Goal: Task Accomplishment & Management: Complete application form

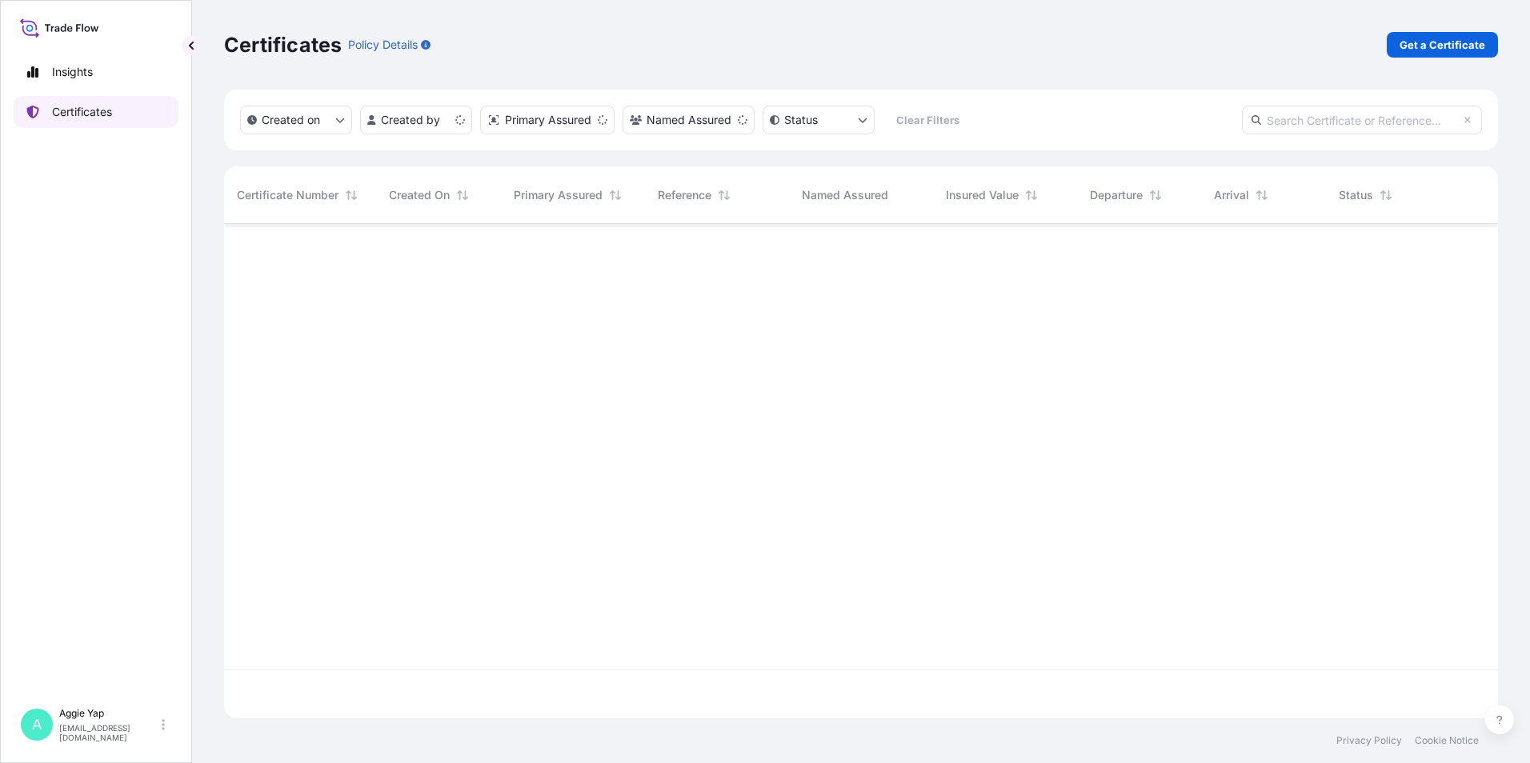
scroll to position [491, 1262]
click at [1452, 38] on p "Get a Certificate" at bounding box center [1443, 45] width 86 height 16
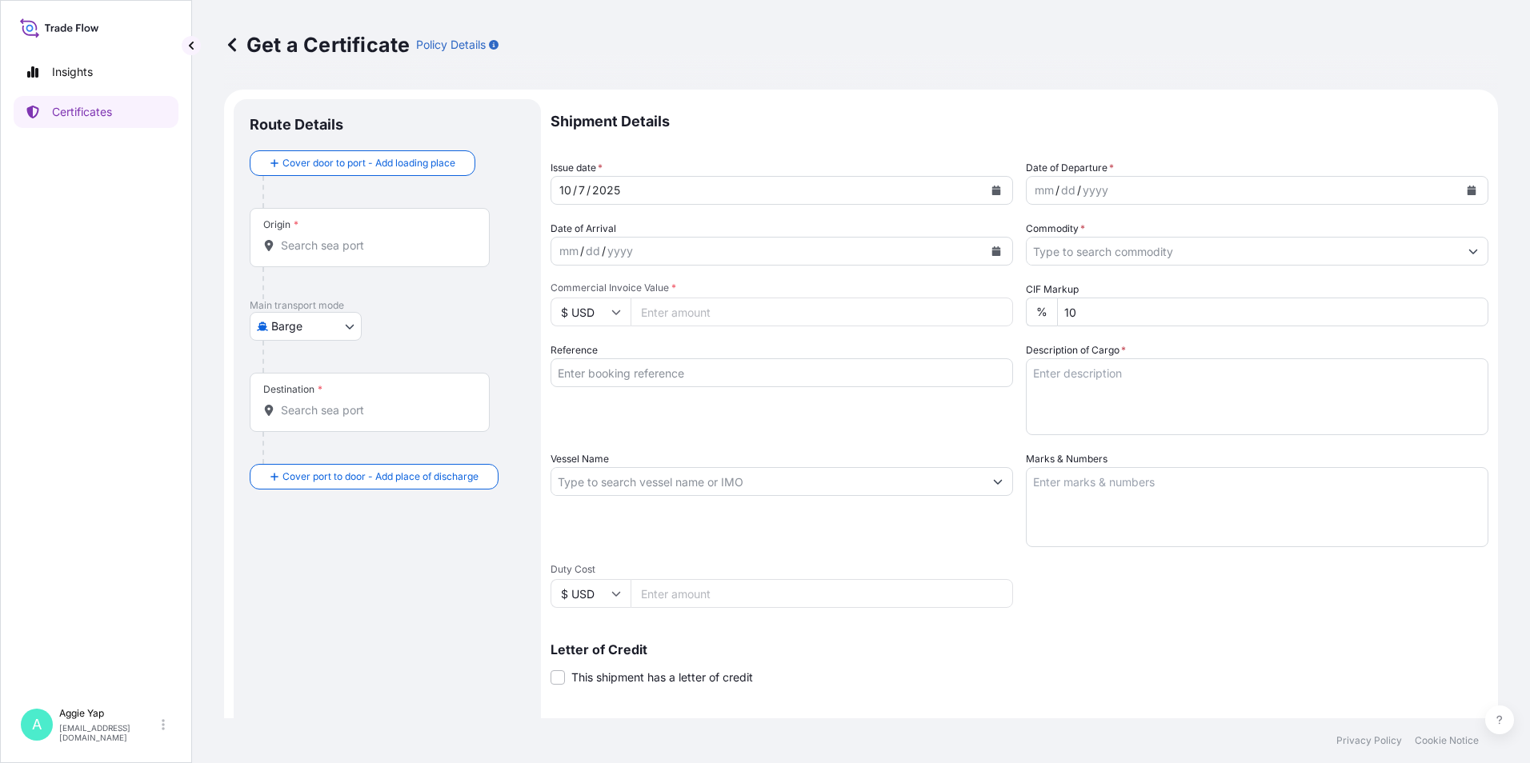
click at [332, 318] on body "Insights Certificates A [PERSON_NAME] [EMAIL_ADDRESS][DOMAIN_NAME] Get a Certif…" at bounding box center [765, 381] width 1530 height 763
click at [308, 516] on span "Ocean Vessel" at bounding box center [315, 512] width 71 height 16
select select "Ocean Vessel"
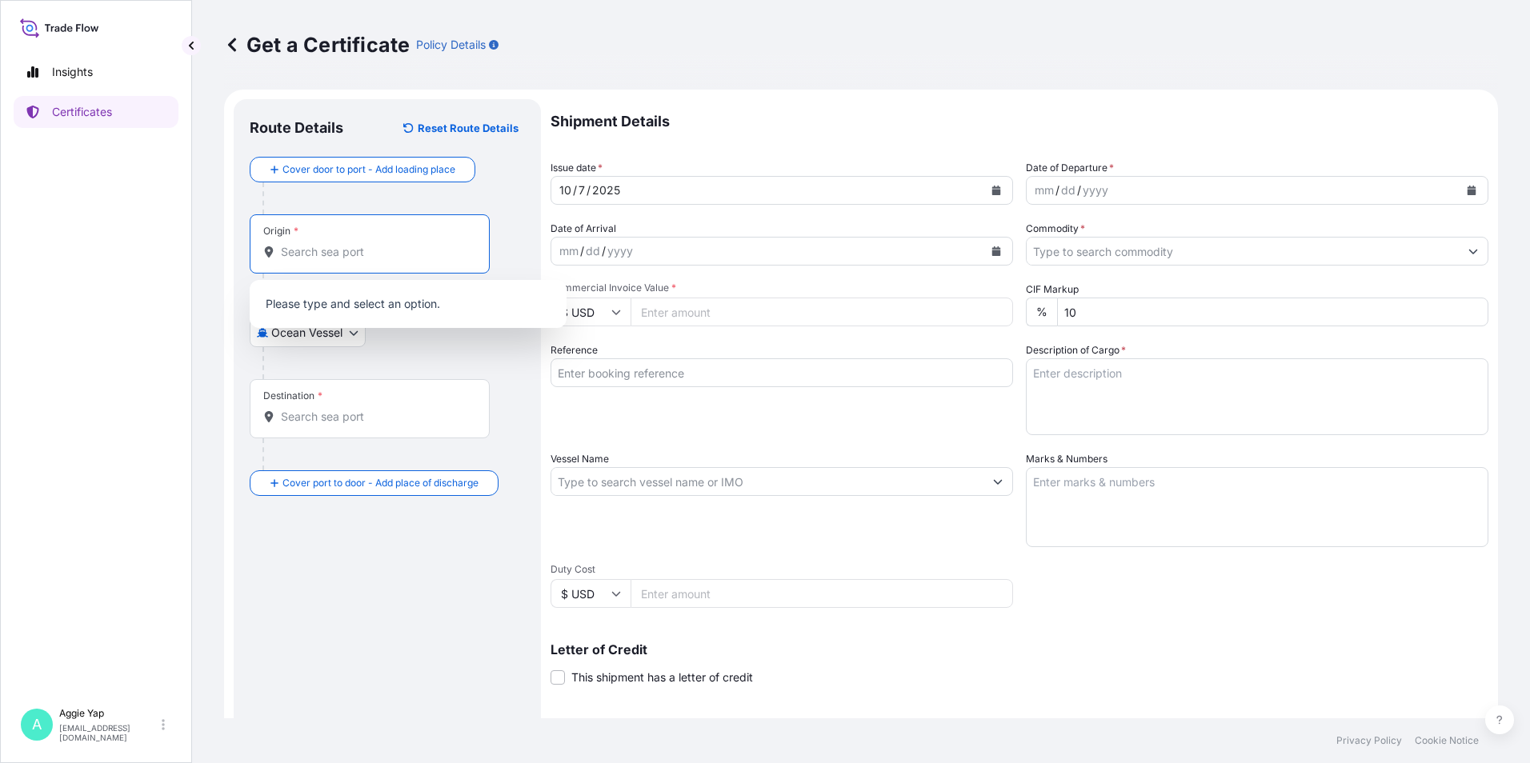
click at [438, 254] on input "Origin *" at bounding box center [375, 252] width 189 height 16
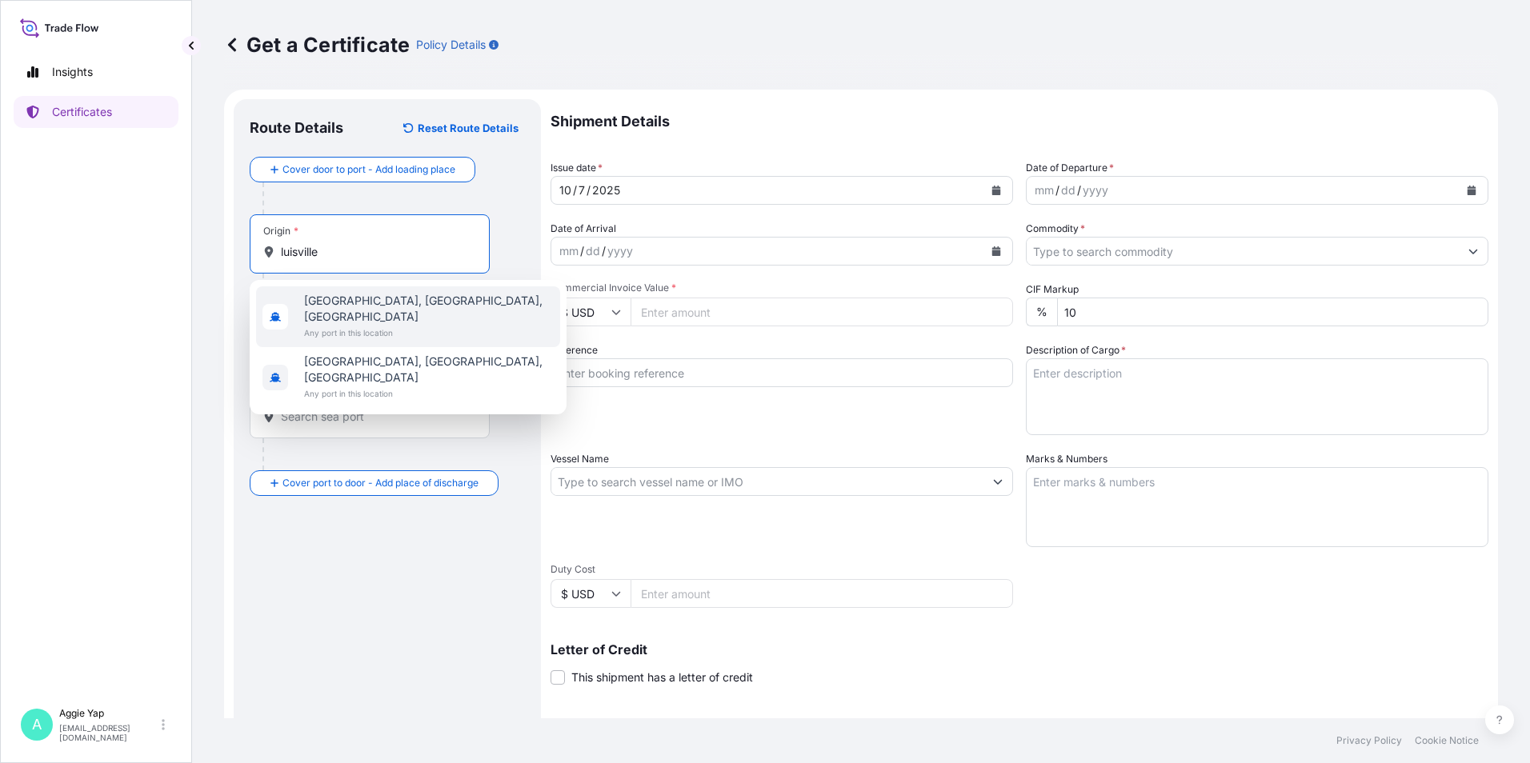
click at [382, 325] on span "Any port in this location" at bounding box center [429, 333] width 250 height 16
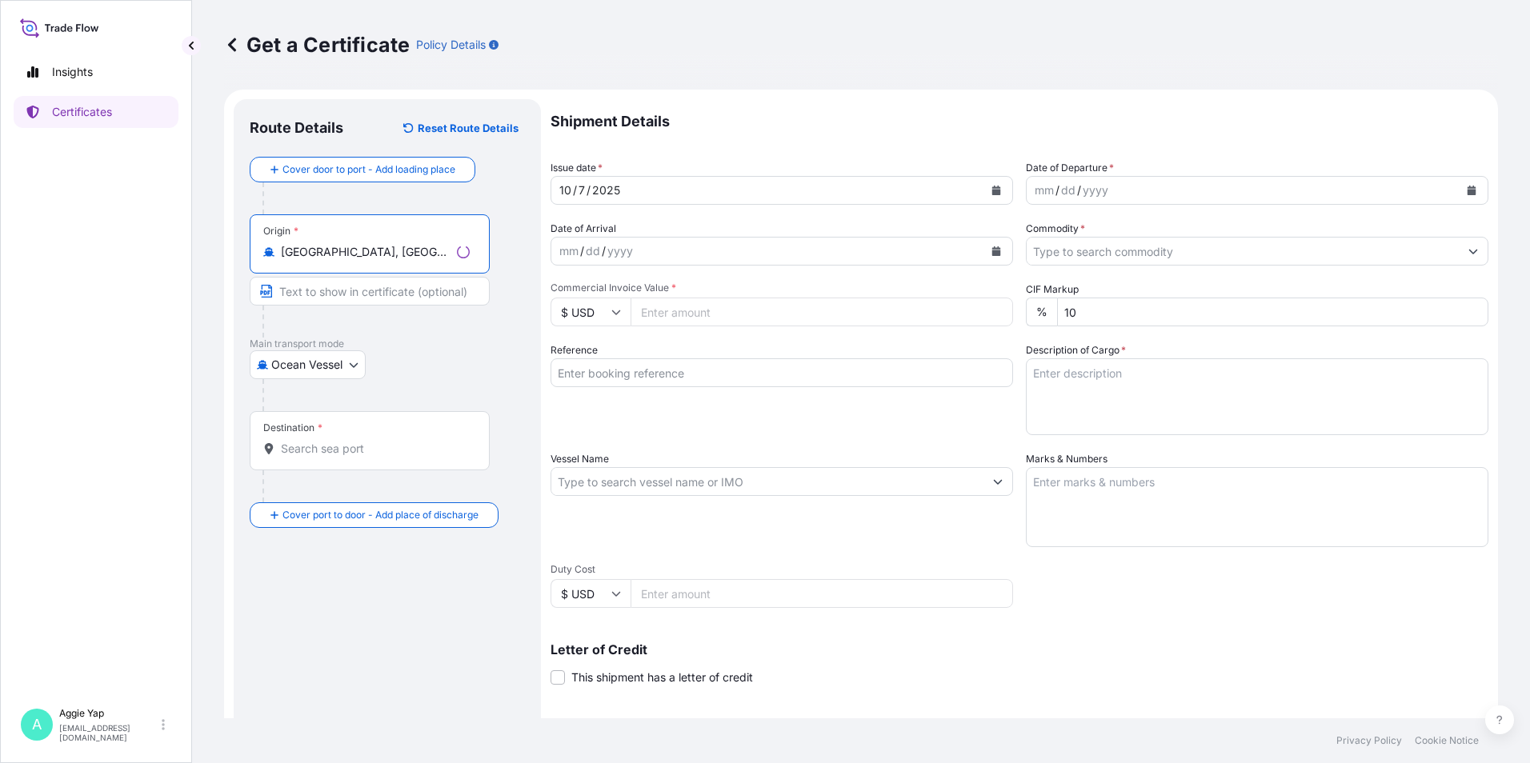
type input "[GEOGRAPHIC_DATA], [GEOGRAPHIC_DATA], [GEOGRAPHIC_DATA]"
click at [310, 434] on div "Destination *" at bounding box center [292, 428] width 59 height 13
click at [310, 441] on input "Destination *" at bounding box center [375, 449] width 189 height 16
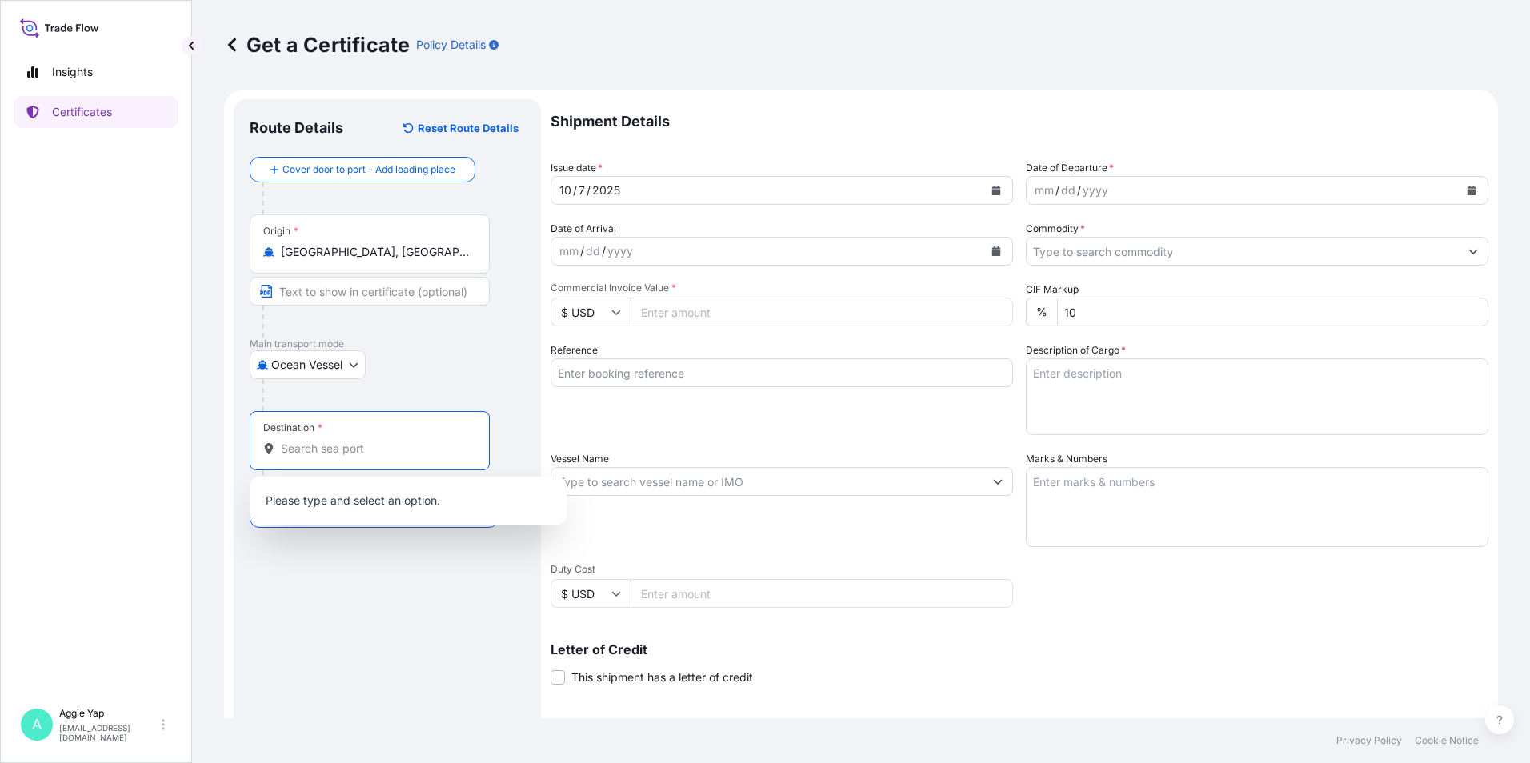
click at [328, 450] on input "Destination *" at bounding box center [375, 449] width 189 height 16
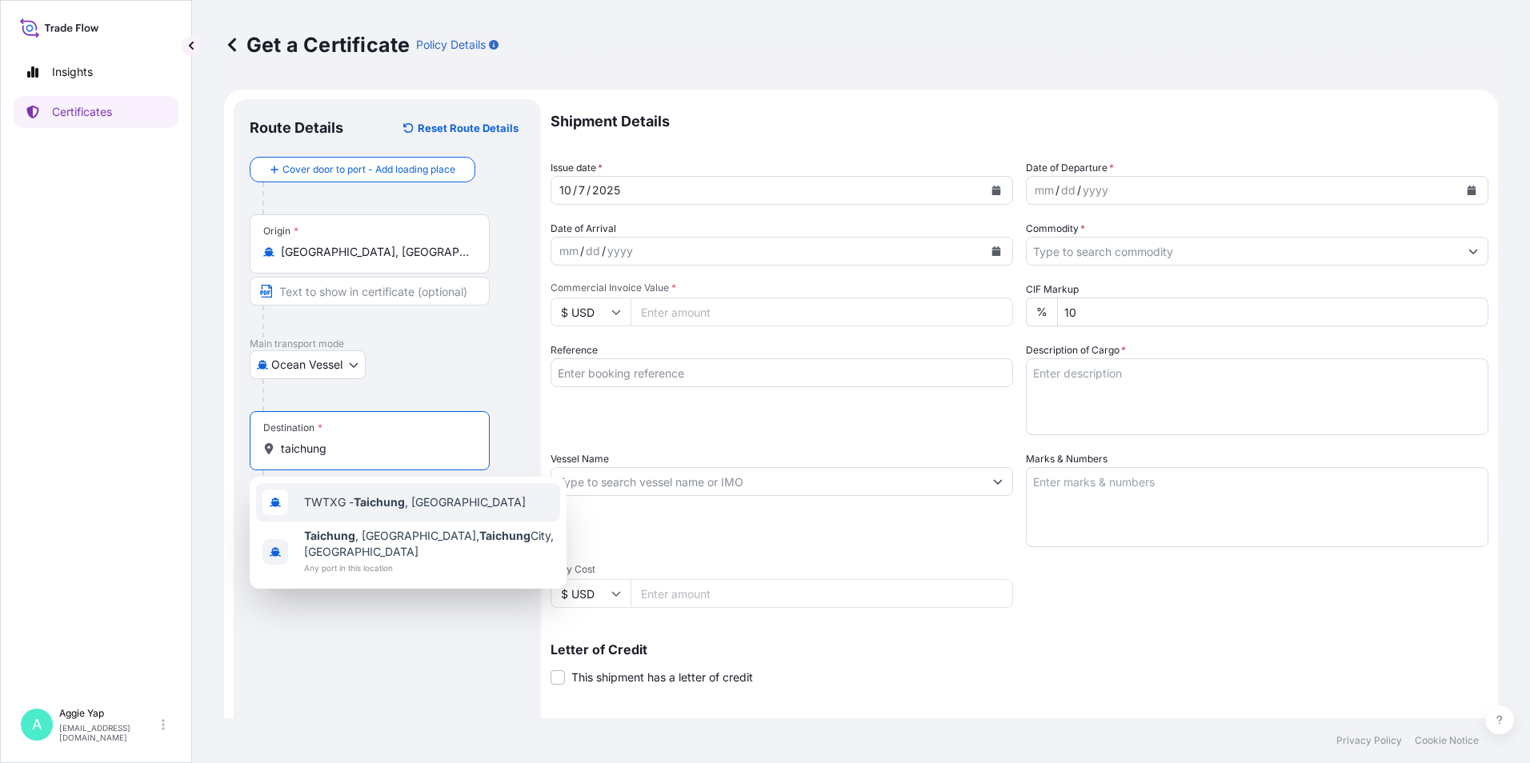
click at [422, 508] on span "TWTXG - Taichung , [GEOGRAPHIC_DATA]" at bounding box center [415, 503] width 222 height 16
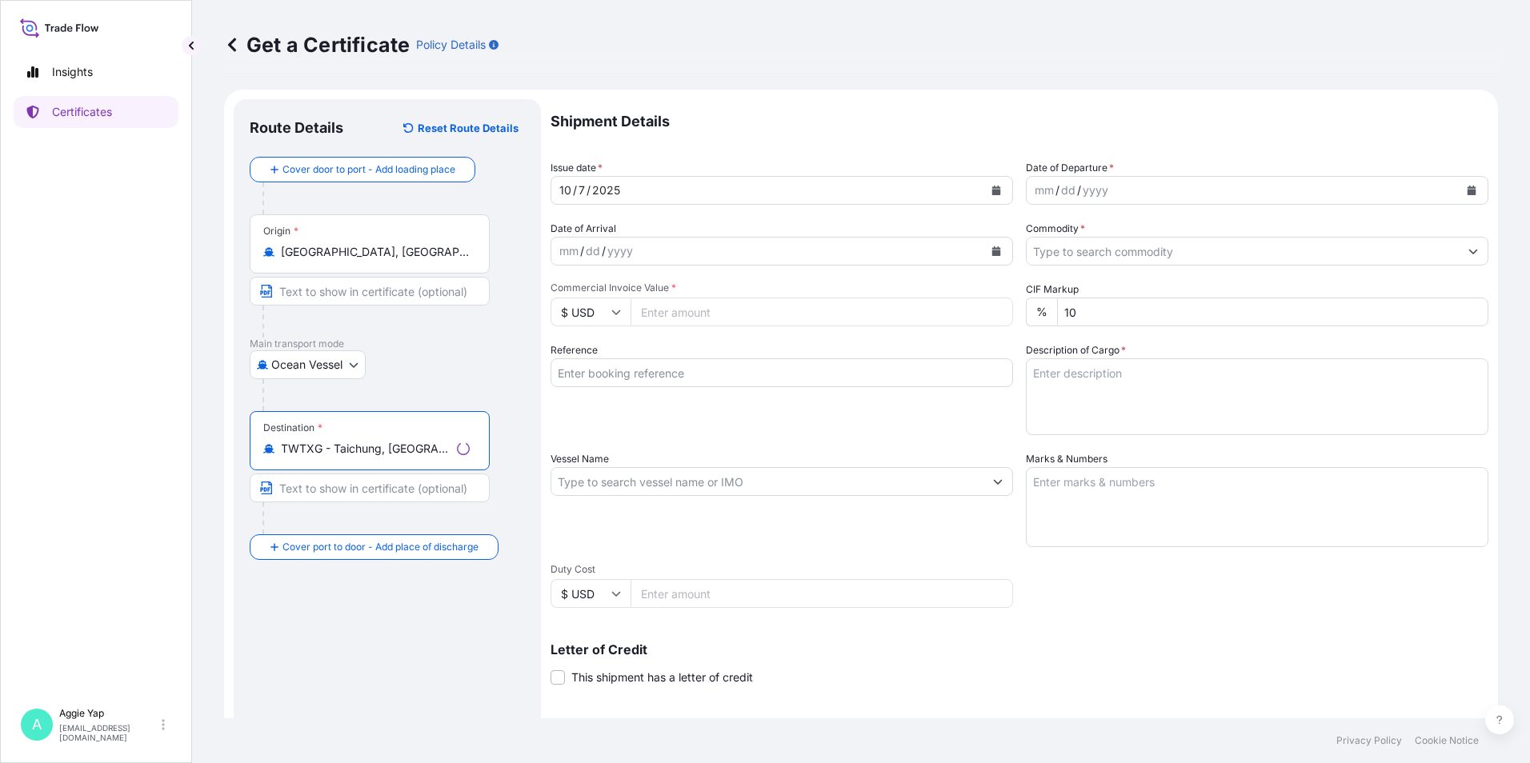
type input "TWTXG - Taichung, [GEOGRAPHIC_DATA]"
click at [330, 286] on input "Text to appear on certificate" at bounding box center [370, 291] width 240 height 29
click at [401, 648] on div "Route Details Reset Route Details Cover door to port - Add loading place Place …" at bounding box center [387, 502] width 275 height 775
click at [365, 494] on input "Text to appear on certificate" at bounding box center [370, 488] width 240 height 29
click at [330, 292] on input "Text to appear on certificate" at bounding box center [370, 291] width 240 height 29
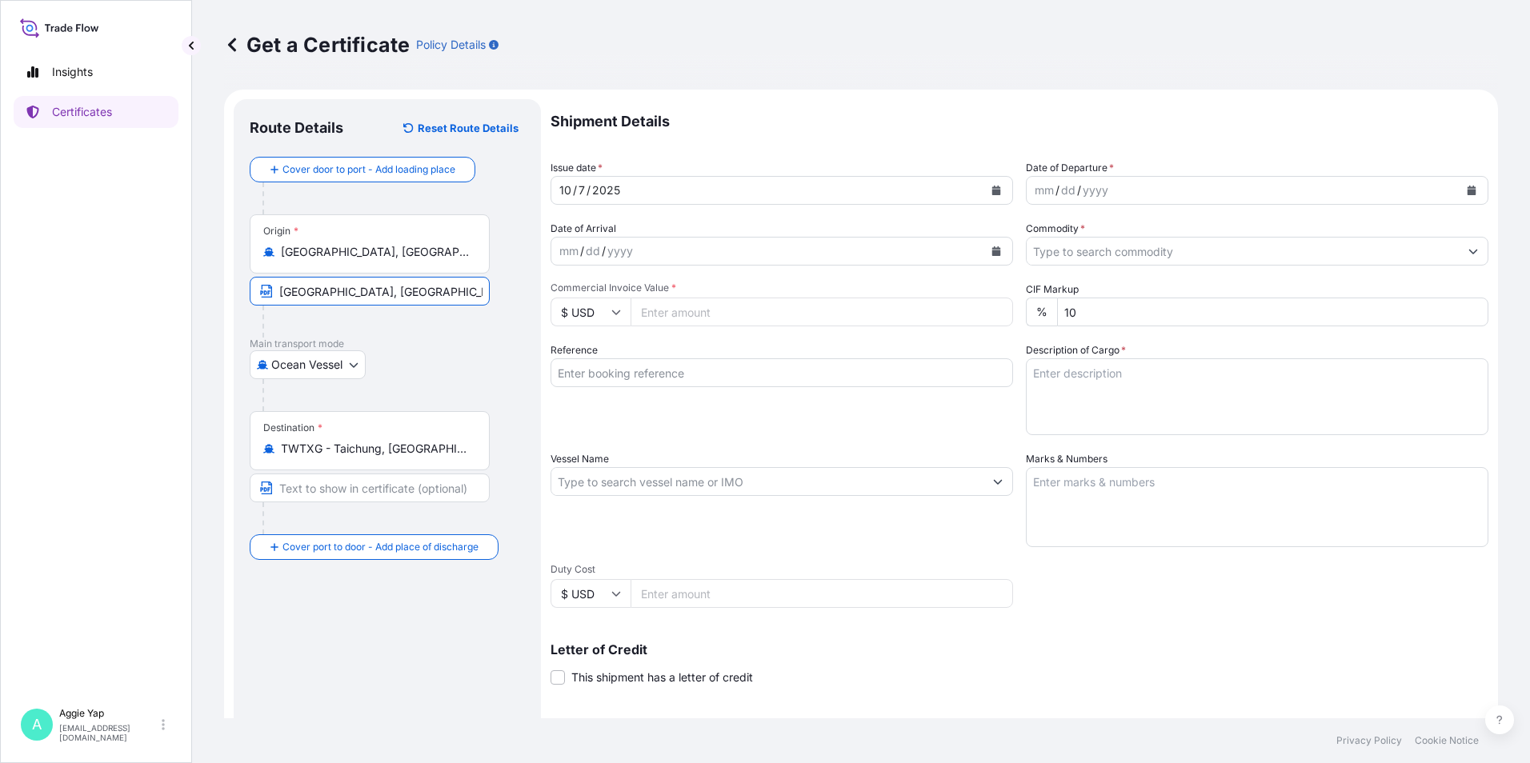
type input "[GEOGRAPHIC_DATA], [GEOGRAPHIC_DATA], [GEOGRAPHIC_DATA]"
click at [318, 488] on input "Text to appear on certificate" at bounding box center [370, 488] width 240 height 29
type input "TAICHUNG, [GEOGRAPHIC_DATA]"
click at [993, 190] on icon "Calendar" at bounding box center [996, 191] width 9 height 10
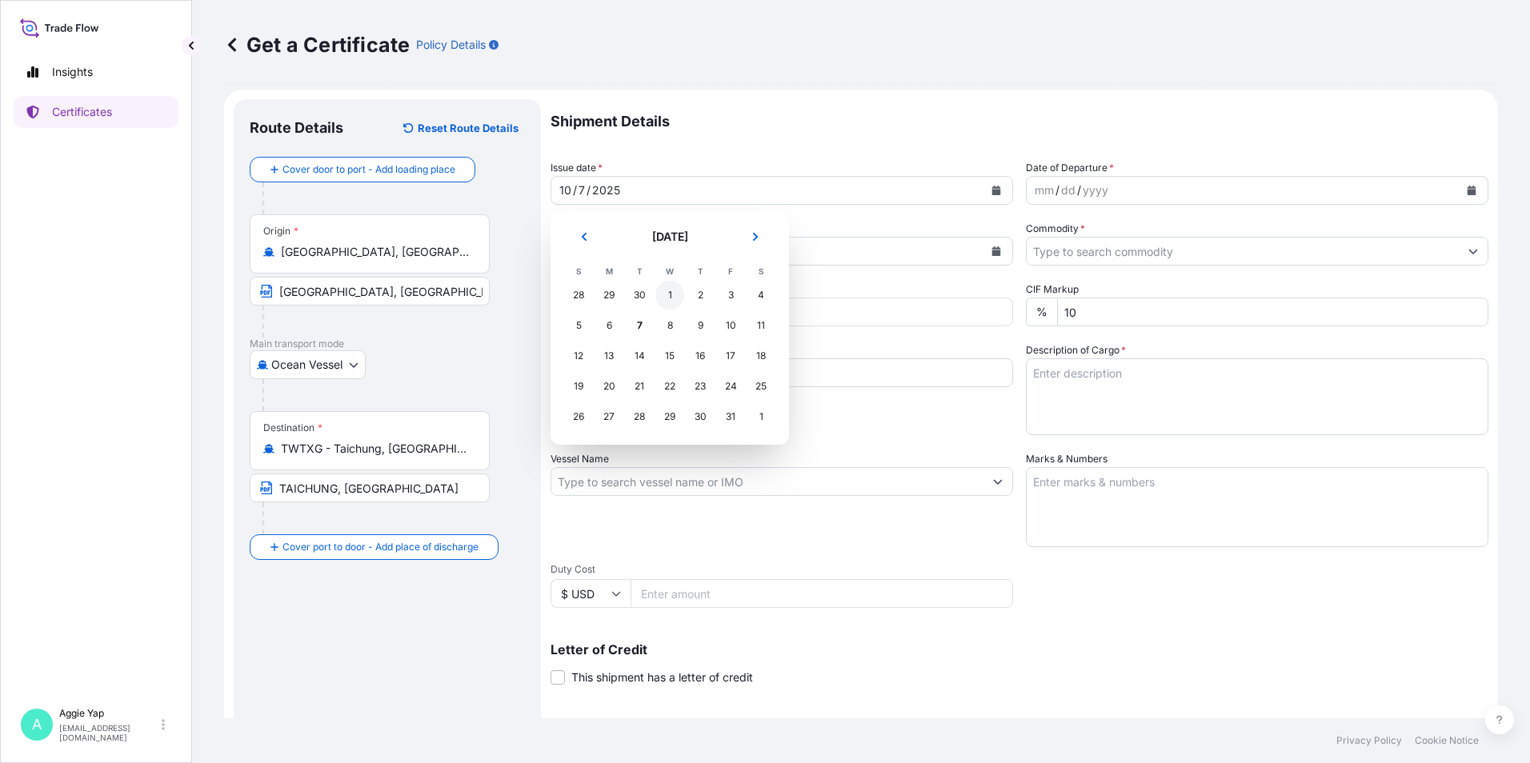
click at [664, 297] on div "1" at bounding box center [669, 295] width 29 height 29
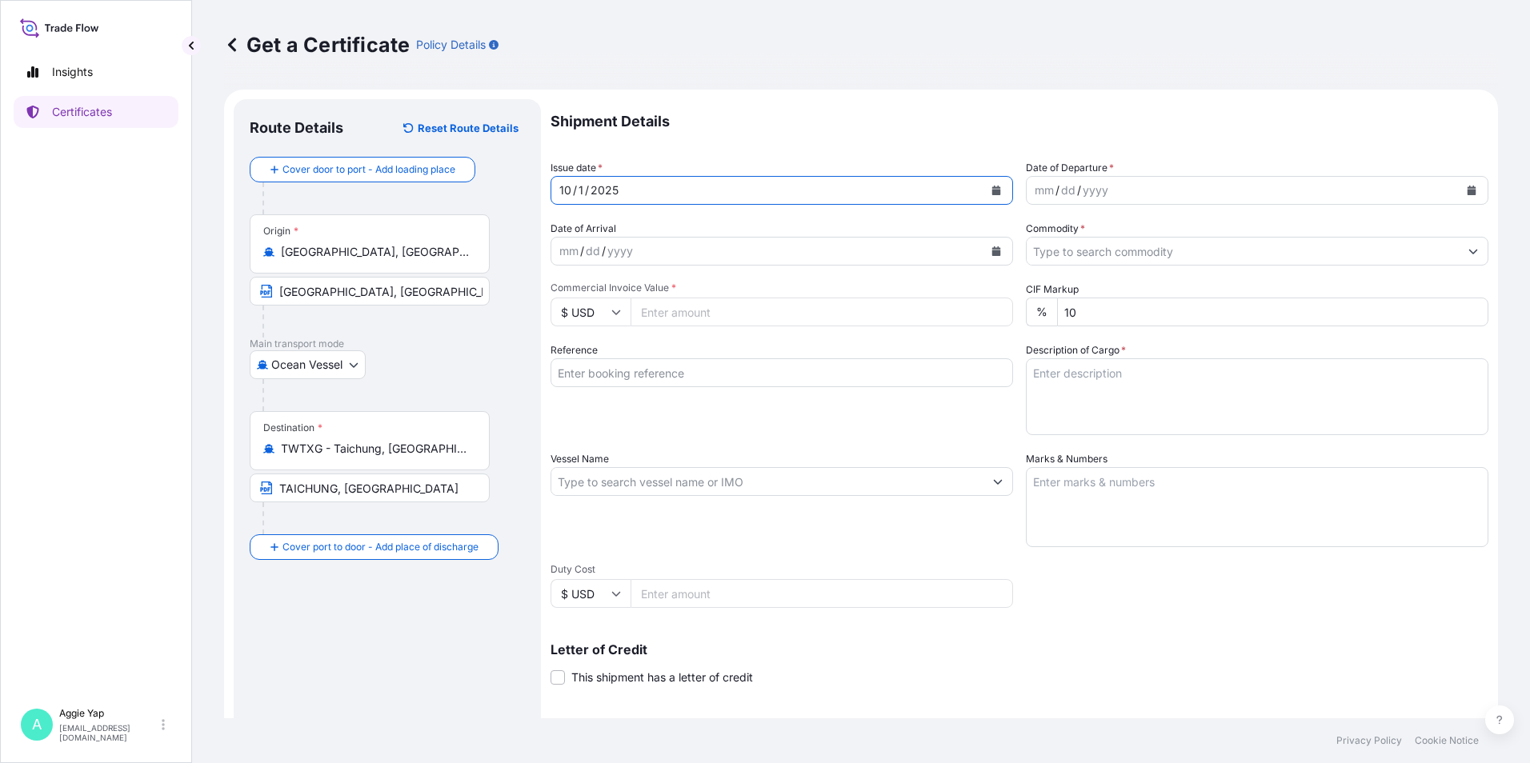
click at [1467, 189] on icon "Calendar" at bounding box center [1472, 191] width 10 height 10
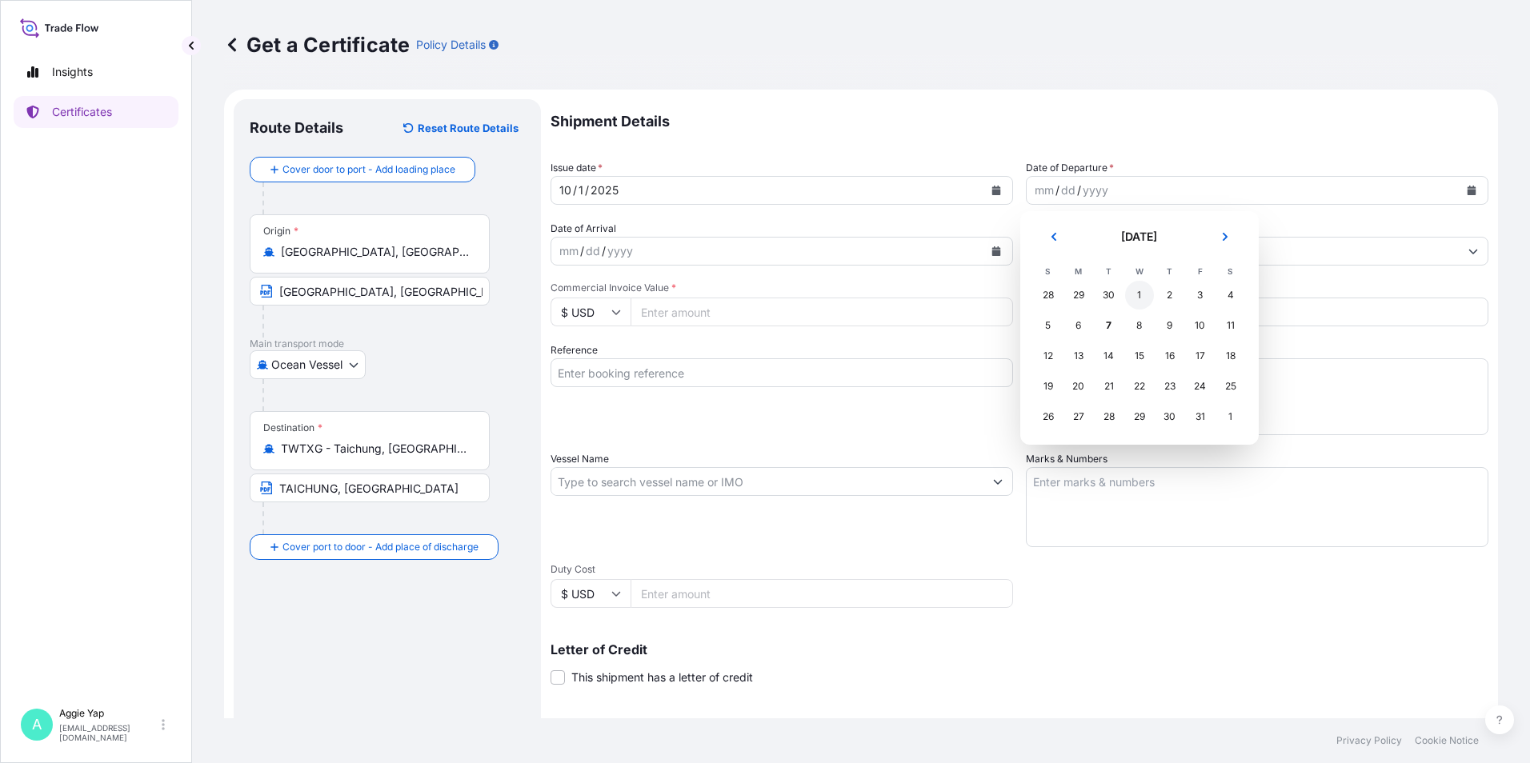
click at [1146, 290] on div "1" at bounding box center [1139, 295] width 29 height 29
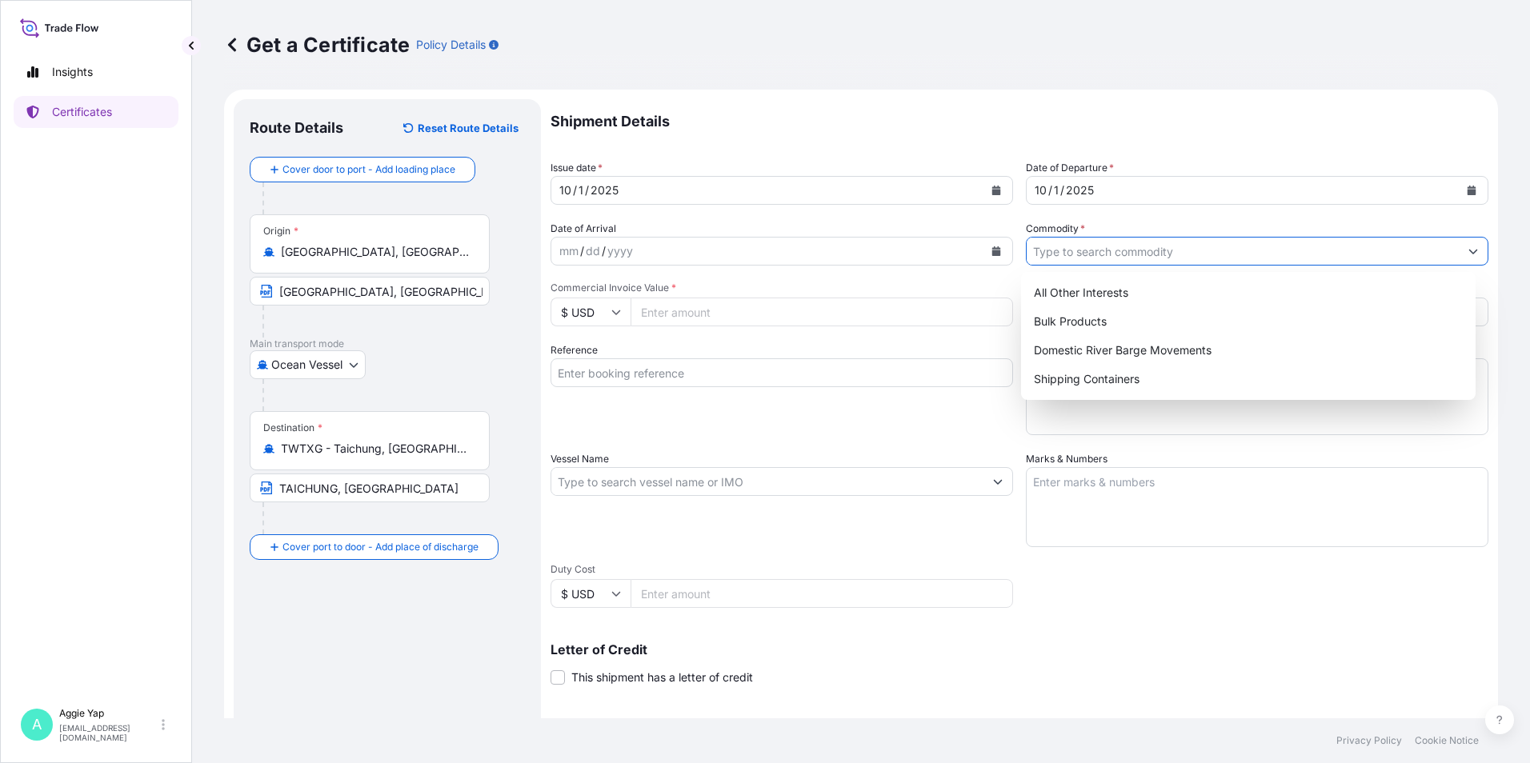
click at [1077, 255] on input "Commodity *" at bounding box center [1243, 251] width 432 height 29
click at [1083, 377] on div "Shipping Containers" at bounding box center [1248, 379] width 442 height 29
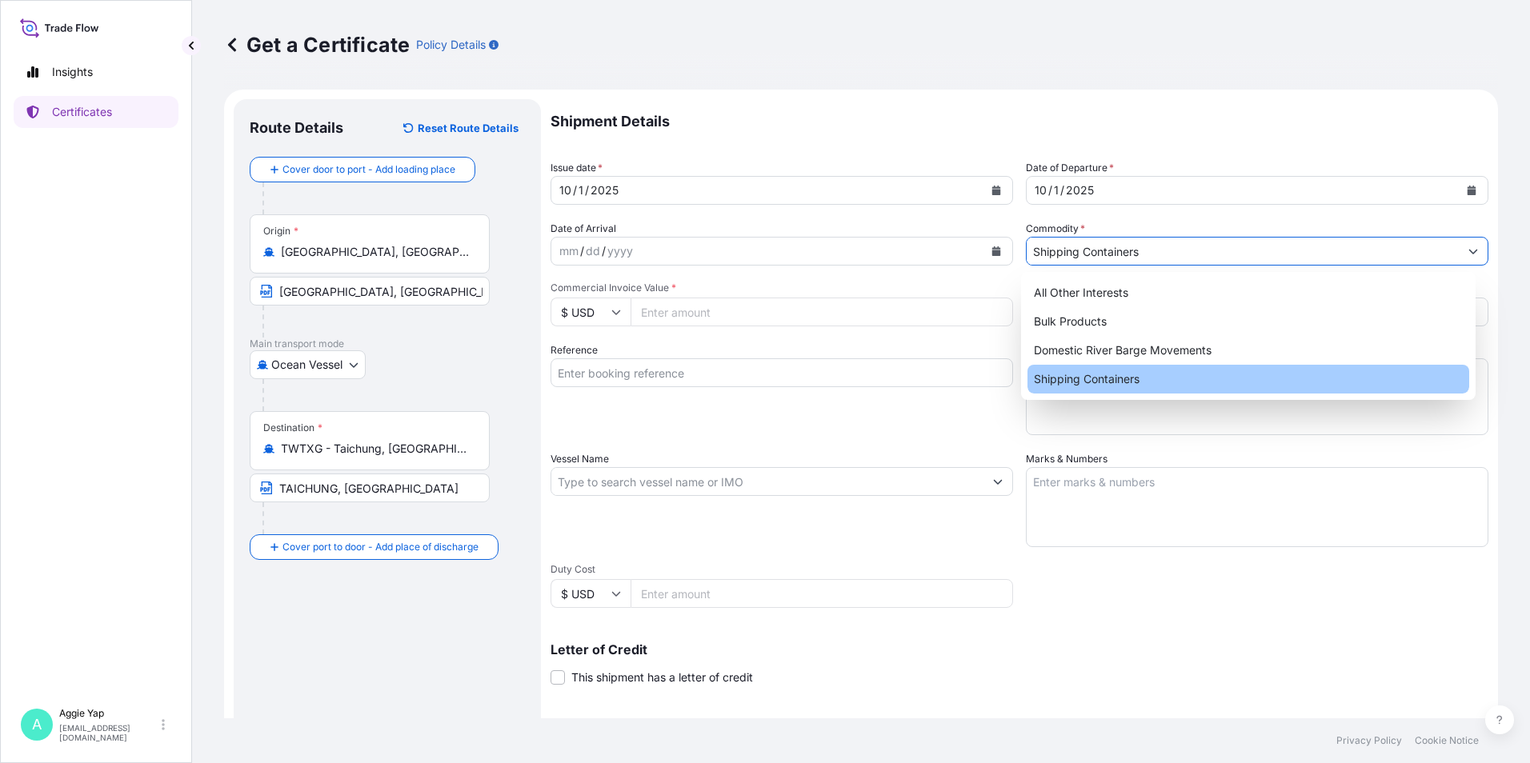
type input "Shipping Containers"
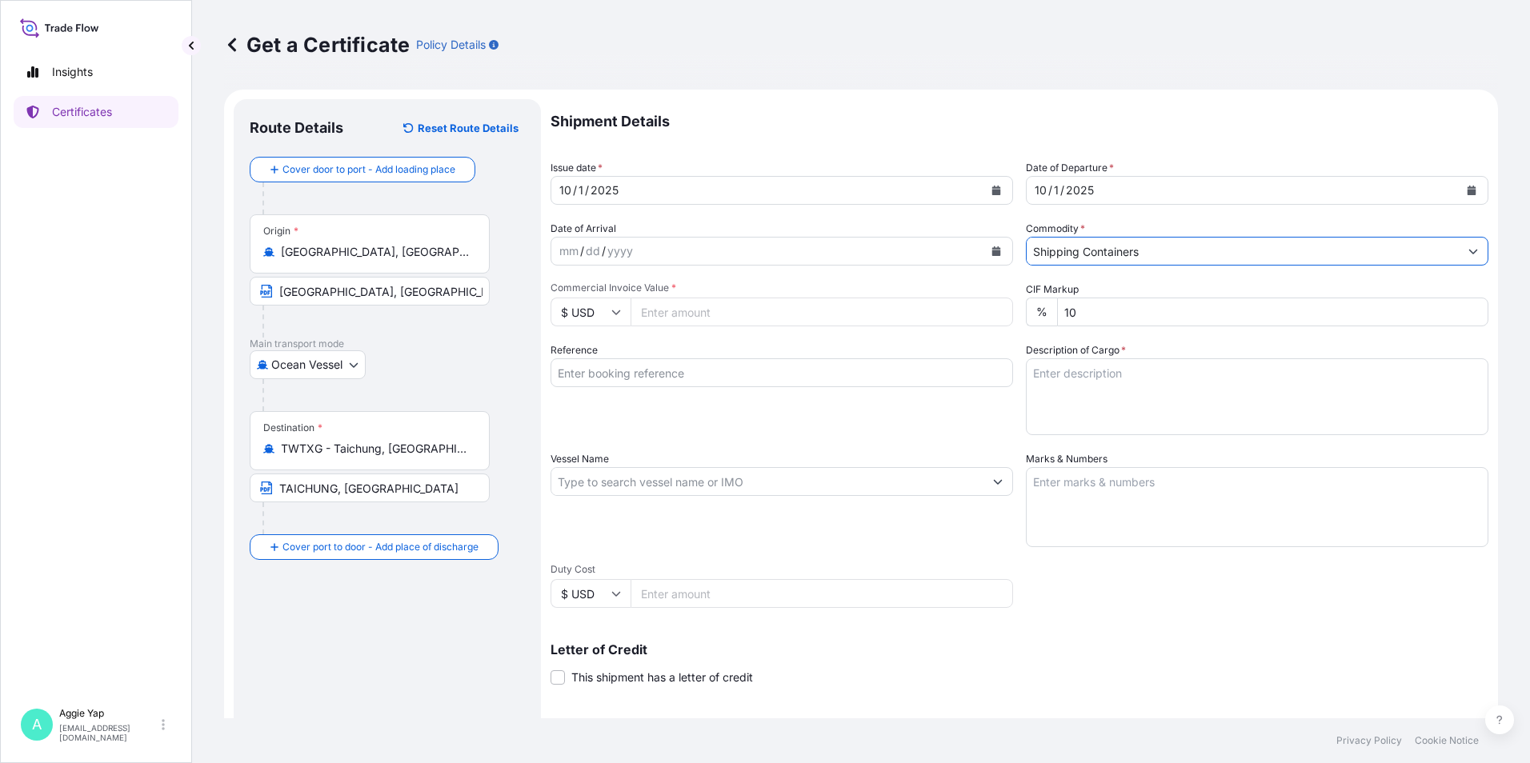
click at [774, 311] on input "Commercial Invoice Value *" at bounding box center [822, 312] width 382 height 29
type input "72204.05"
drag, startPoint x: 779, startPoint y: 322, endPoint x: 644, endPoint y: 394, distance: 152.9
click at [644, 394] on div "Reference" at bounding box center [782, 388] width 463 height 93
click at [674, 378] on input "Reference" at bounding box center [782, 372] width 463 height 29
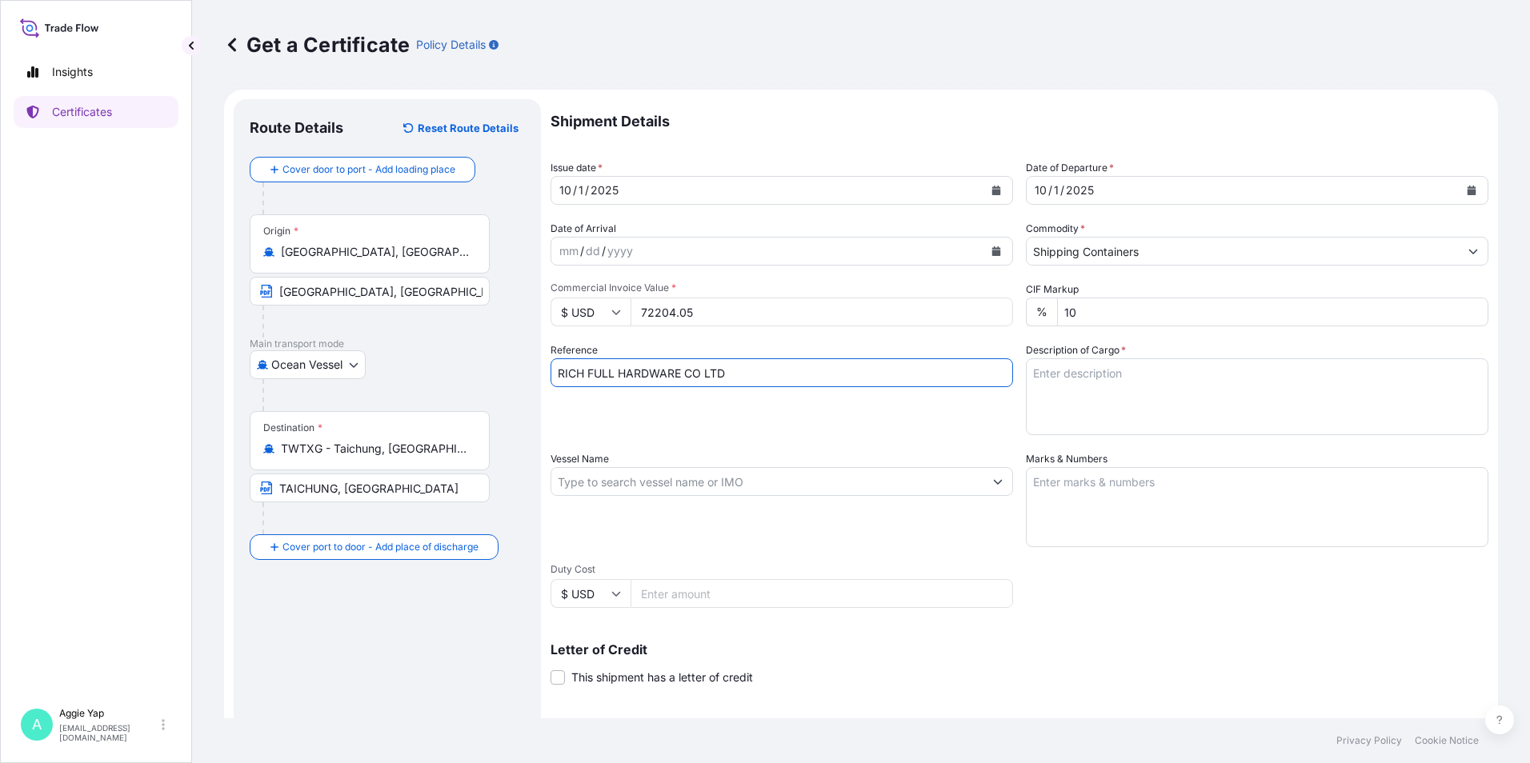
type input "RICH FULL HARDWARE CO LTD"
click at [1069, 362] on textarea "Description of Cargo *" at bounding box center [1257, 396] width 463 height 77
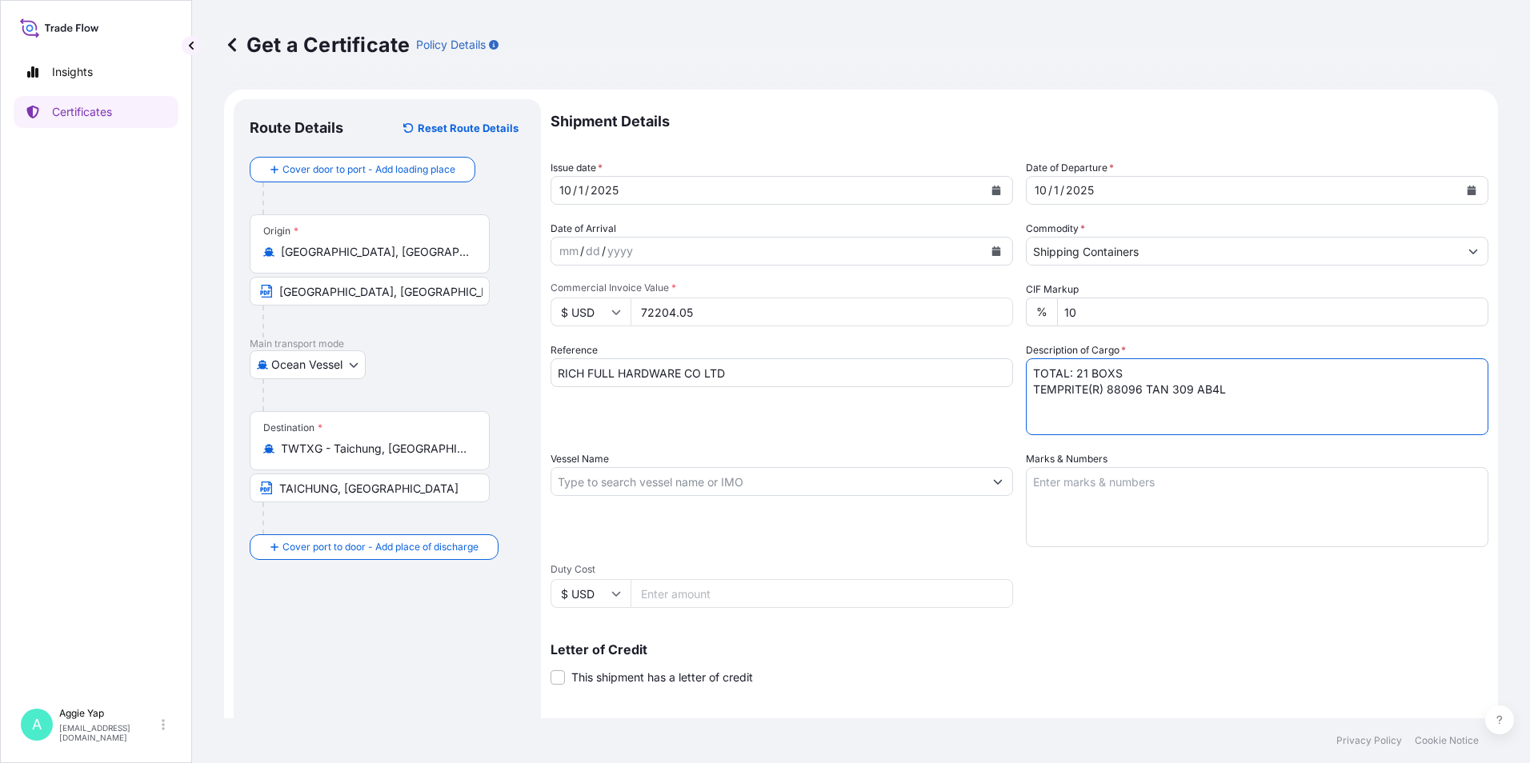
click at [1221, 397] on textarea "TOTAL: 21 BOXS TEMPRITE(R) 88096 TAN 309 AB4L" at bounding box center [1257, 396] width 463 height 77
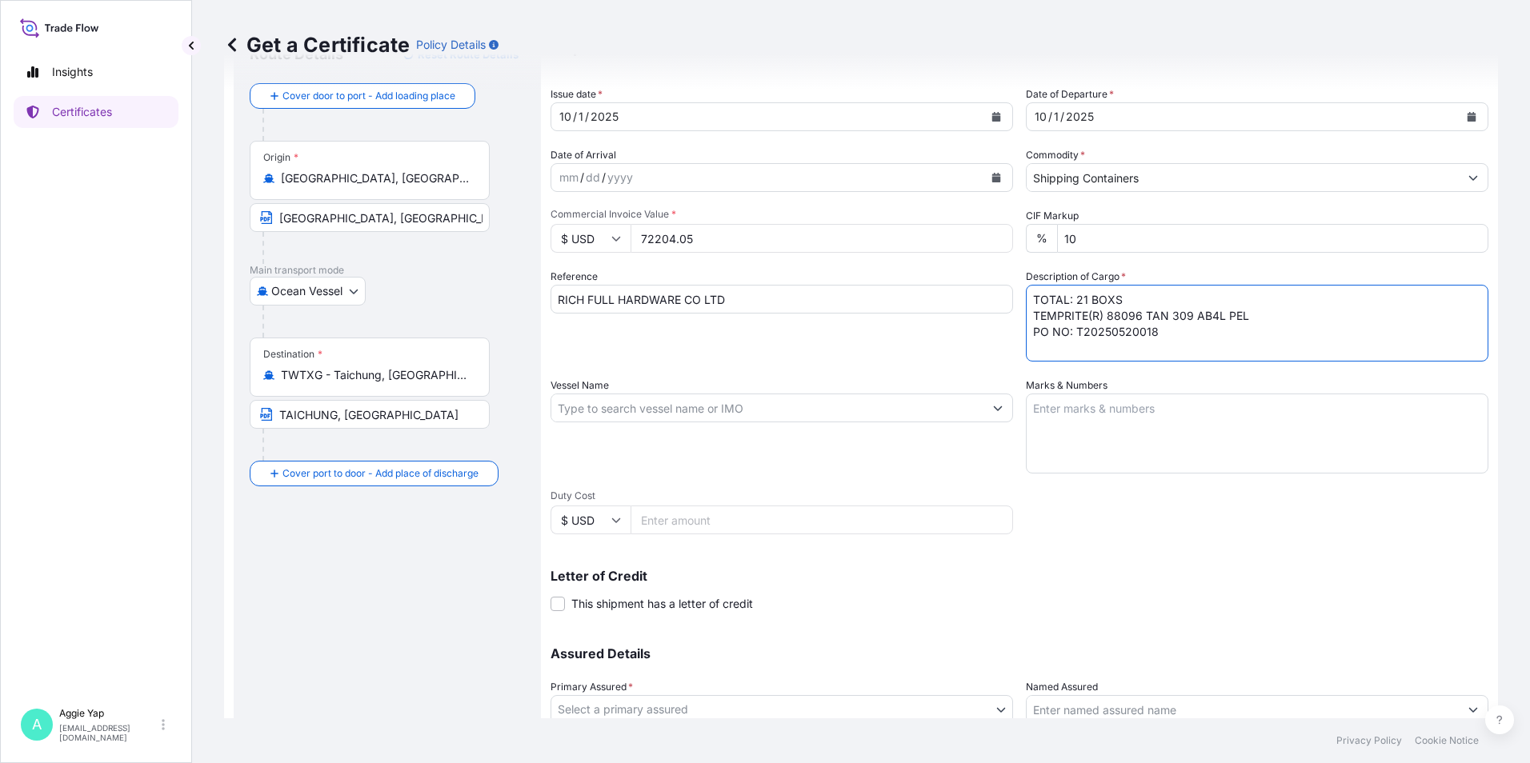
scroll to position [160, 0]
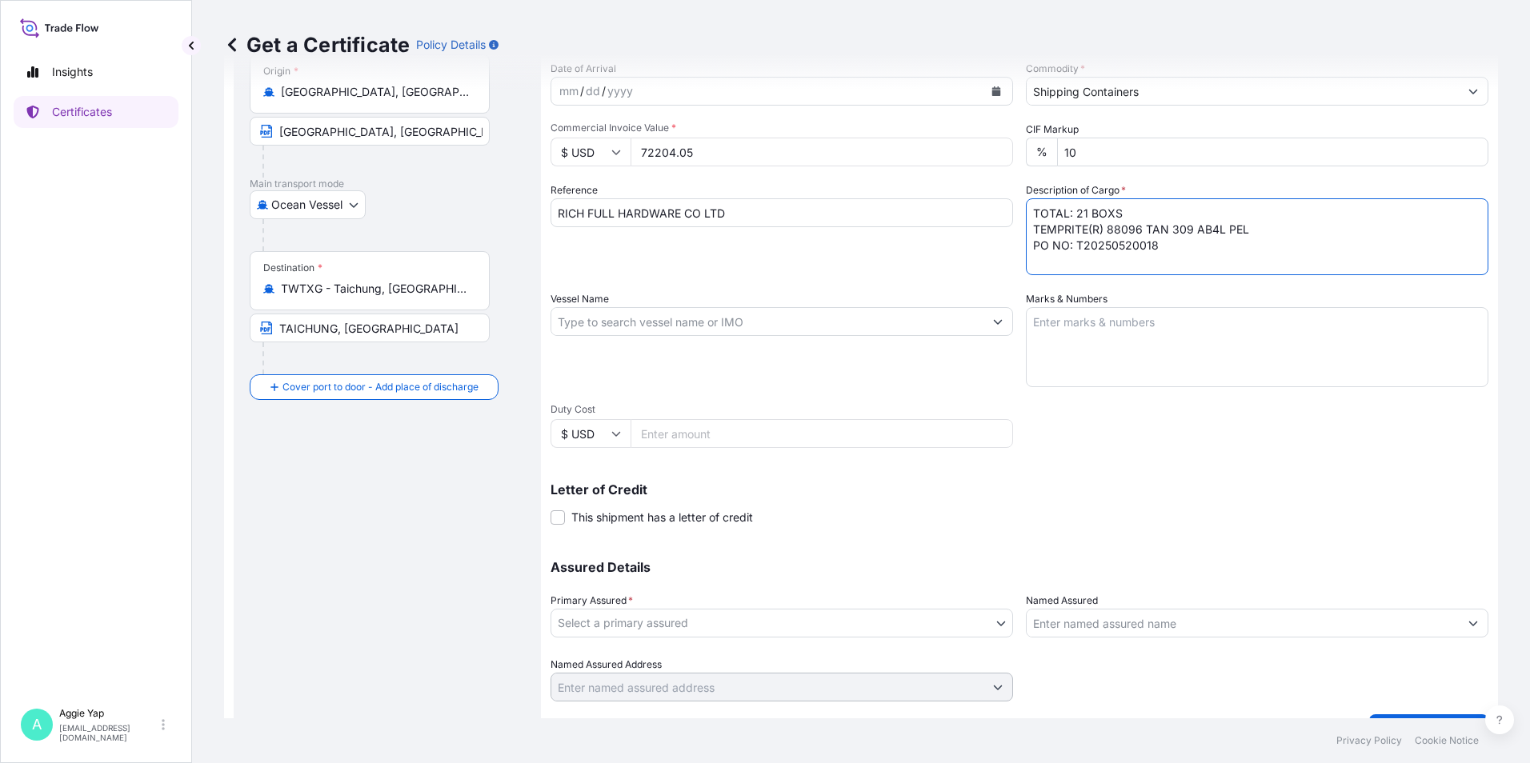
type textarea "TOTAL: 21 BOXS TEMPRITE(R) 88096 TAN 309 AB4L PEL PO NO: T20250520018"
click at [715, 333] on input "Vessel Name" at bounding box center [767, 321] width 432 height 29
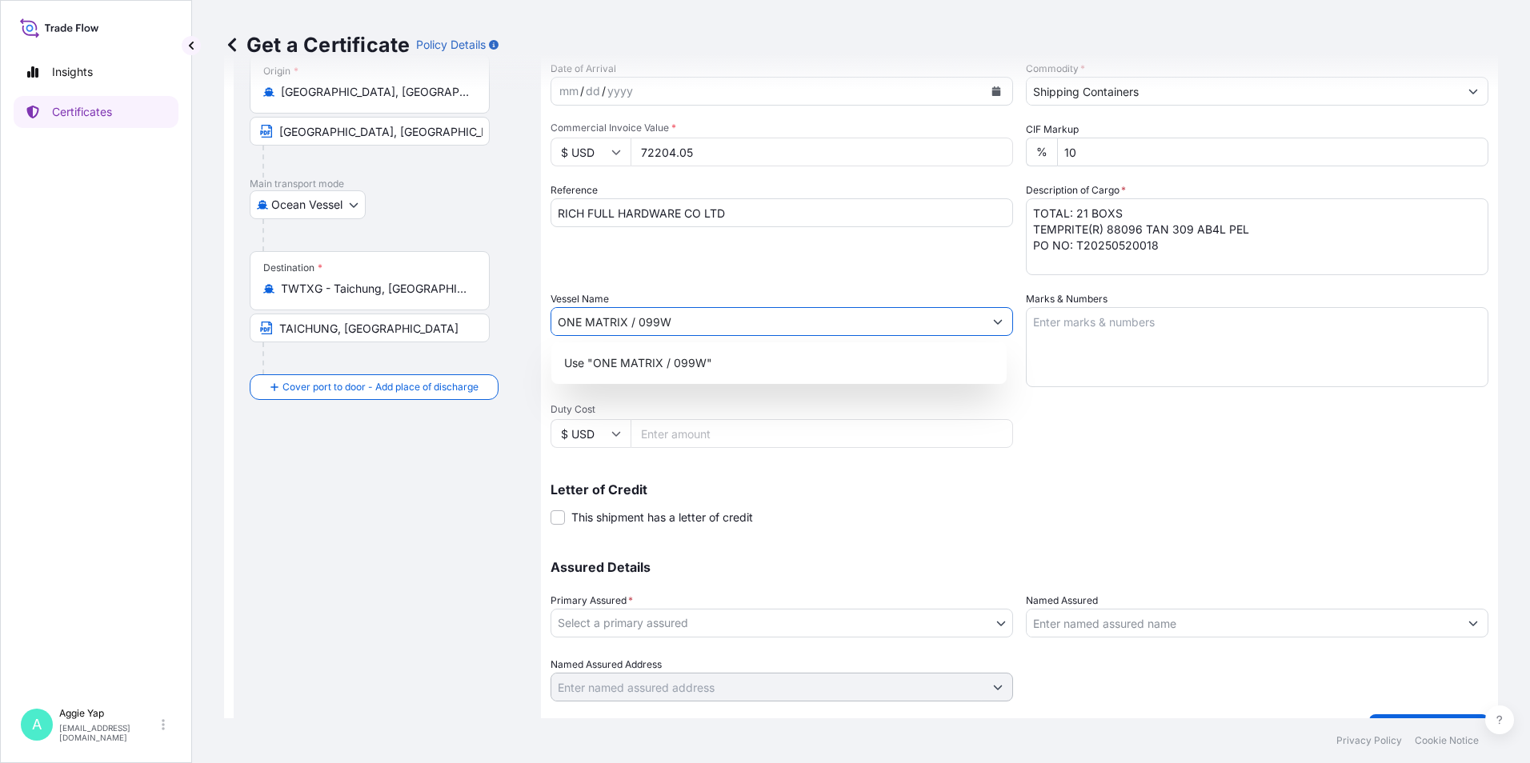
type input "ONE MATRIX / 099W"
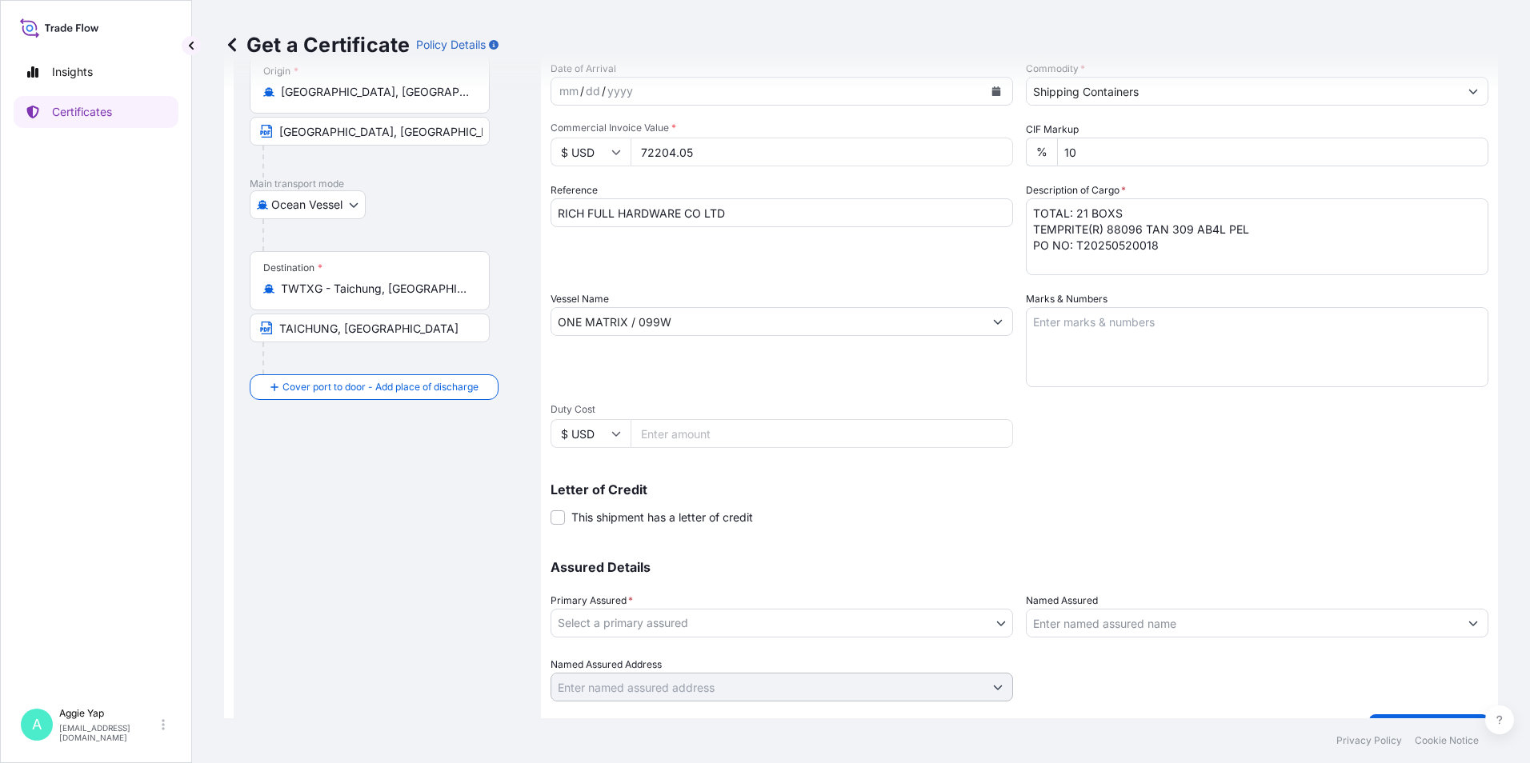
drag, startPoint x: 805, startPoint y: 389, endPoint x: 824, endPoint y: 389, distance: 19.2
click at [806, 389] on div "Shipment Details Issue date * [DATE] Date of Departure * [DATE] Date of Arrival…" at bounding box center [1020, 320] width 938 height 763
click at [1103, 349] on textarea "Marks & Numbers" at bounding box center [1257, 347] width 463 height 80
type textarea "AS PER BILL OF LADING"
click at [893, 469] on div "Letter of Credit This shipment has a letter of credit Letter of credit * Letter…" at bounding box center [1020, 495] width 938 height 62
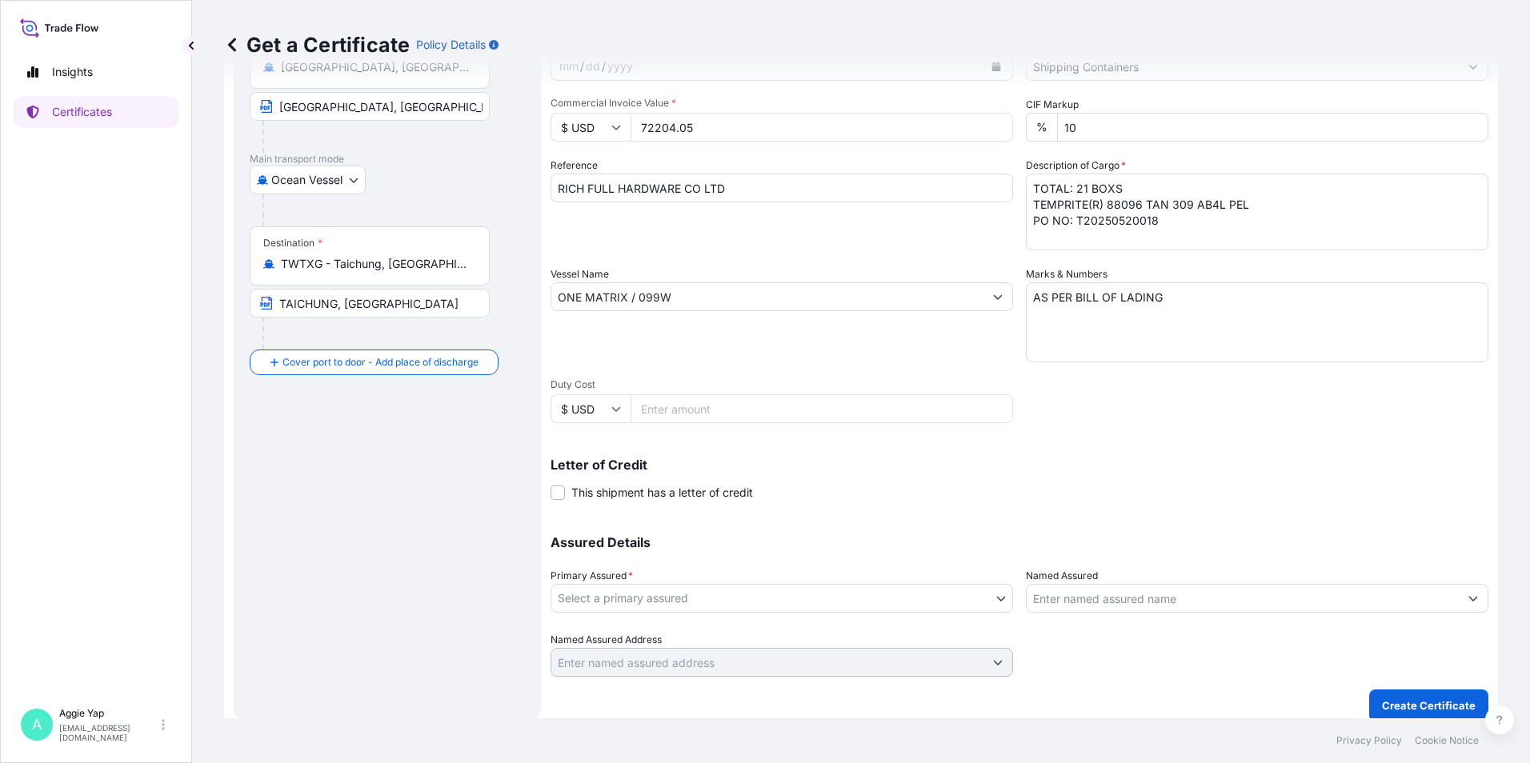
scroll to position [198, 0]
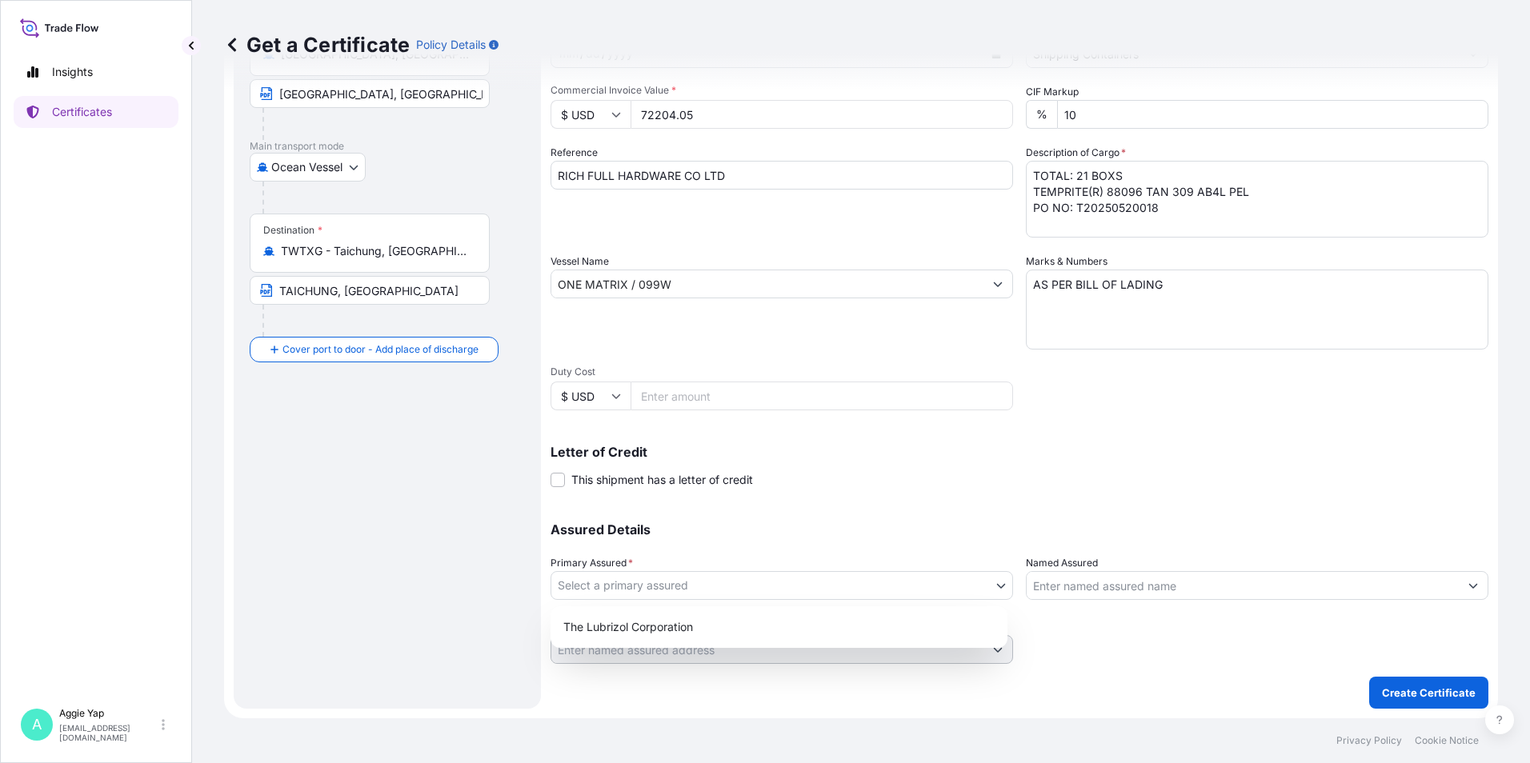
click at [648, 583] on body "Insights Certificates A [PERSON_NAME] [EMAIL_ADDRESS][DOMAIN_NAME] Get a Certif…" at bounding box center [765, 381] width 1530 height 763
click at [659, 631] on div "The Lubrizol Corporation" at bounding box center [779, 627] width 444 height 29
select select "31566"
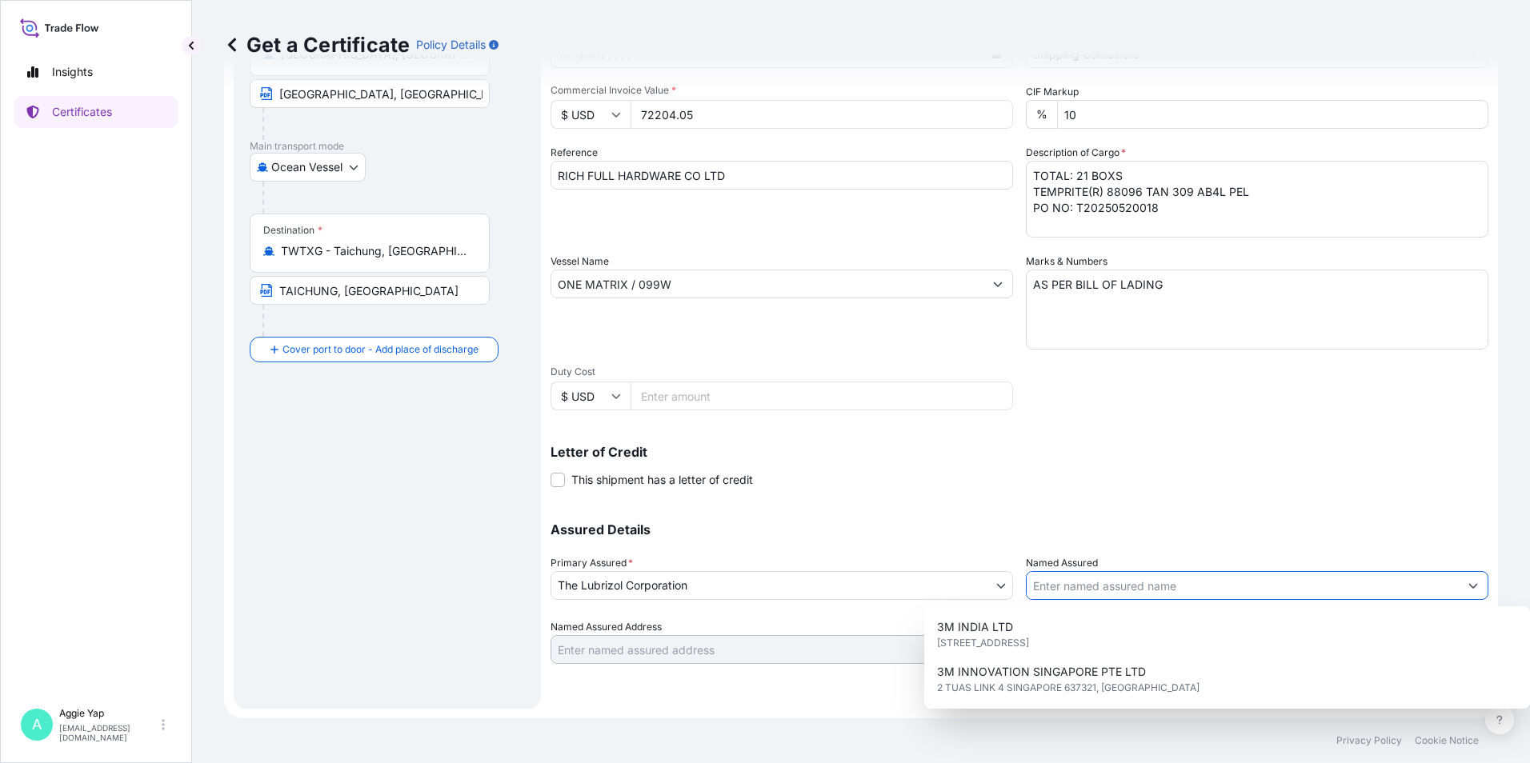
click at [1094, 593] on input "Named Assured" at bounding box center [1243, 585] width 432 height 29
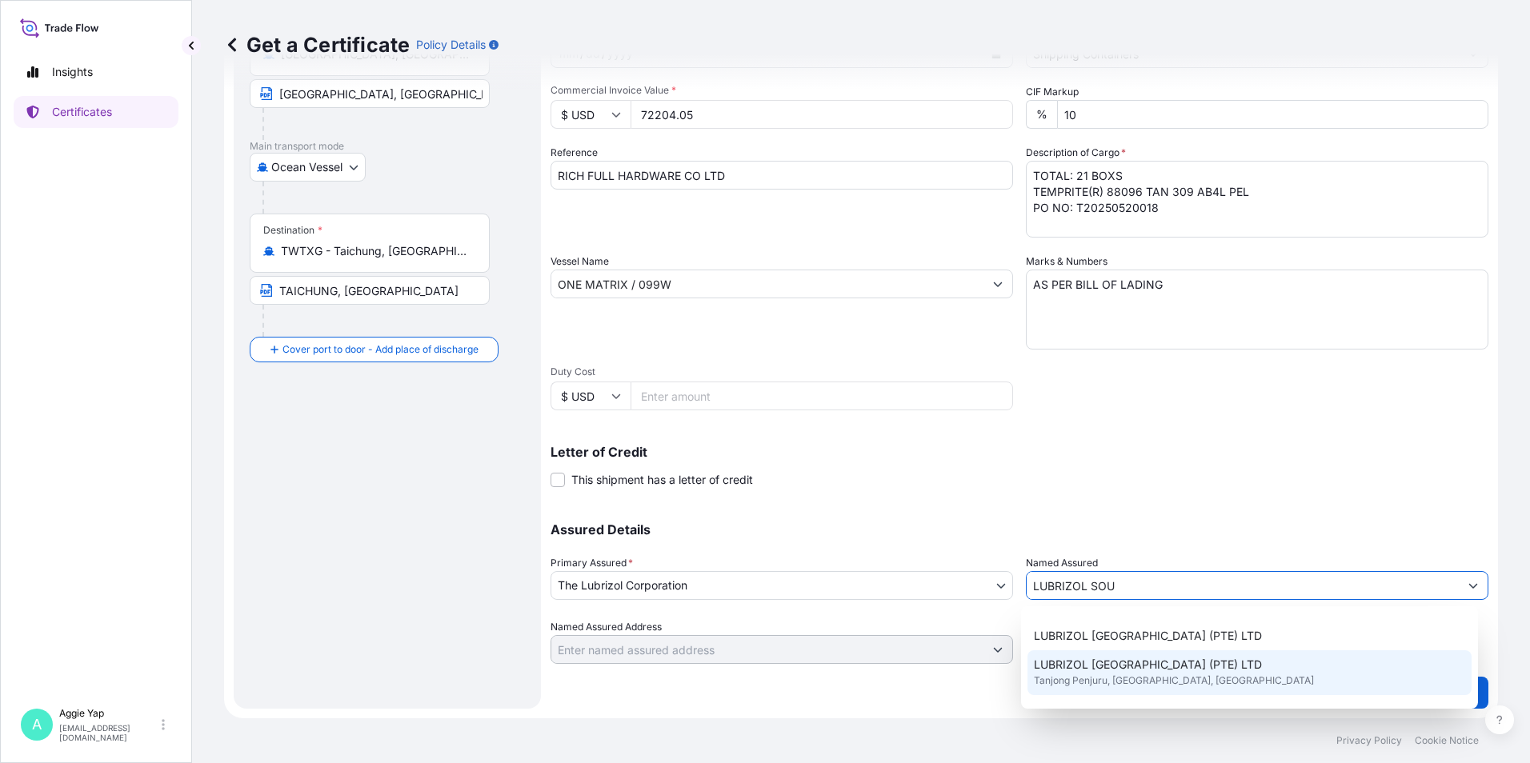
scroll to position [160, 0]
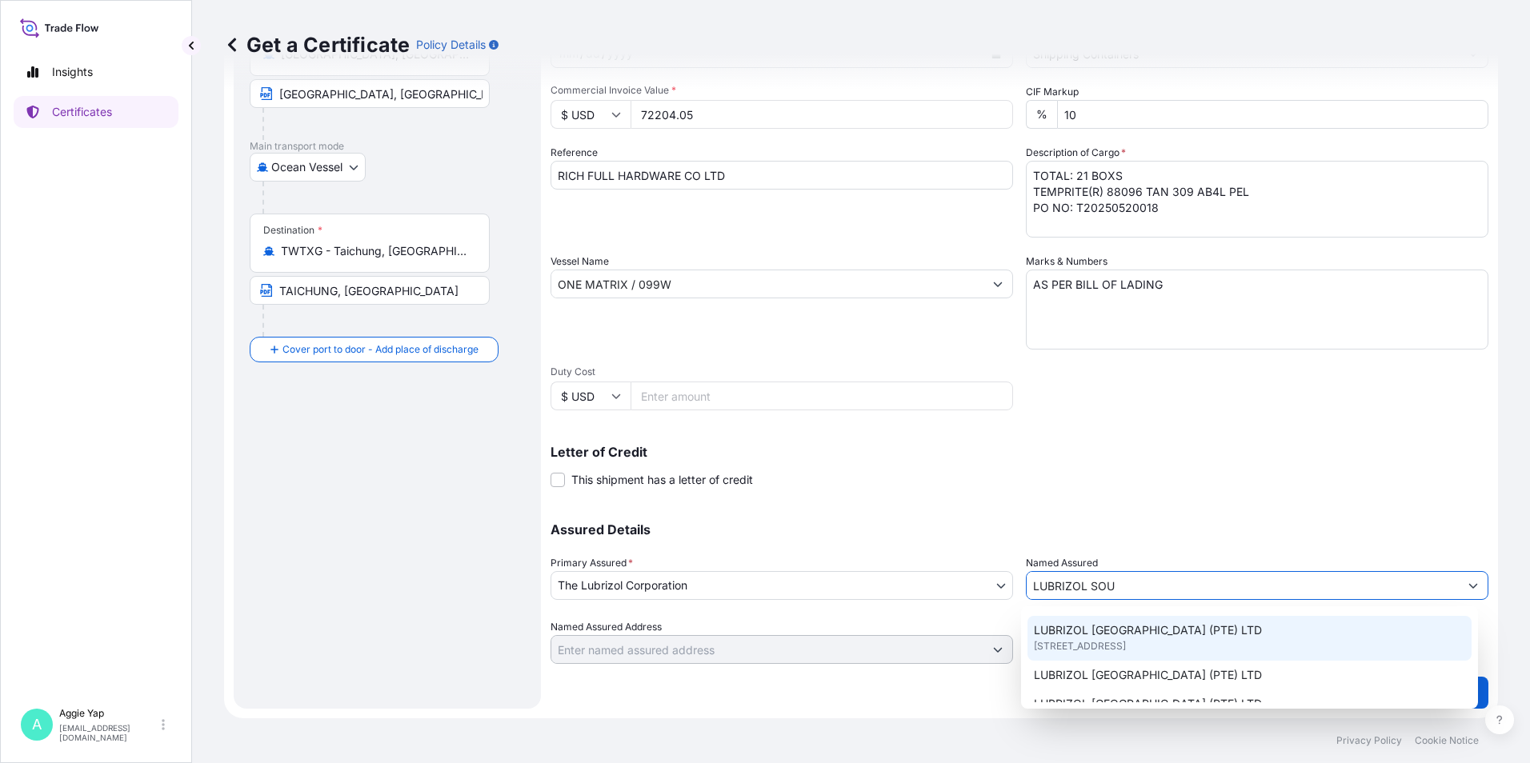
click at [1103, 642] on span "[STREET_ADDRESS]" at bounding box center [1080, 647] width 92 height 16
type input "LUBRIZOL [GEOGRAPHIC_DATA] (PTE) LTD"
type input "[STREET_ADDRESS]"
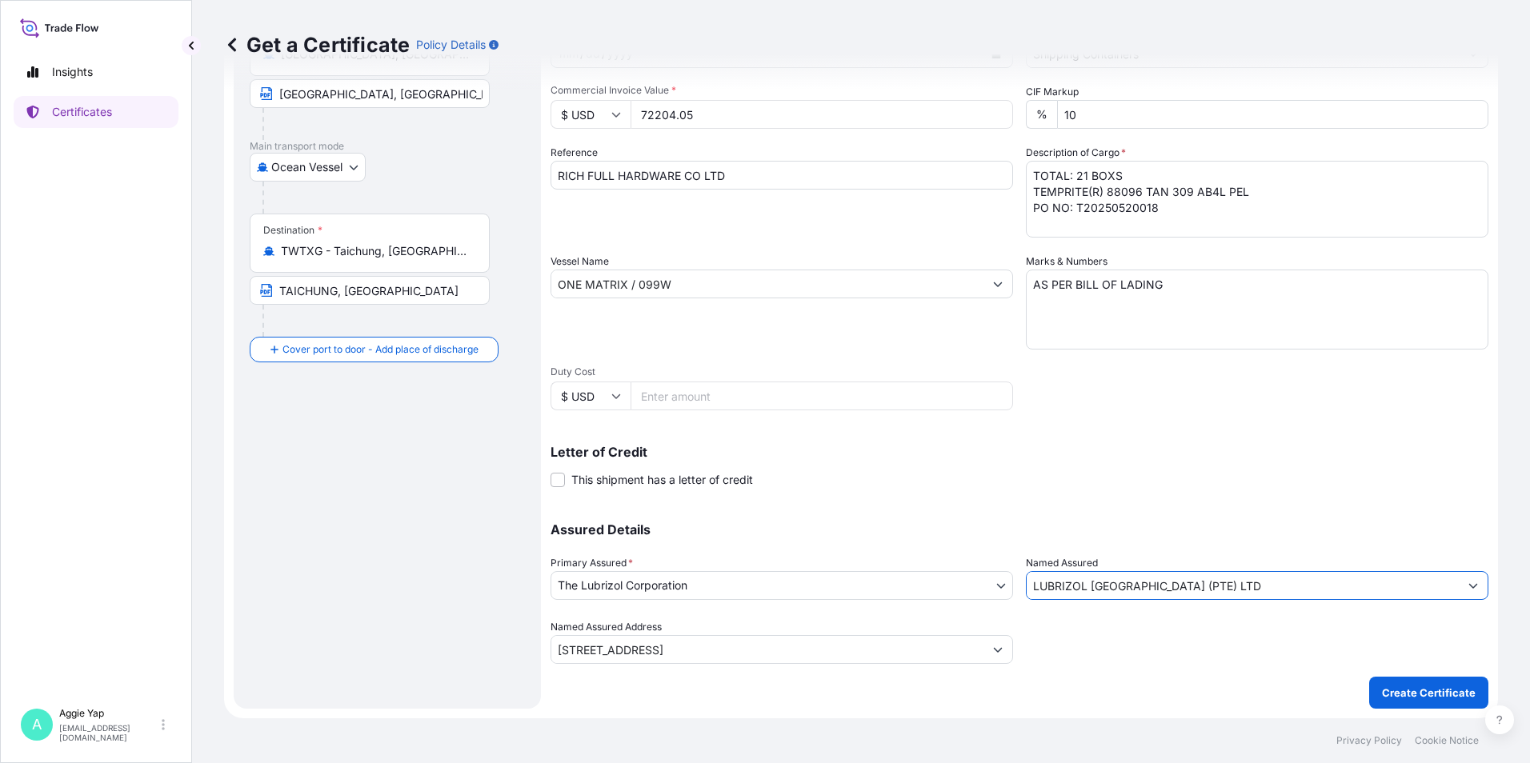
type input "LUBRIZOL [GEOGRAPHIC_DATA] (PTE) LTD"
click at [951, 498] on div "Shipment Details Issue date * [DATE] Date of Departure * [DATE] Date of Arrival…" at bounding box center [1020, 283] width 938 height 763
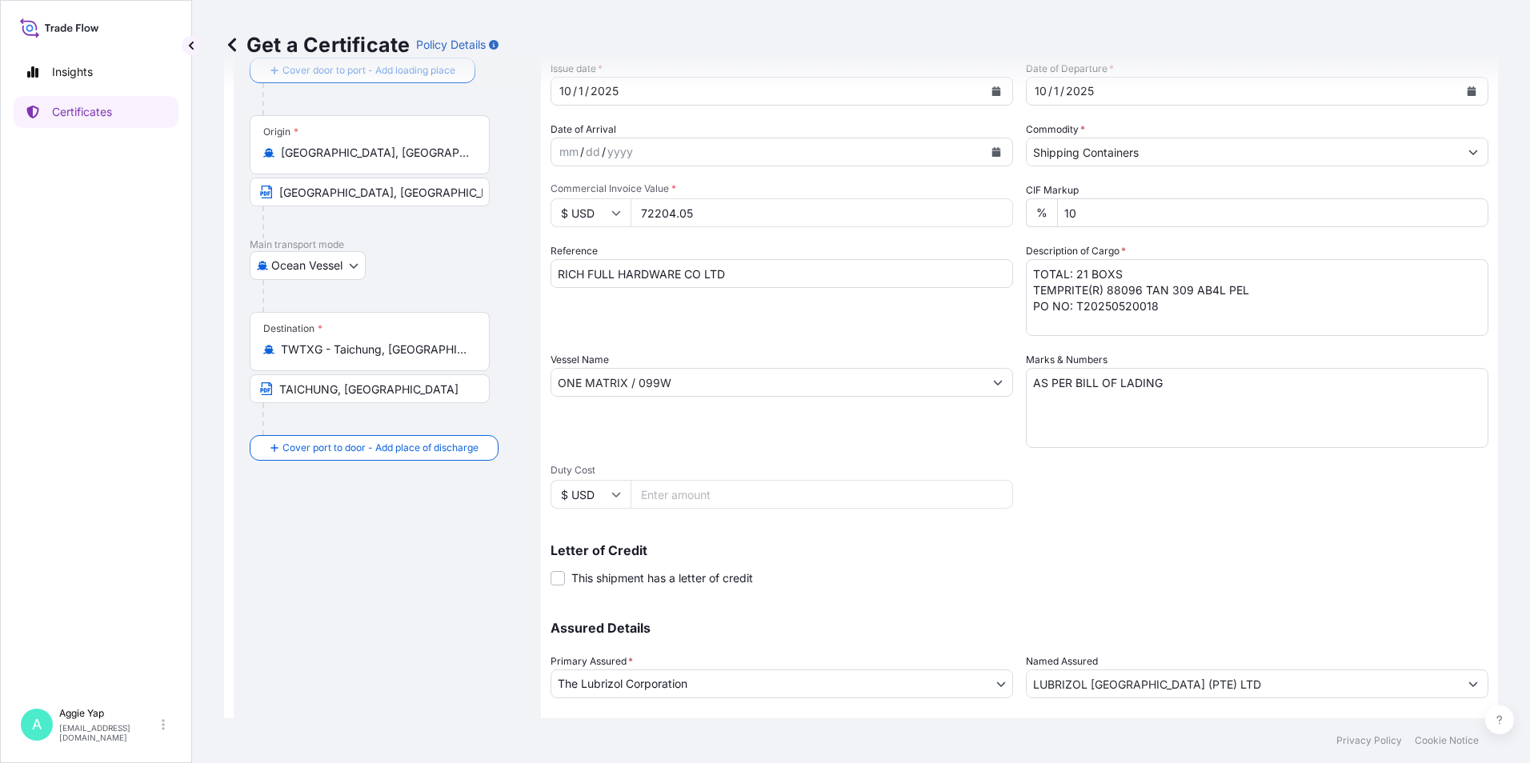
scroll to position [198, 0]
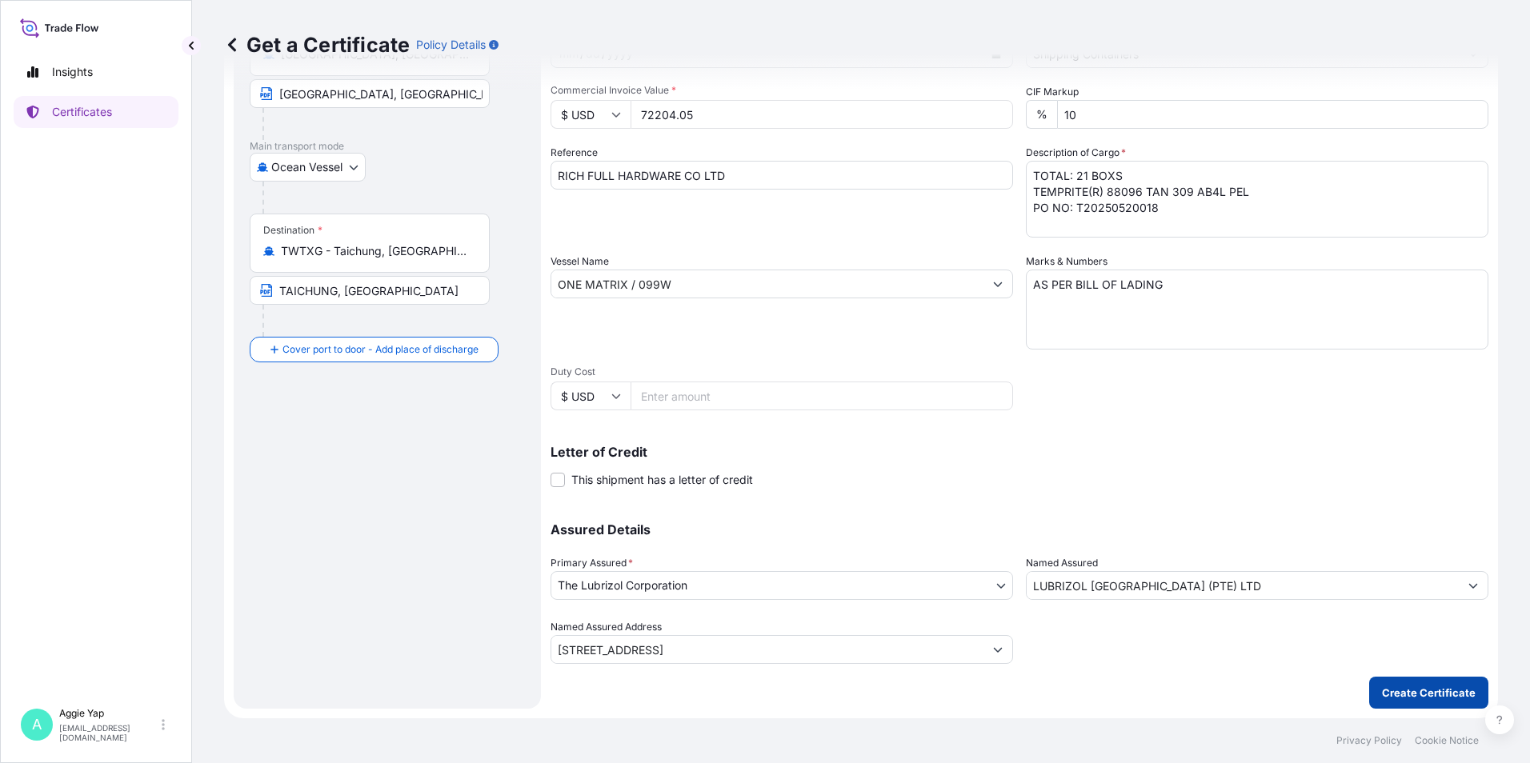
click at [1401, 690] on p "Create Certificate" at bounding box center [1429, 693] width 94 height 16
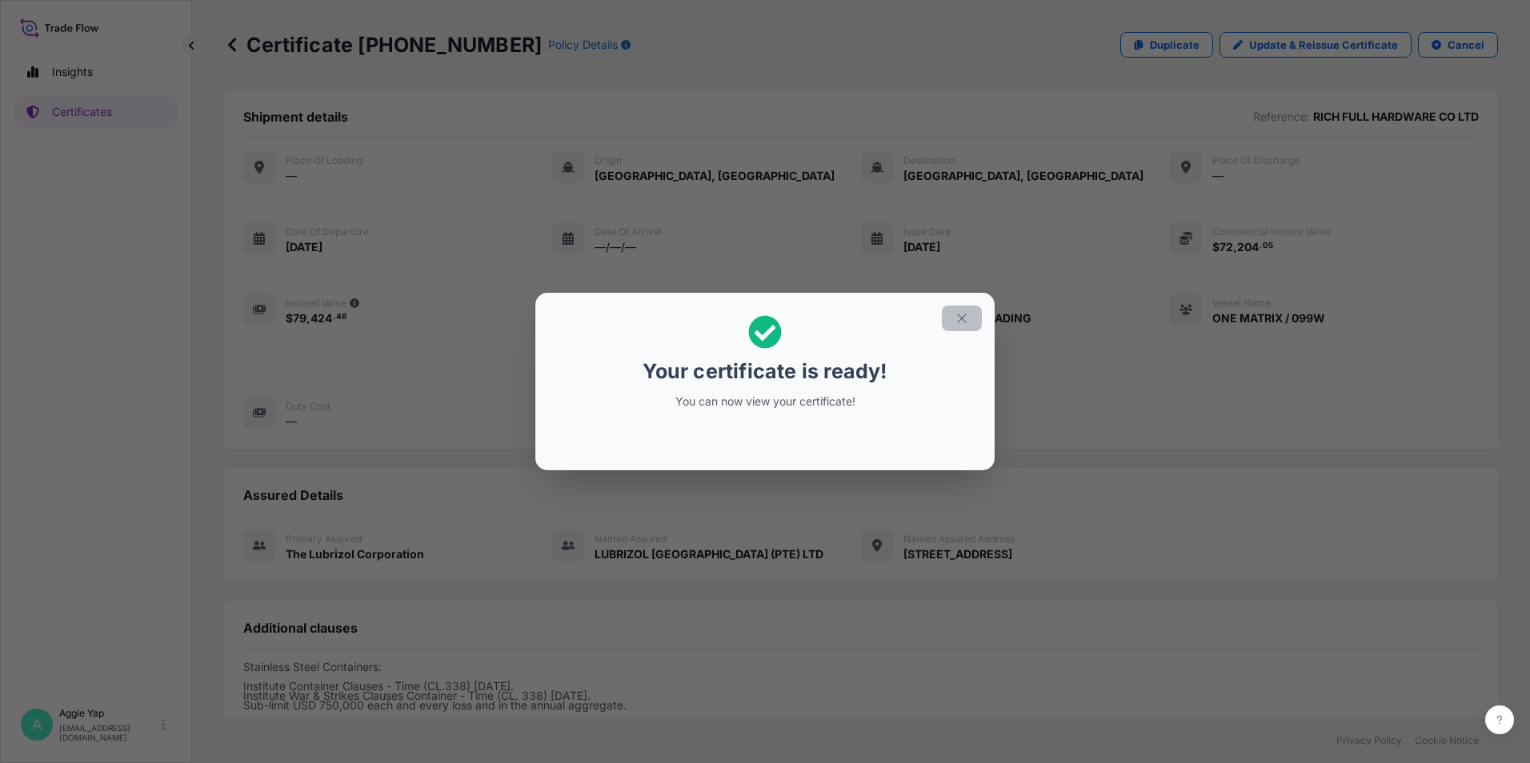
click at [961, 322] on icon "button" at bounding box center [962, 318] width 14 height 14
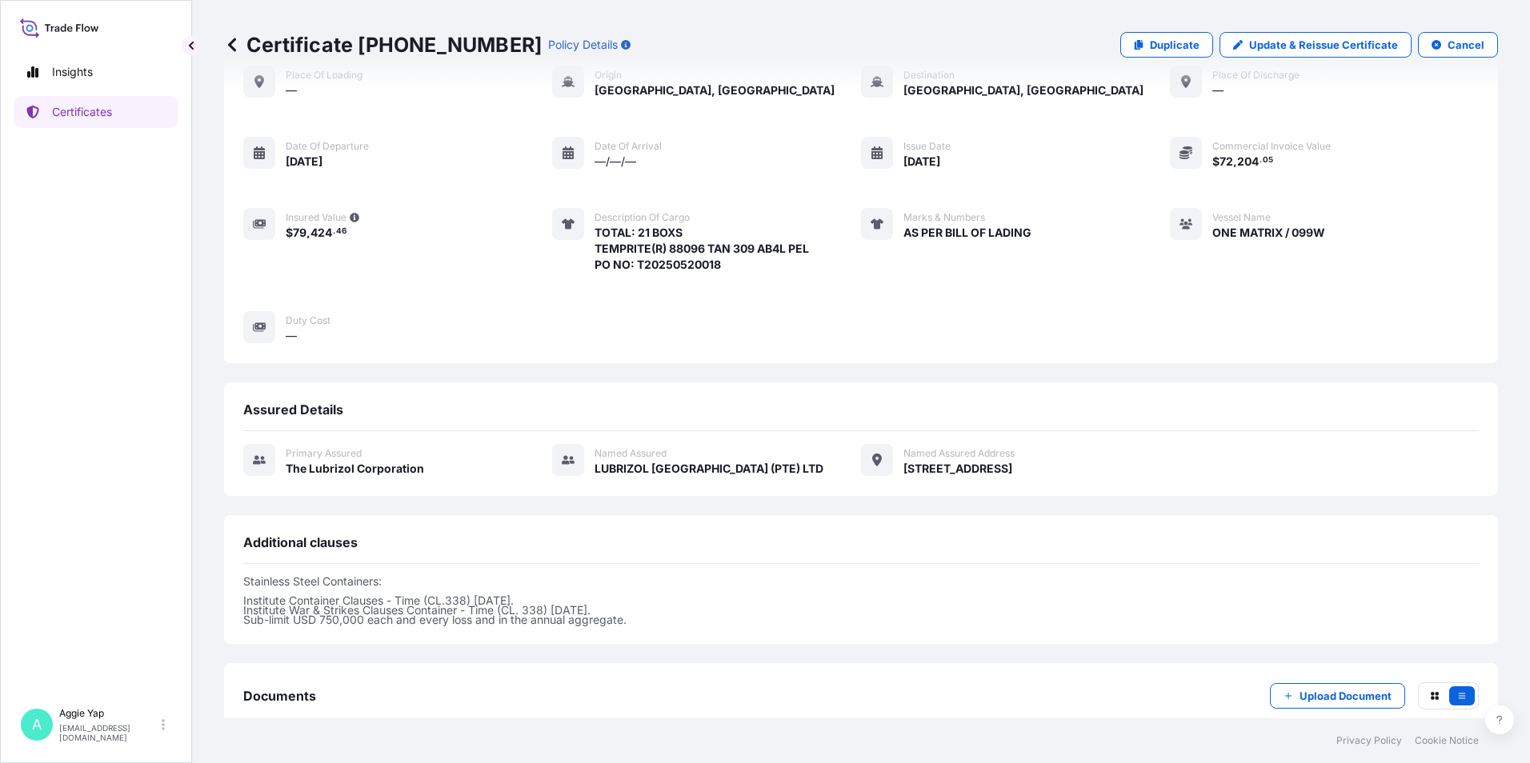
scroll to position [180, 0]
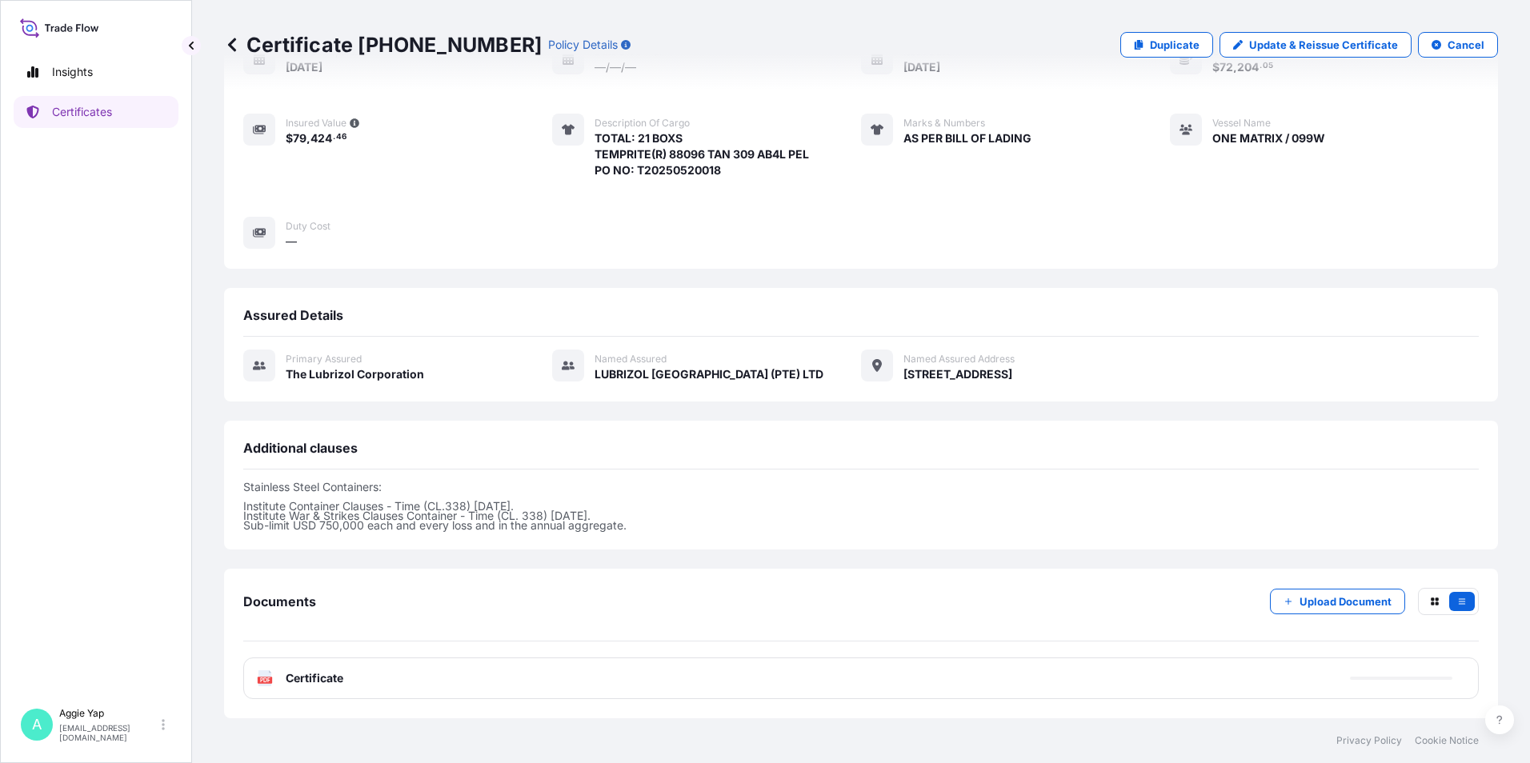
click at [833, 687] on div "PDF Certificate" at bounding box center [860, 679] width 1235 height 42
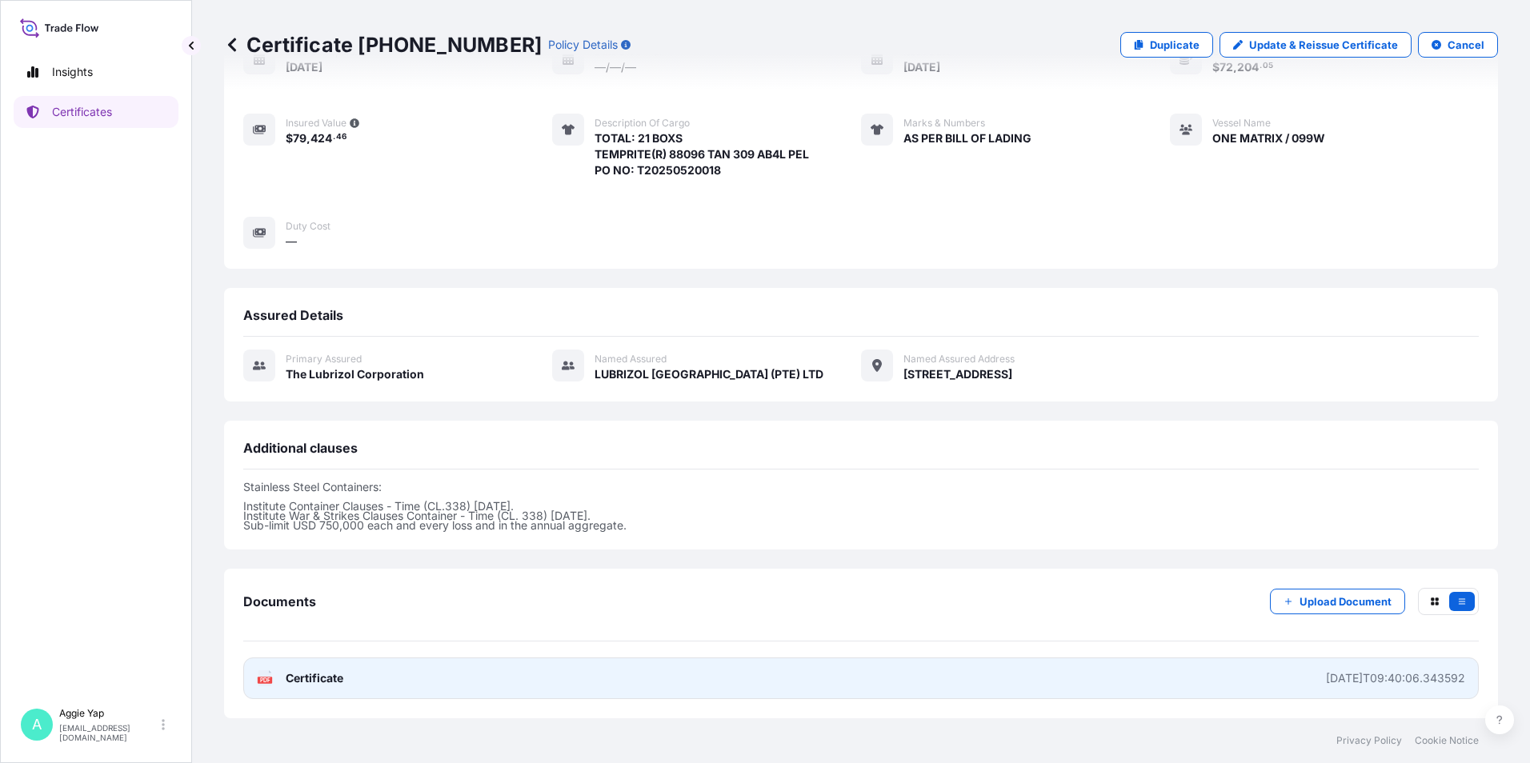
click at [817, 678] on link "PDF Certificate [DATE]T09:40:06.343592" at bounding box center [860, 679] width 1235 height 42
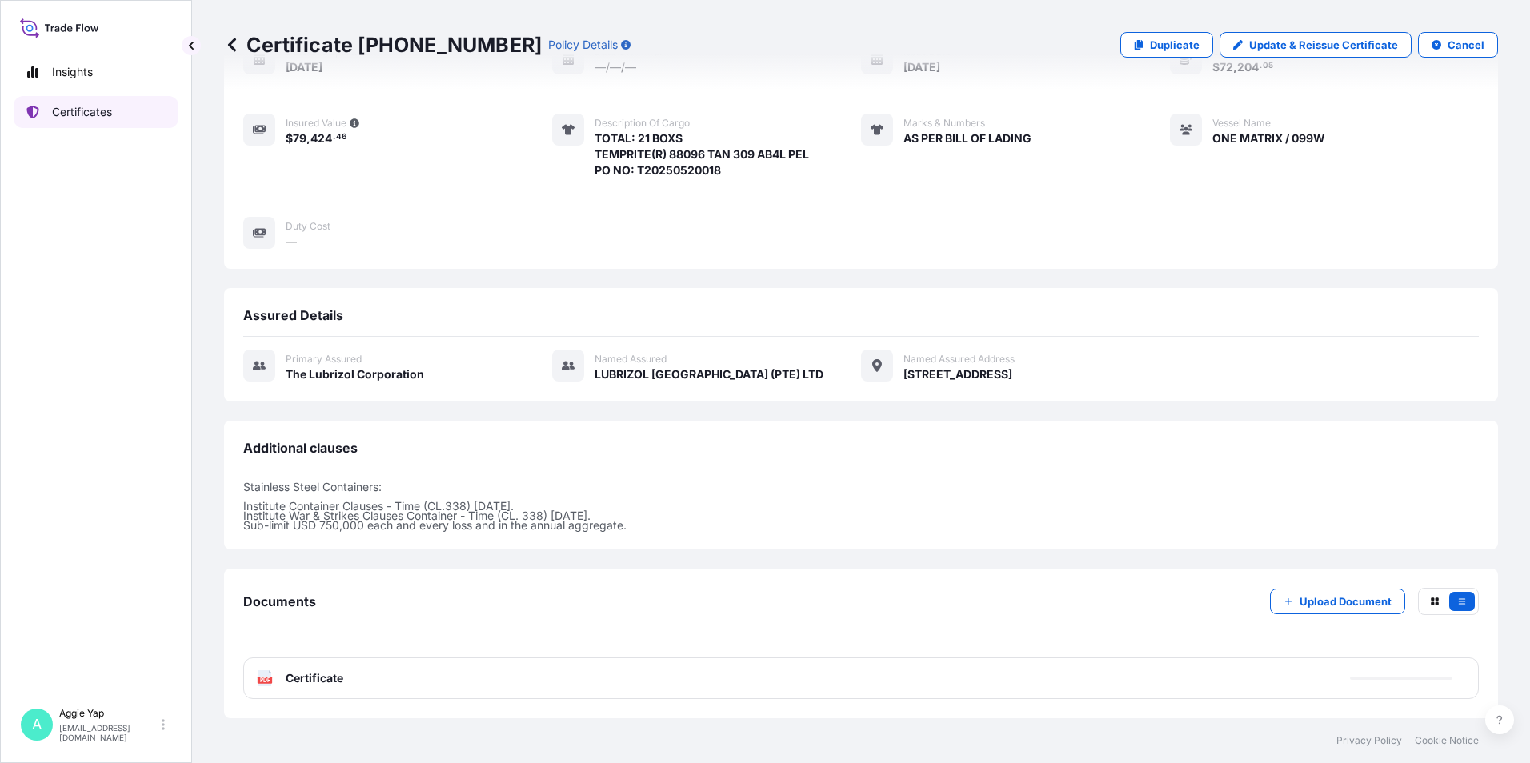
click at [104, 111] on p "Certificates" at bounding box center [82, 112] width 60 height 16
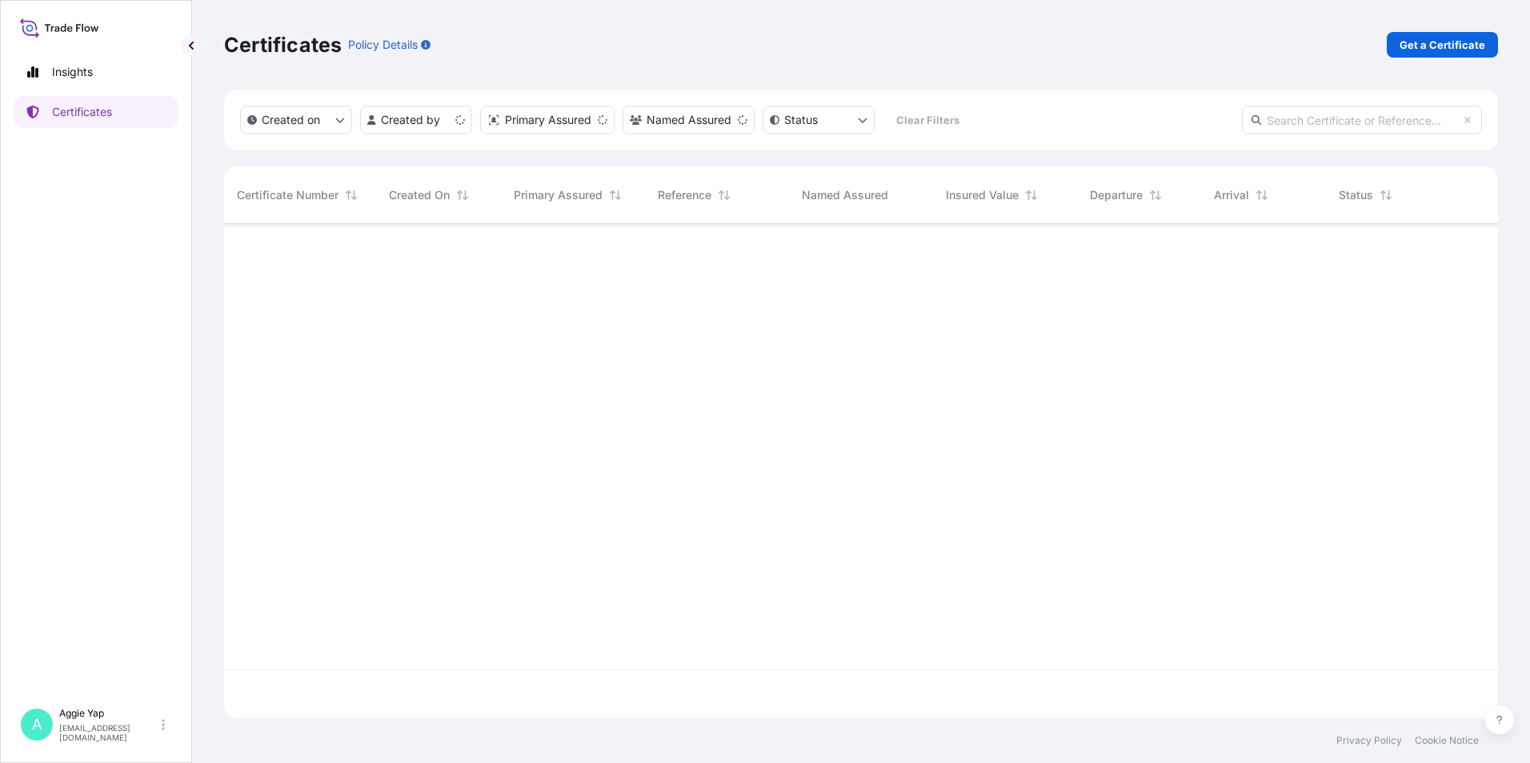
scroll to position [491, 1262]
click at [1451, 47] on p "Get a Certificate" at bounding box center [1443, 45] width 86 height 16
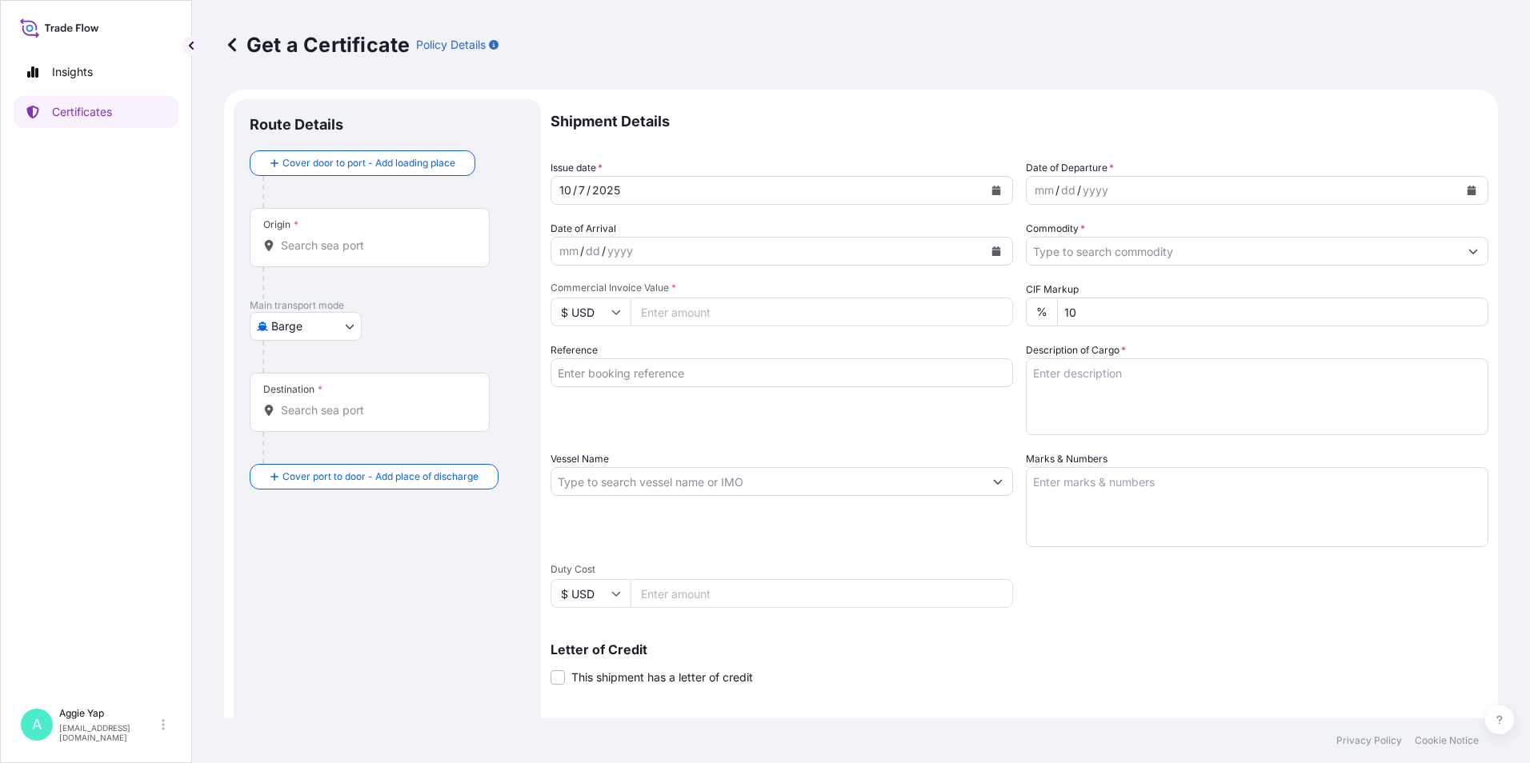
click at [304, 325] on body "Insights Certificates A [PERSON_NAME] [EMAIL_ADDRESS][DOMAIN_NAME] Get a Certif…" at bounding box center [765, 381] width 1530 height 763
click at [307, 519] on div "Ocean Vessel" at bounding box center [307, 512] width 102 height 29
select select "Ocean Vessel"
drag, startPoint x: 349, startPoint y: 256, endPoint x: 339, endPoint y: 258, distance: 9.9
click at [349, 257] on input "Origin *" at bounding box center [375, 252] width 189 height 16
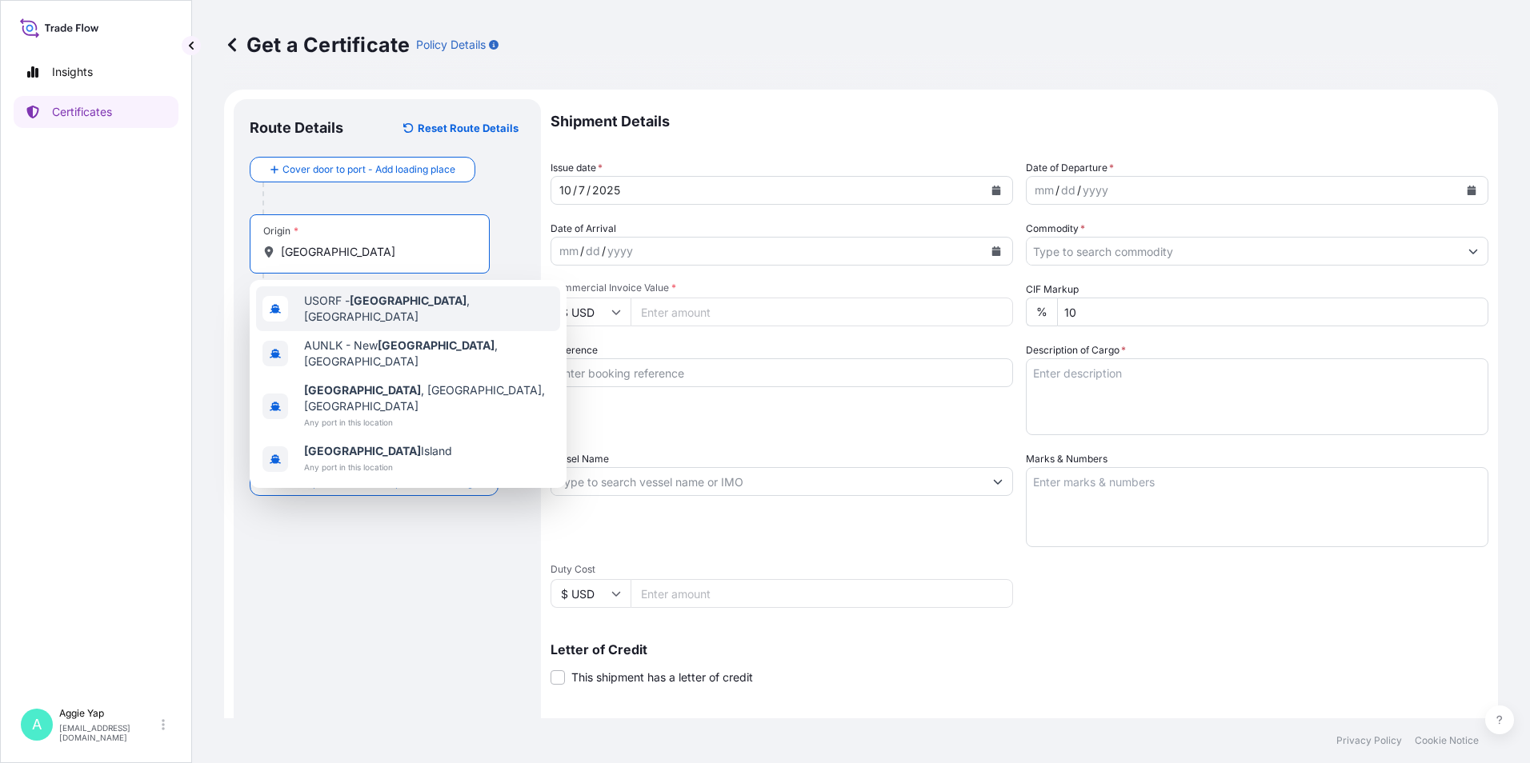
click at [416, 315] on div "USORF - [GEOGRAPHIC_DATA] , [GEOGRAPHIC_DATA]" at bounding box center [408, 308] width 304 height 45
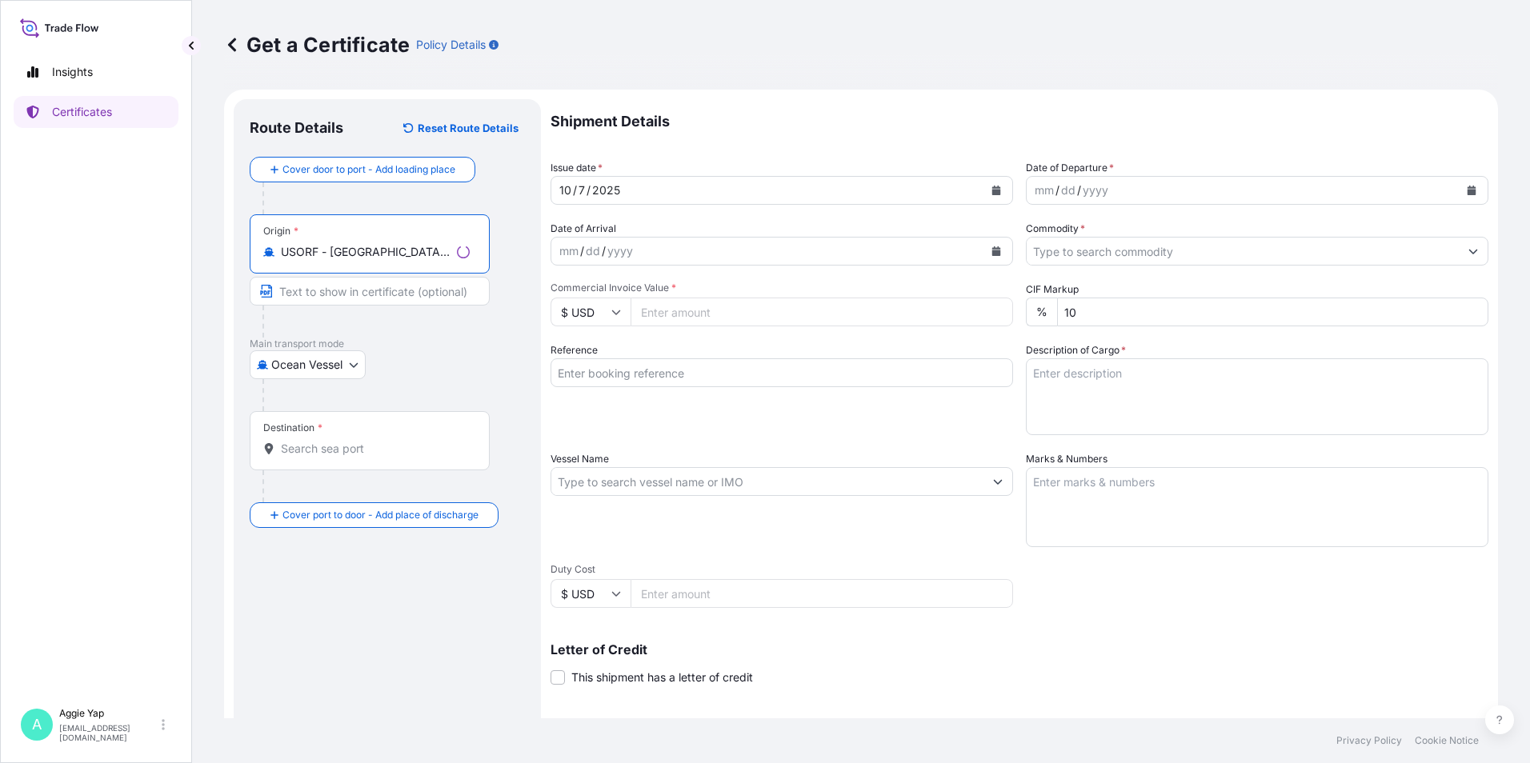
type input "USORF - [GEOGRAPHIC_DATA], [GEOGRAPHIC_DATA]"
click at [334, 293] on input "Text to appear on certificate" at bounding box center [370, 291] width 240 height 29
click at [344, 590] on div "Route Details Reset Route Details Cover door to port - Add loading place Place …" at bounding box center [387, 502] width 275 height 775
click at [325, 291] on input "Text to appear on certificate" at bounding box center [370, 291] width 240 height 29
type input "[GEOGRAPHIC_DATA], [GEOGRAPHIC_DATA], [GEOGRAPHIC_DATA]"
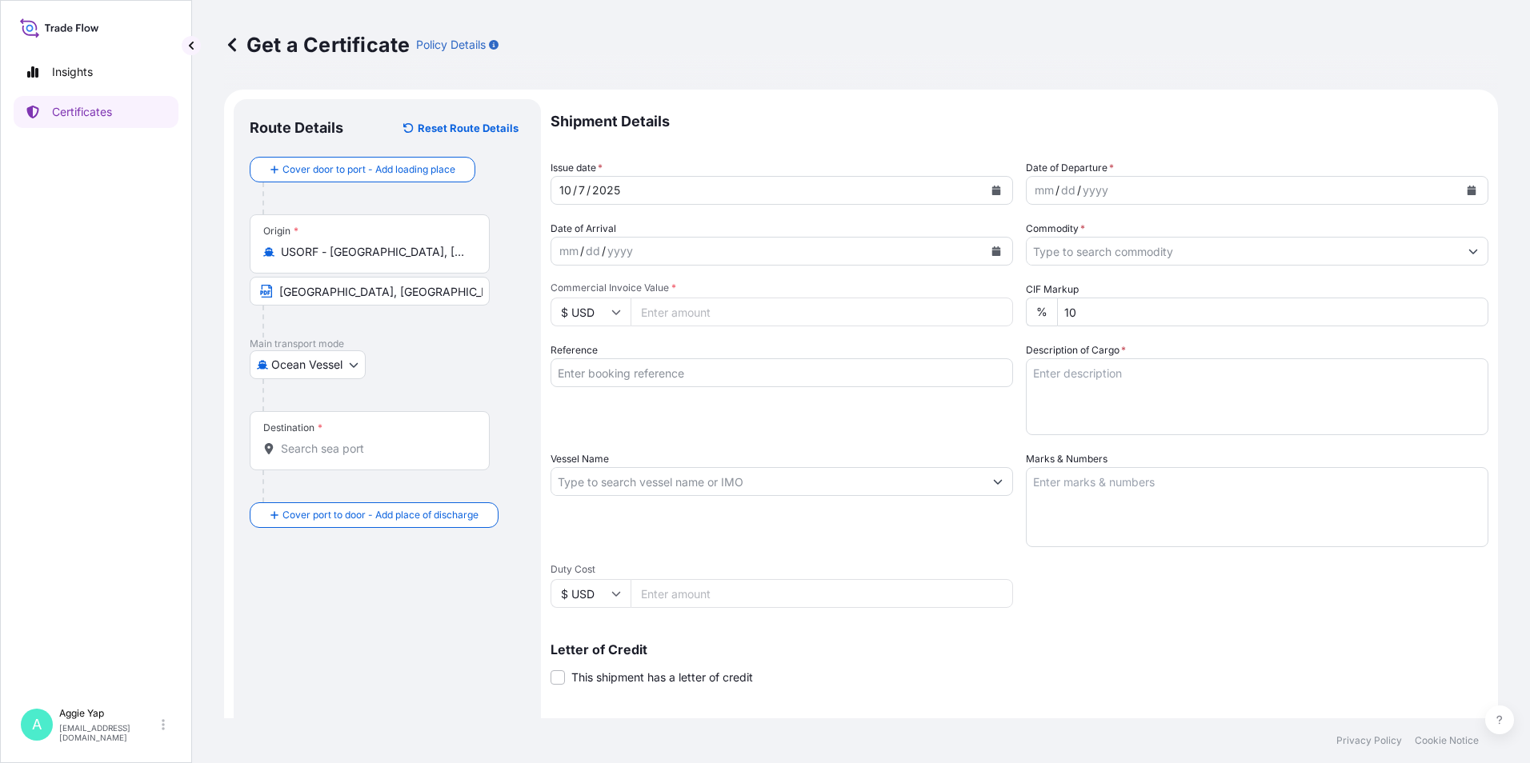
click at [338, 435] on div "Destination *" at bounding box center [370, 440] width 240 height 59
click at [338, 441] on input "Destination *" at bounding box center [375, 449] width 189 height 16
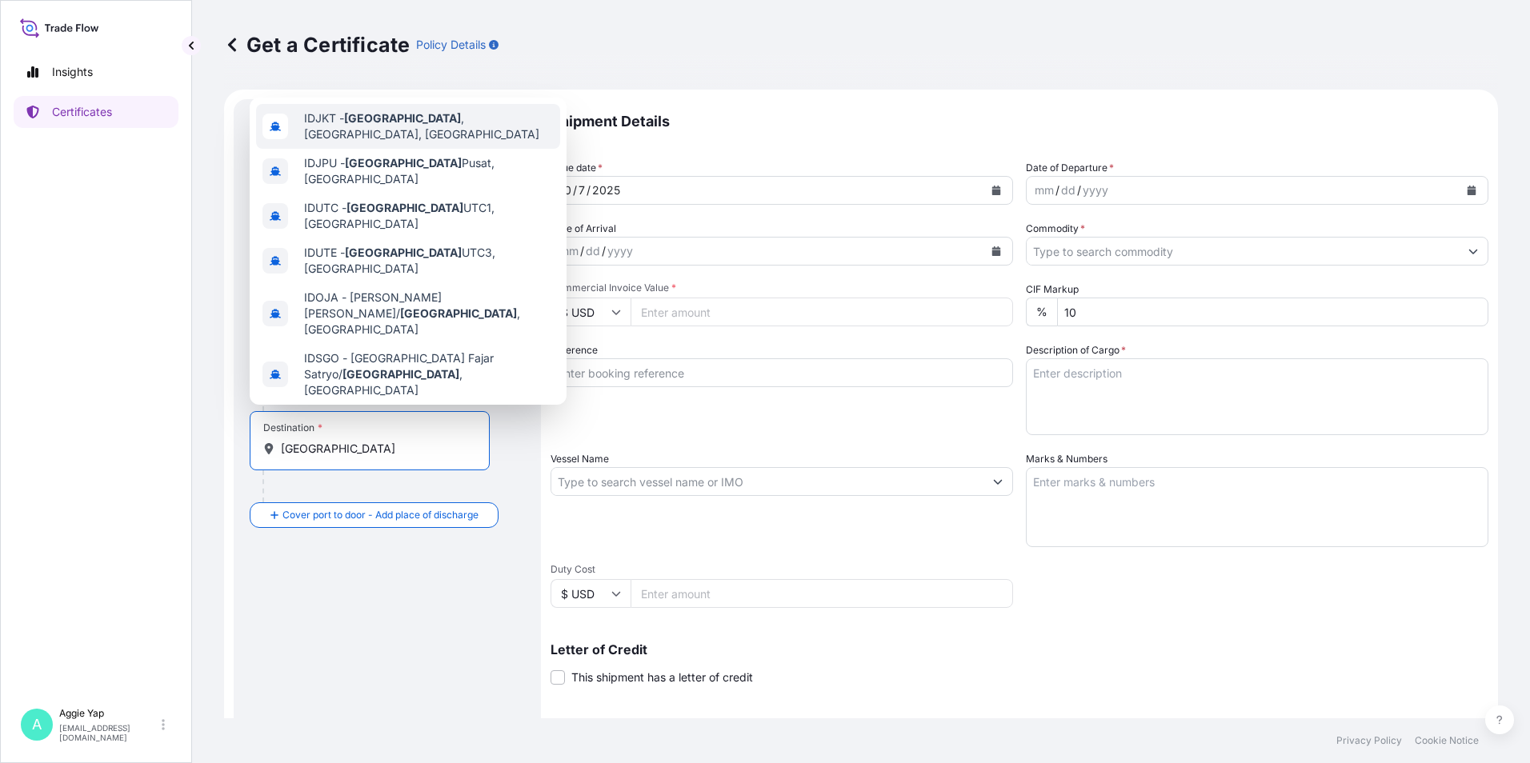
click at [406, 122] on span "IDJKT - [GEOGRAPHIC_DATA] , [GEOGRAPHIC_DATA], [GEOGRAPHIC_DATA]" at bounding box center [429, 126] width 250 height 32
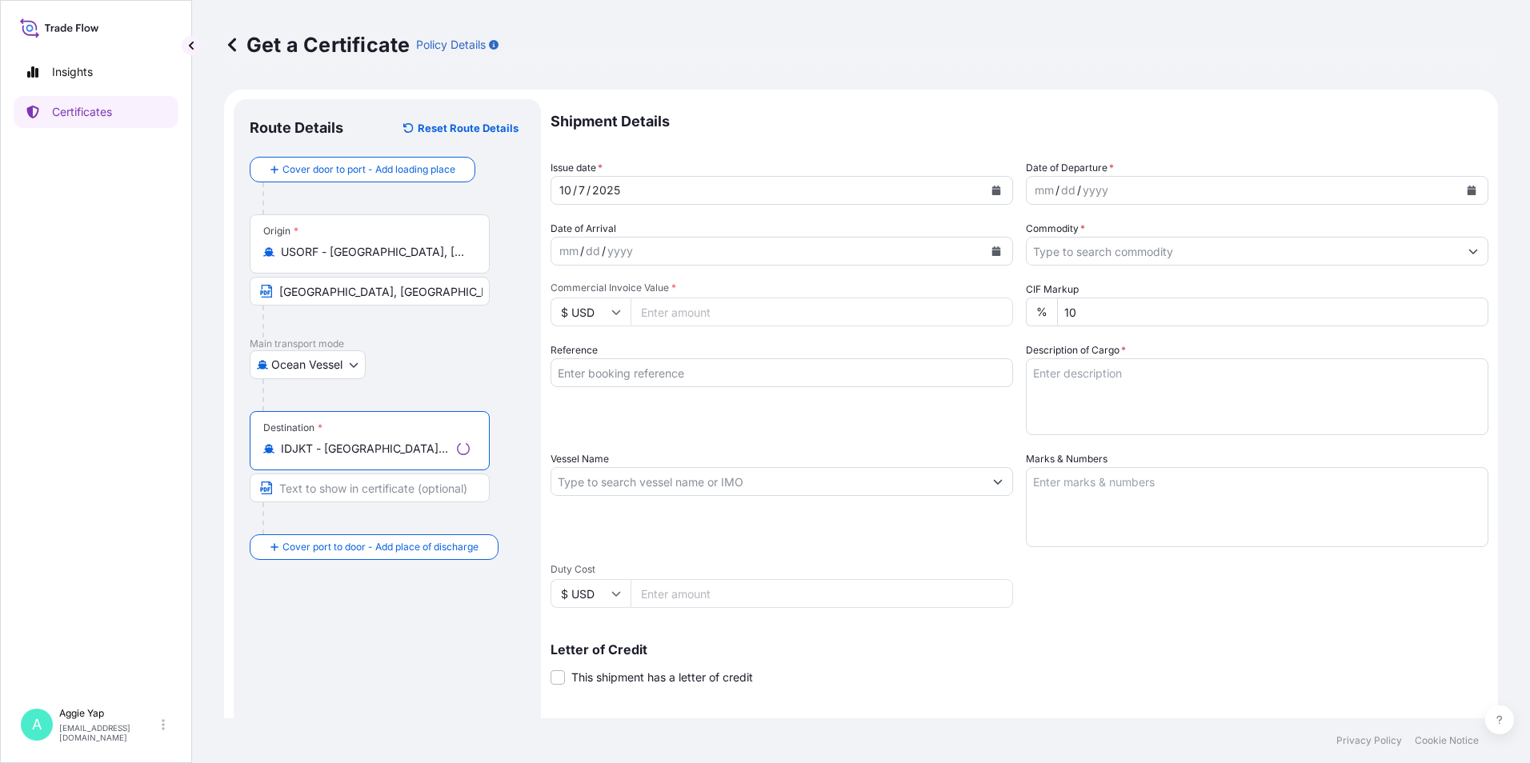
type input "IDJKT - [GEOGRAPHIC_DATA], [GEOGRAPHIC_DATA], [GEOGRAPHIC_DATA]"
click at [334, 488] on input "Text to appear on certificate" at bounding box center [370, 488] width 240 height 29
type input "[GEOGRAPHIC_DATA], [GEOGRAPHIC_DATA], [GEOGRAPHIC_DATA]"
click at [389, 595] on div "Route Details Reset Route Details Cover door to port - Add loading place Place …" at bounding box center [387, 502] width 275 height 775
click at [995, 192] on button "Calendar" at bounding box center [996, 191] width 26 height 26
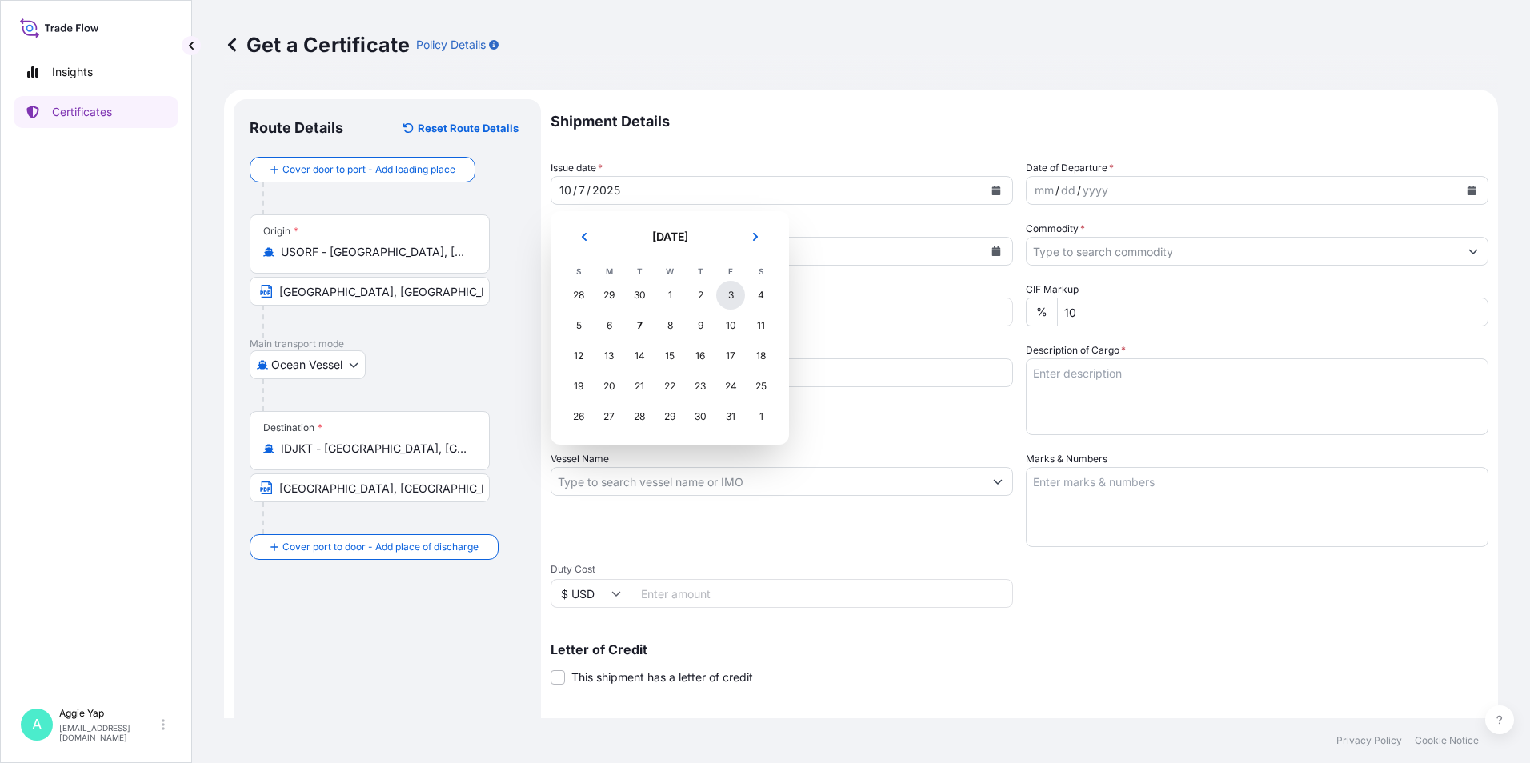
click at [737, 298] on div "3" at bounding box center [730, 295] width 29 height 29
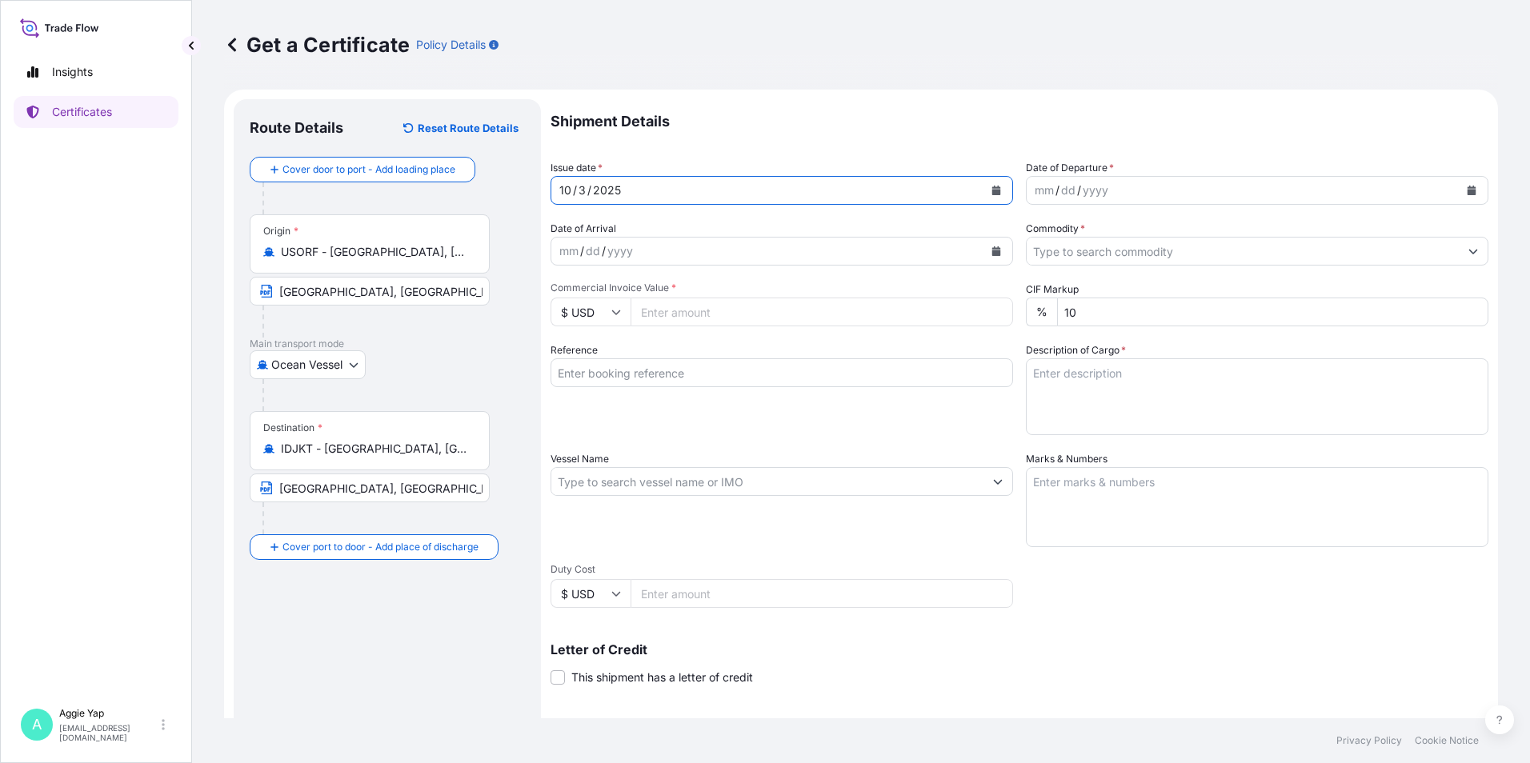
click at [1461, 178] on div "mm / dd / yyyy" at bounding box center [1257, 190] width 463 height 29
click at [1461, 197] on button "Calendar" at bounding box center [1472, 191] width 26 height 26
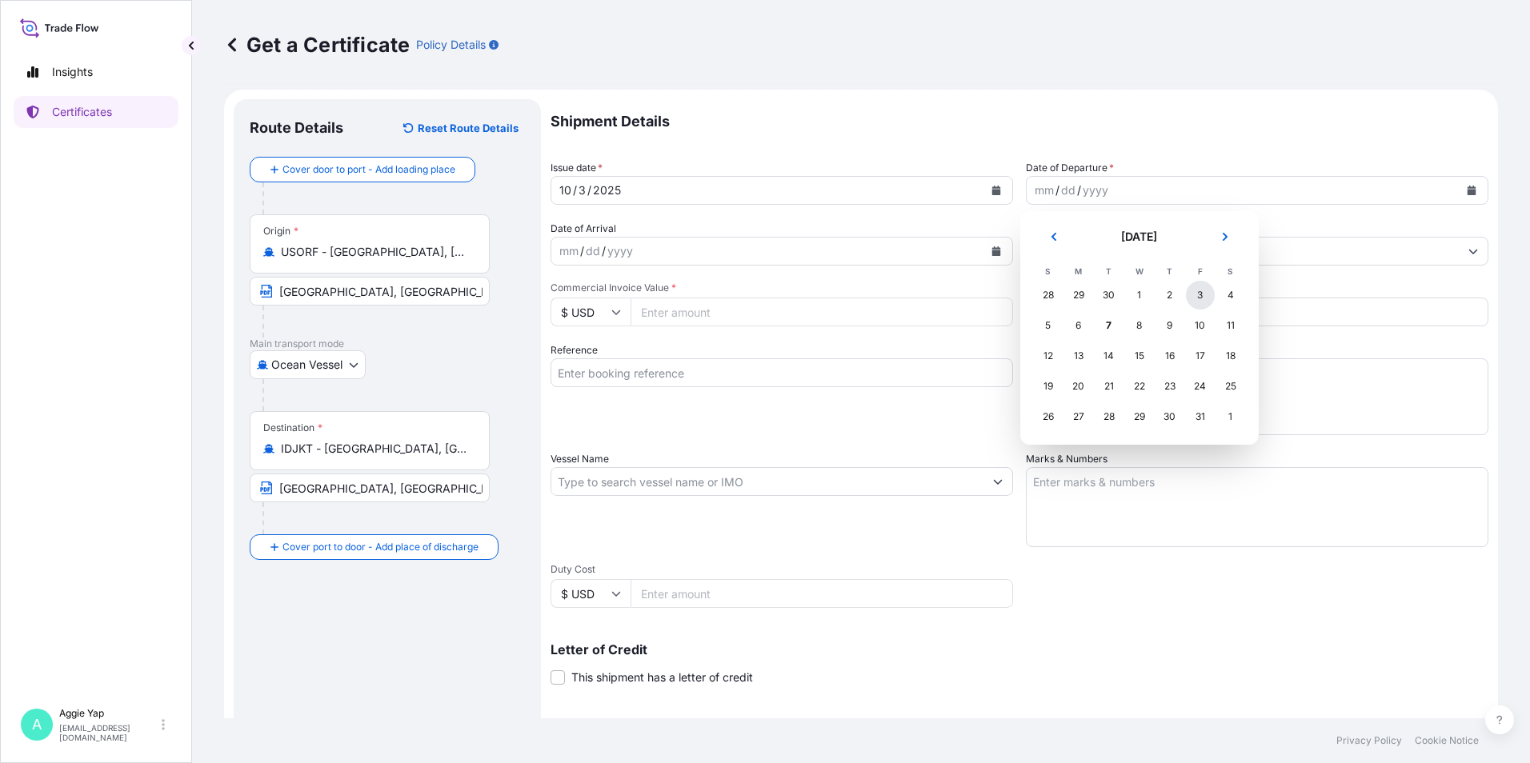
click at [1194, 292] on div "3" at bounding box center [1200, 295] width 29 height 29
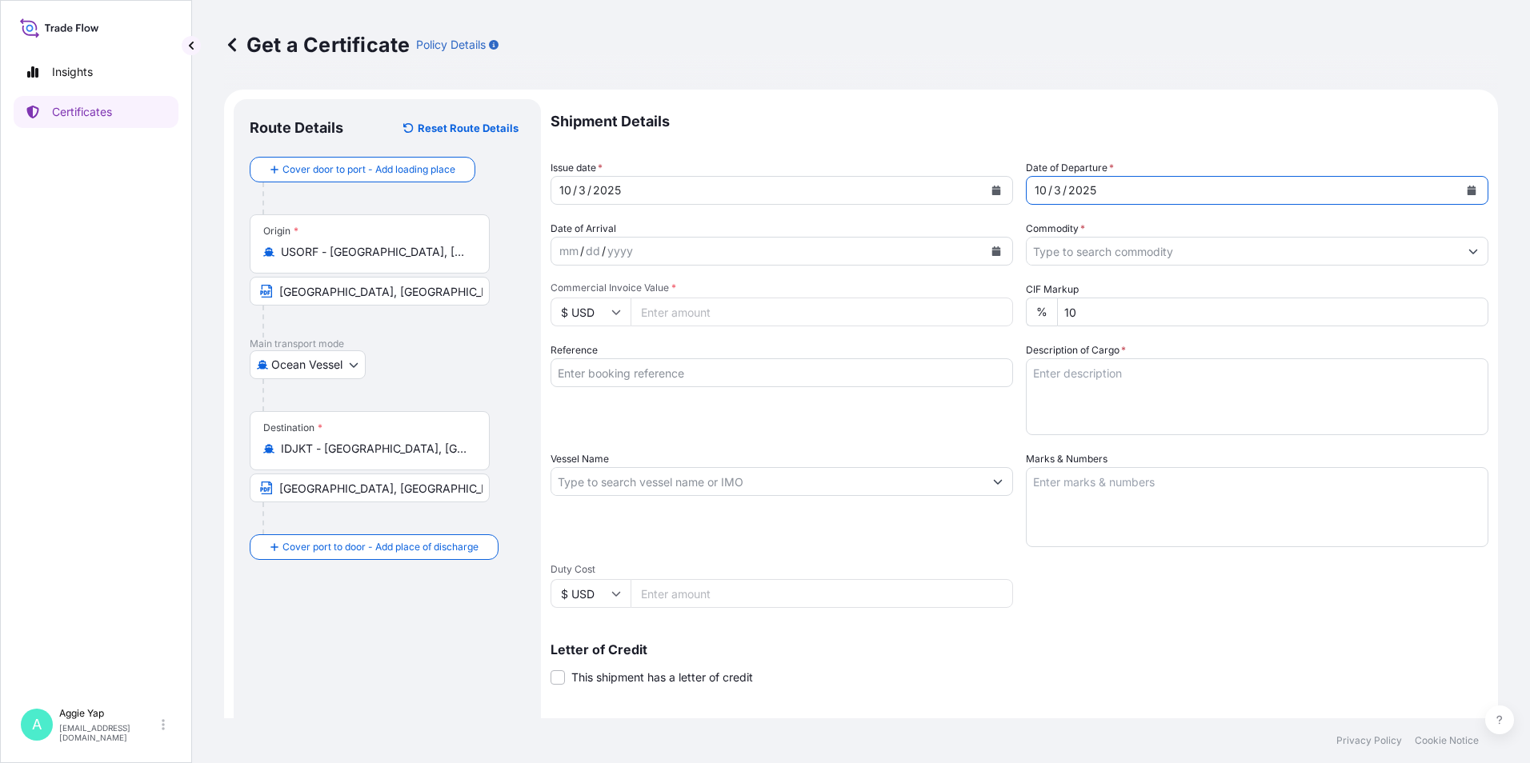
click at [1083, 253] on input "Commodity *" at bounding box center [1243, 251] width 432 height 29
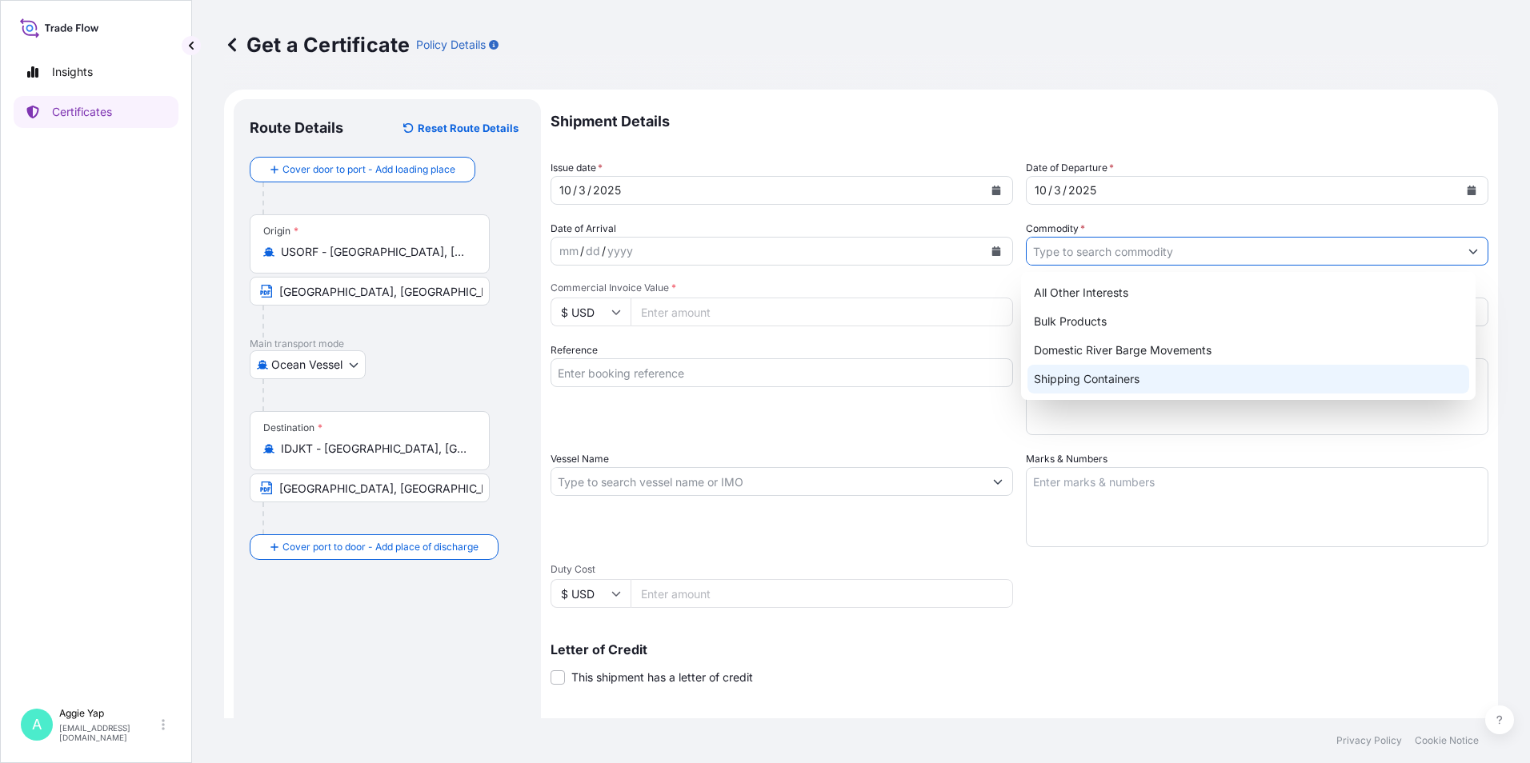
click at [1088, 375] on div "Shipping Containers" at bounding box center [1248, 379] width 442 height 29
type input "Shipping Containers"
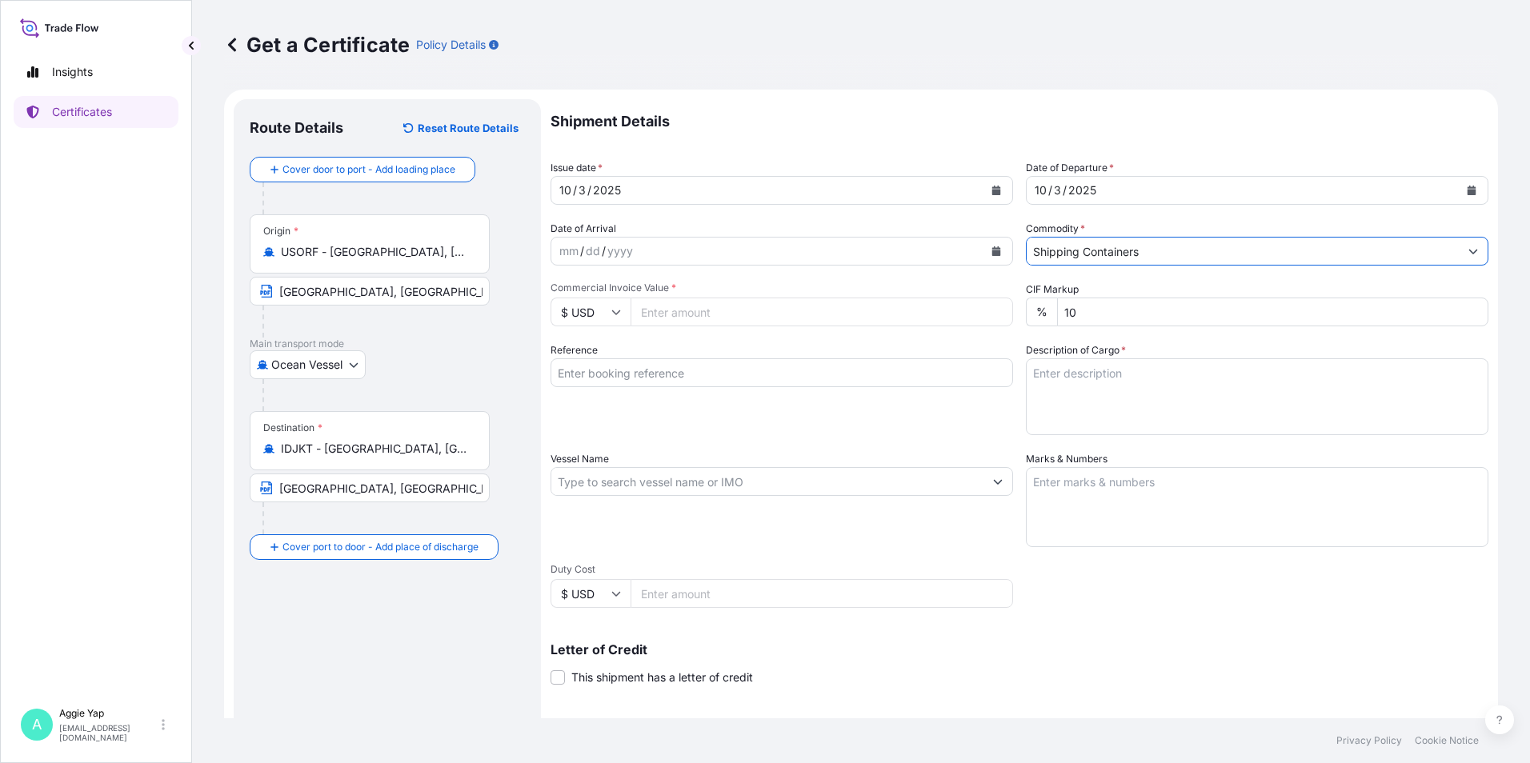
click at [710, 316] on input "Commercial Invoice Value *" at bounding box center [822, 312] width 382 height 29
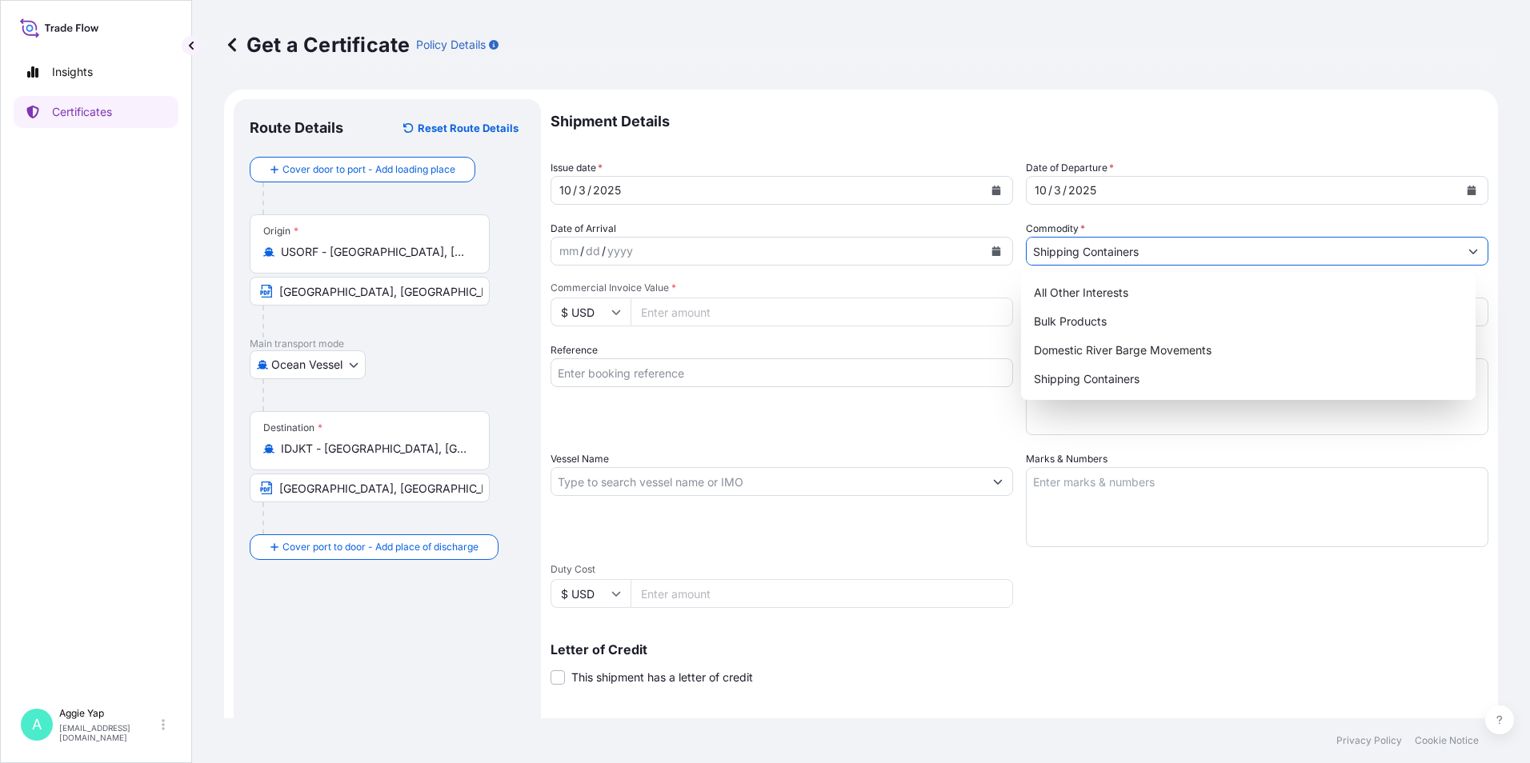
click at [1127, 254] on input "Shipping Containers" at bounding box center [1243, 251] width 432 height 29
click at [702, 318] on input "Commercial Invoice Value *" at bounding box center [822, 312] width 382 height 29
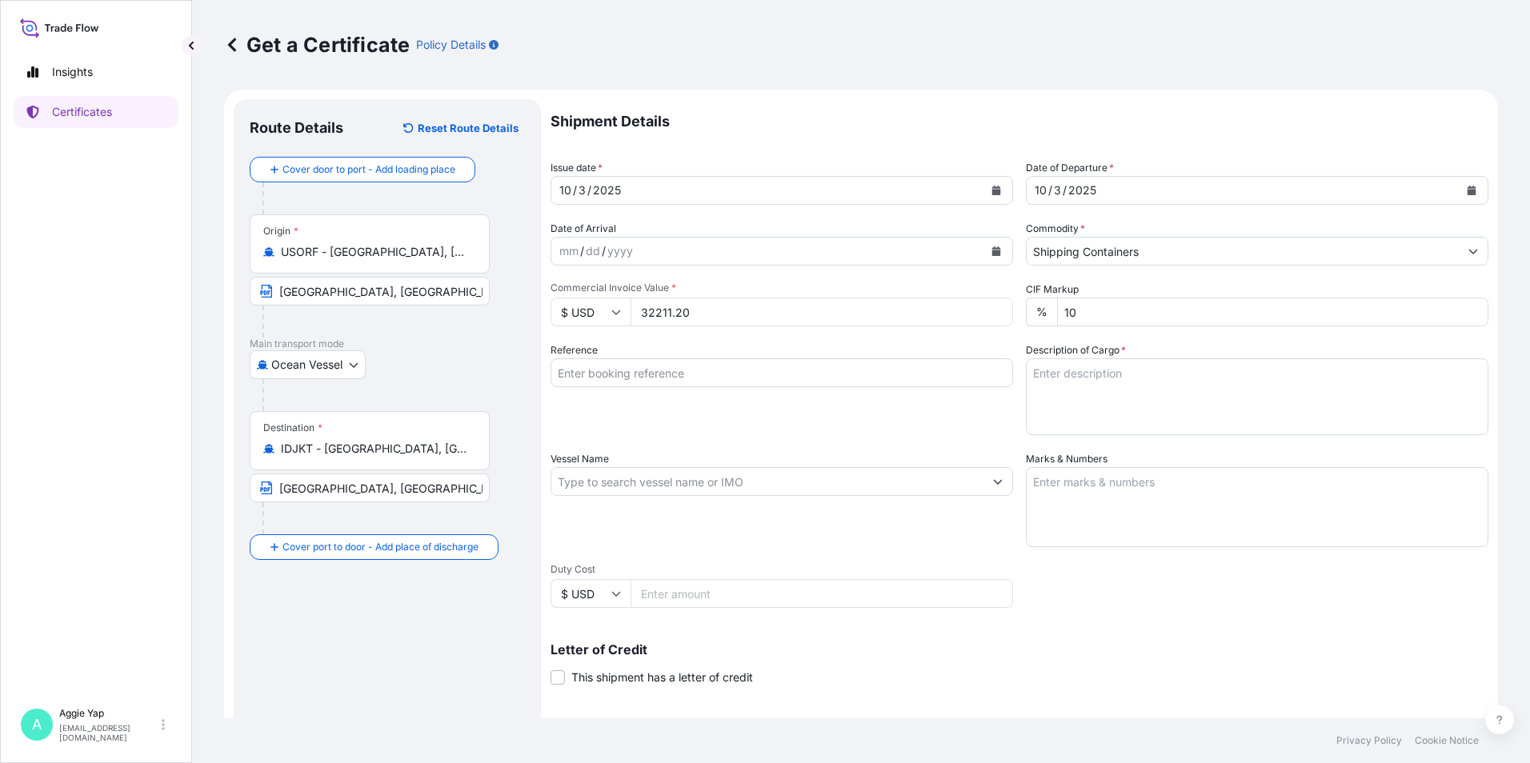
type input "32211.20"
click at [683, 384] on input "Reference" at bounding box center [782, 372] width 463 height 29
type input "PT TRITUNGGAL ARTHAMAKMUR"
click at [1079, 386] on textarea "Description of Cargo *" at bounding box center [1257, 396] width 463 height 77
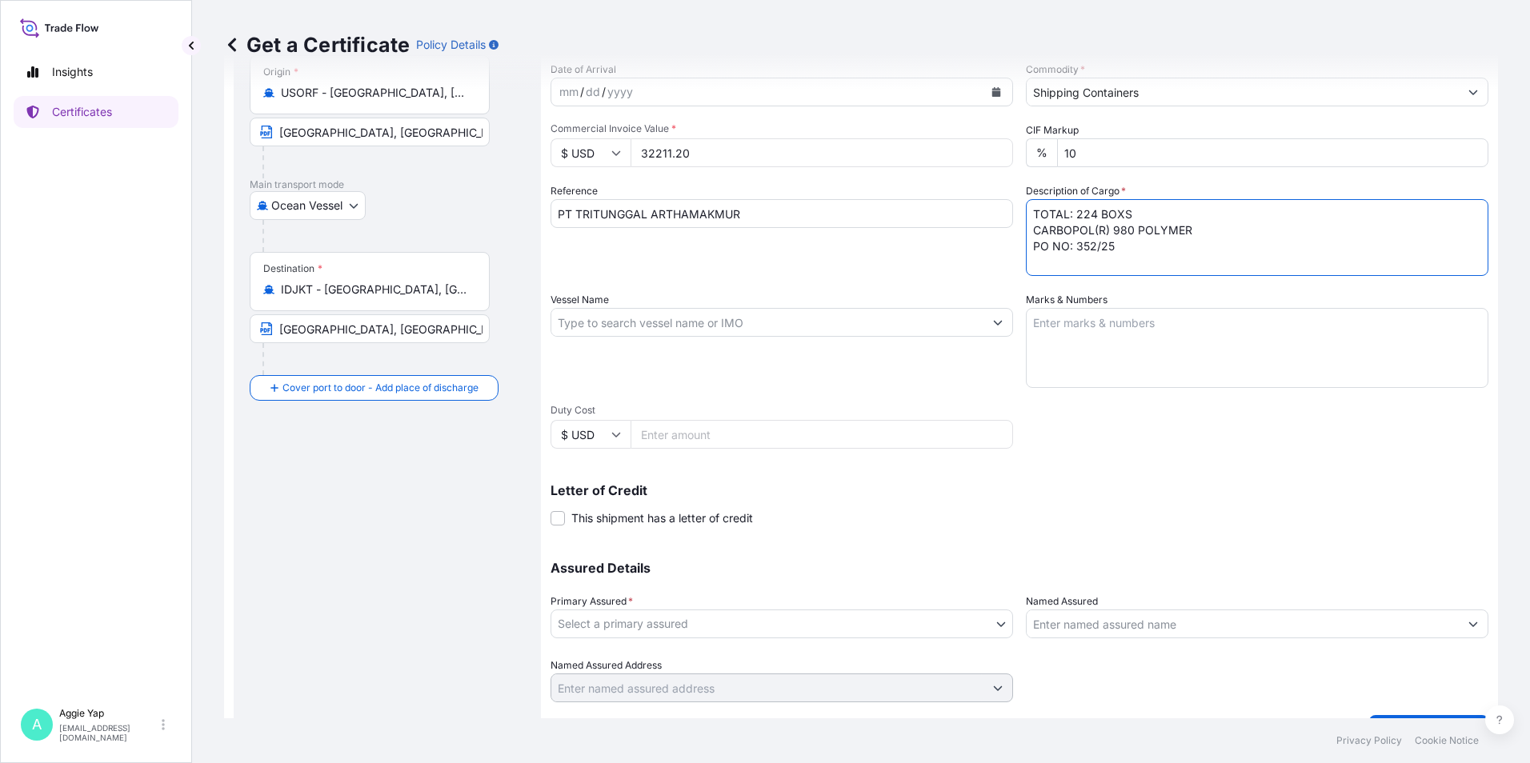
scroll to position [160, 0]
type textarea "TOTAL: 224 BOXS CARBOPOL(R) 980 POLYMER PO NO: 352/25"
click at [590, 328] on input "Vessel Name" at bounding box center [767, 321] width 432 height 29
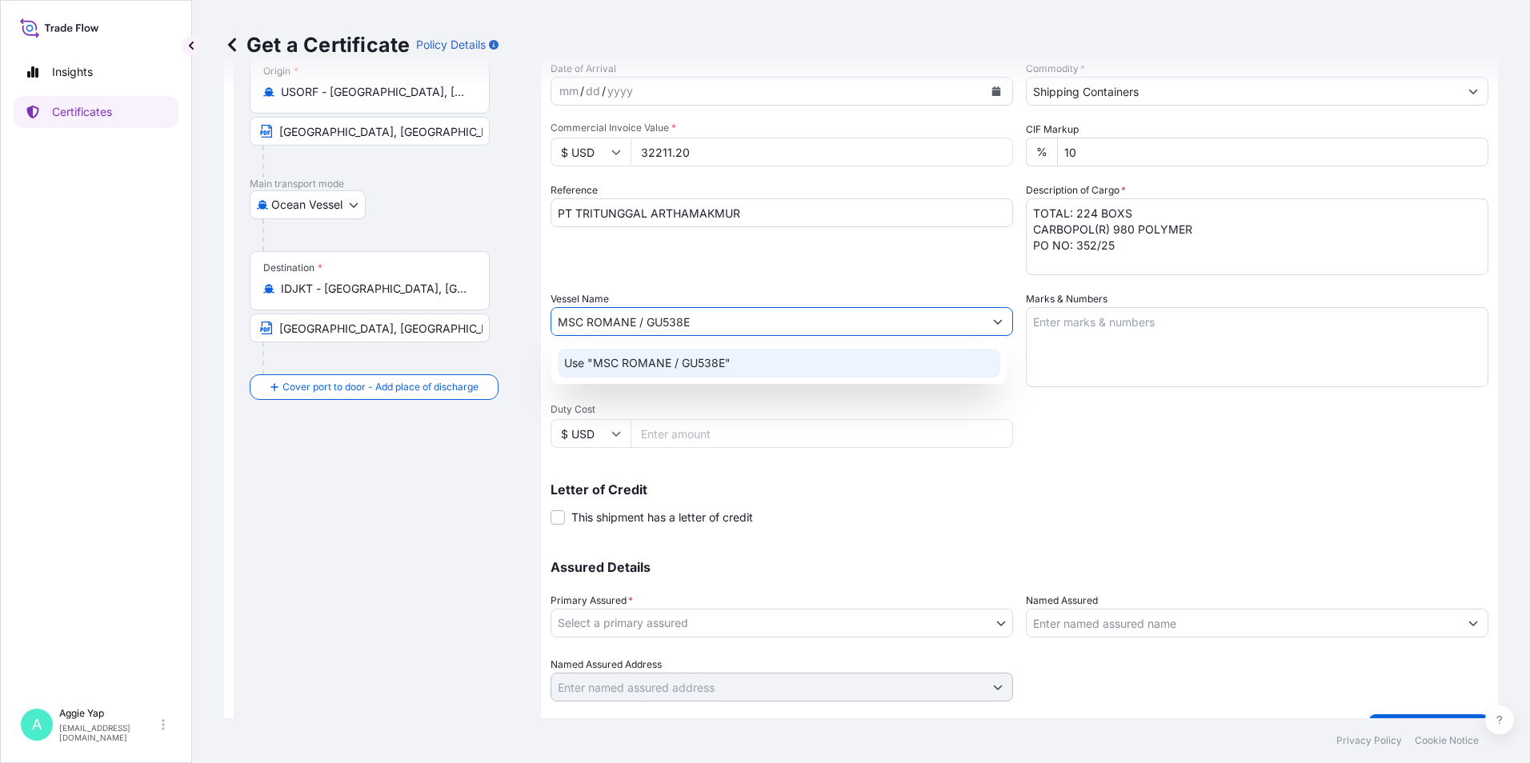
click at [728, 366] on p "Use "MSC ROMANE / GU538E"" at bounding box center [647, 363] width 166 height 16
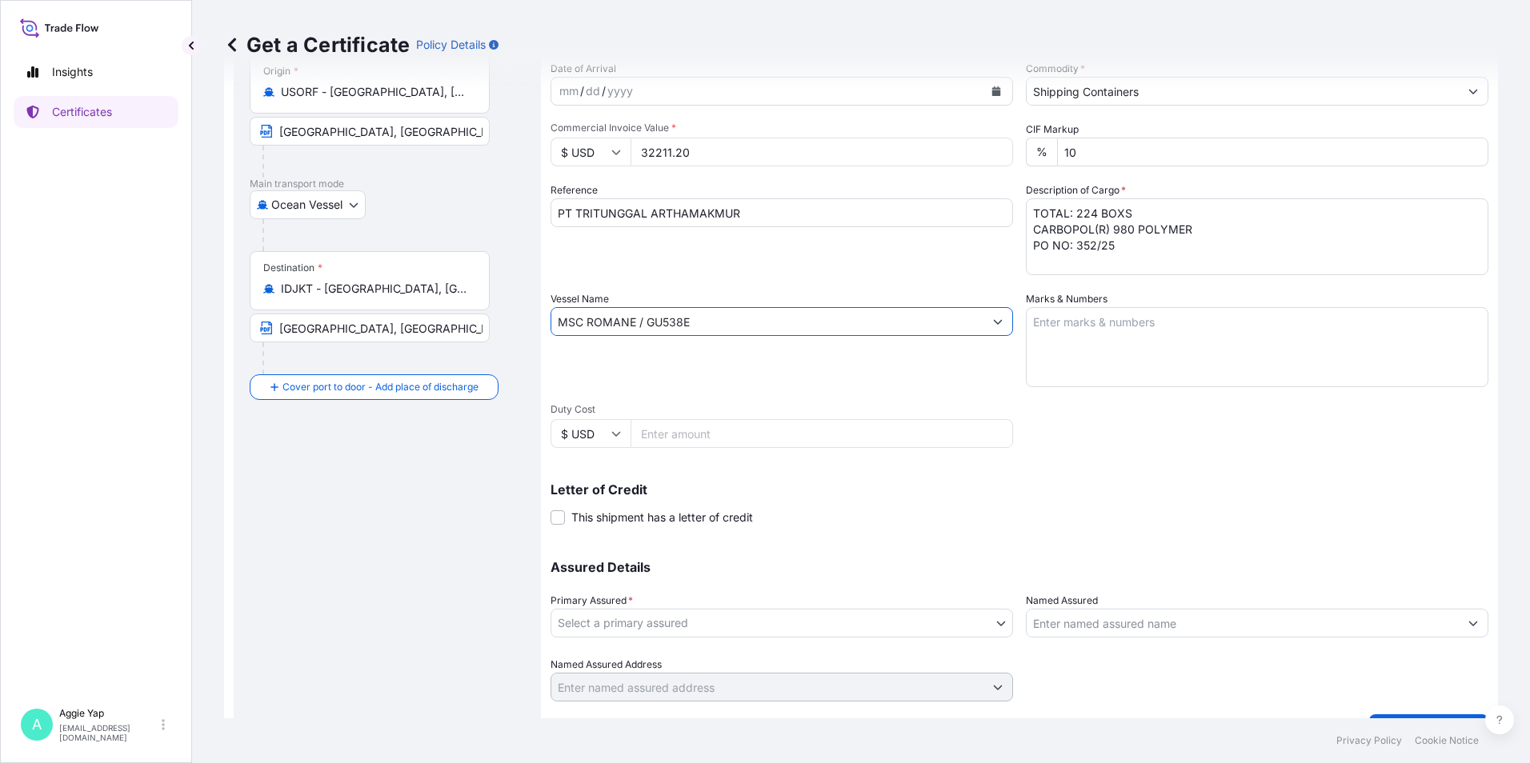
type input "MSC ROMANE / GU538E"
click at [1075, 315] on textarea "Marks & Numbers" at bounding box center [1257, 347] width 463 height 80
type textarea "AS PER BILL OF LADING"
drag, startPoint x: 847, startPoint y: 506, endPoint x: 831, endPoint y: 511, distance: 16.7
click at [845, 507] on div "Letter of Credit This shipment has a letter of credit Letter of credit * Letter…" at bounding box center [1020, 504] width 938 height 42
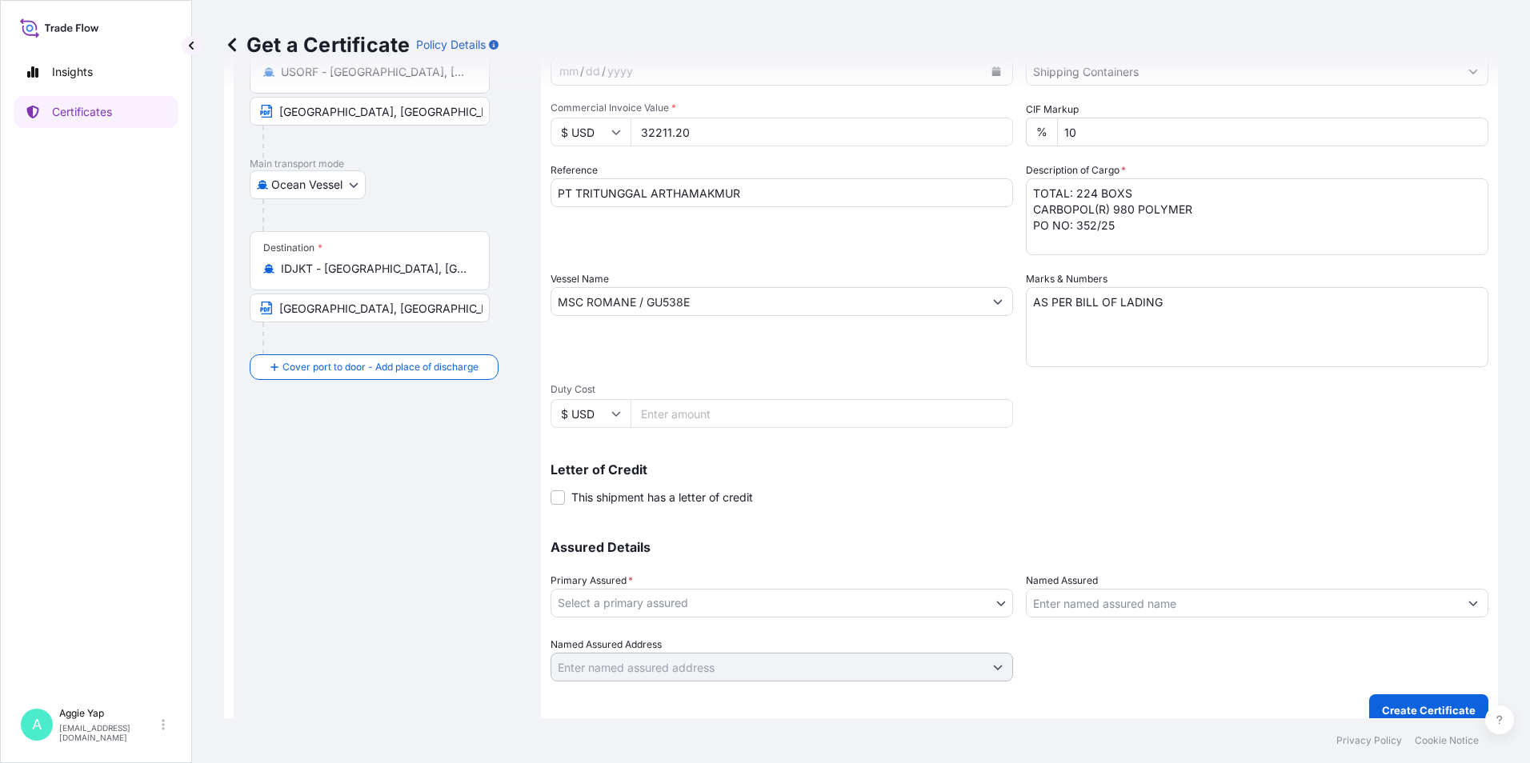
scroll to position [198, 0]
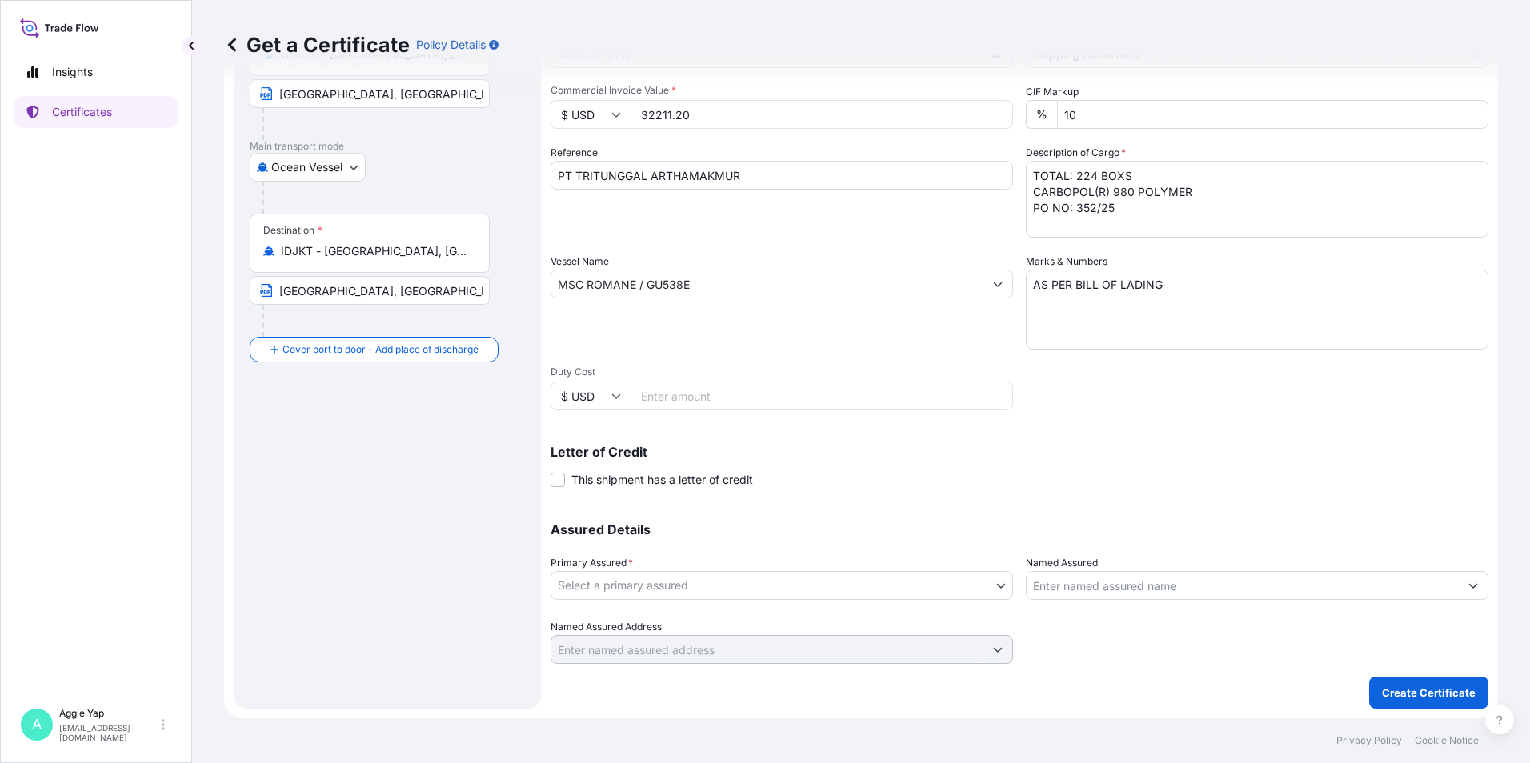
click at [744, 579] on body "Insights Certificates A [PERSON_NAME] [EMAIL_ADDRESS][DOMAIN_NAME] Get a Certif…" at bounding box center [765, 381] width 1530 height 763
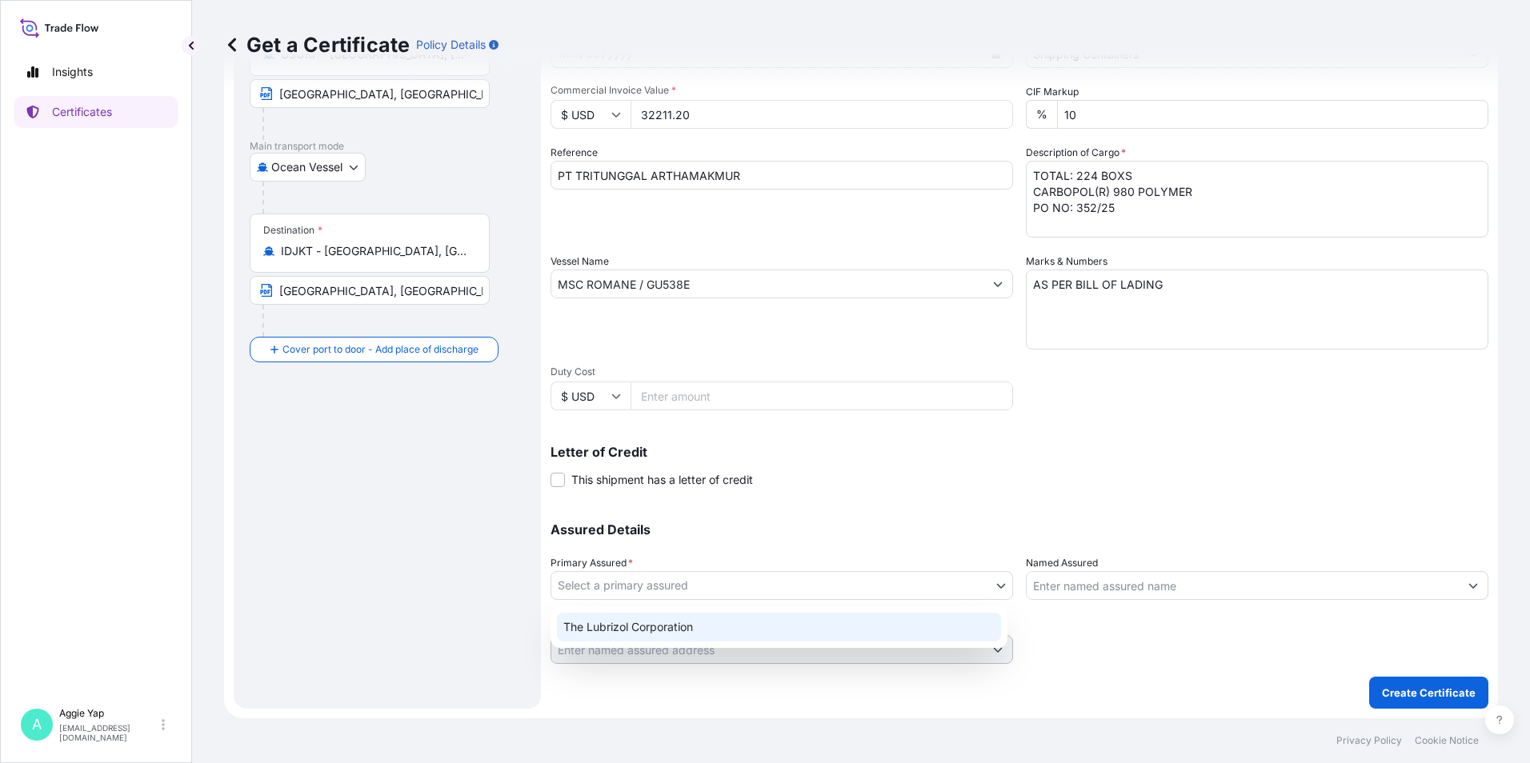
click at [704, 628] on div "The Lubrizol Corporation" at bounding box center [779, 627] width 444 height 29
select select "31566"
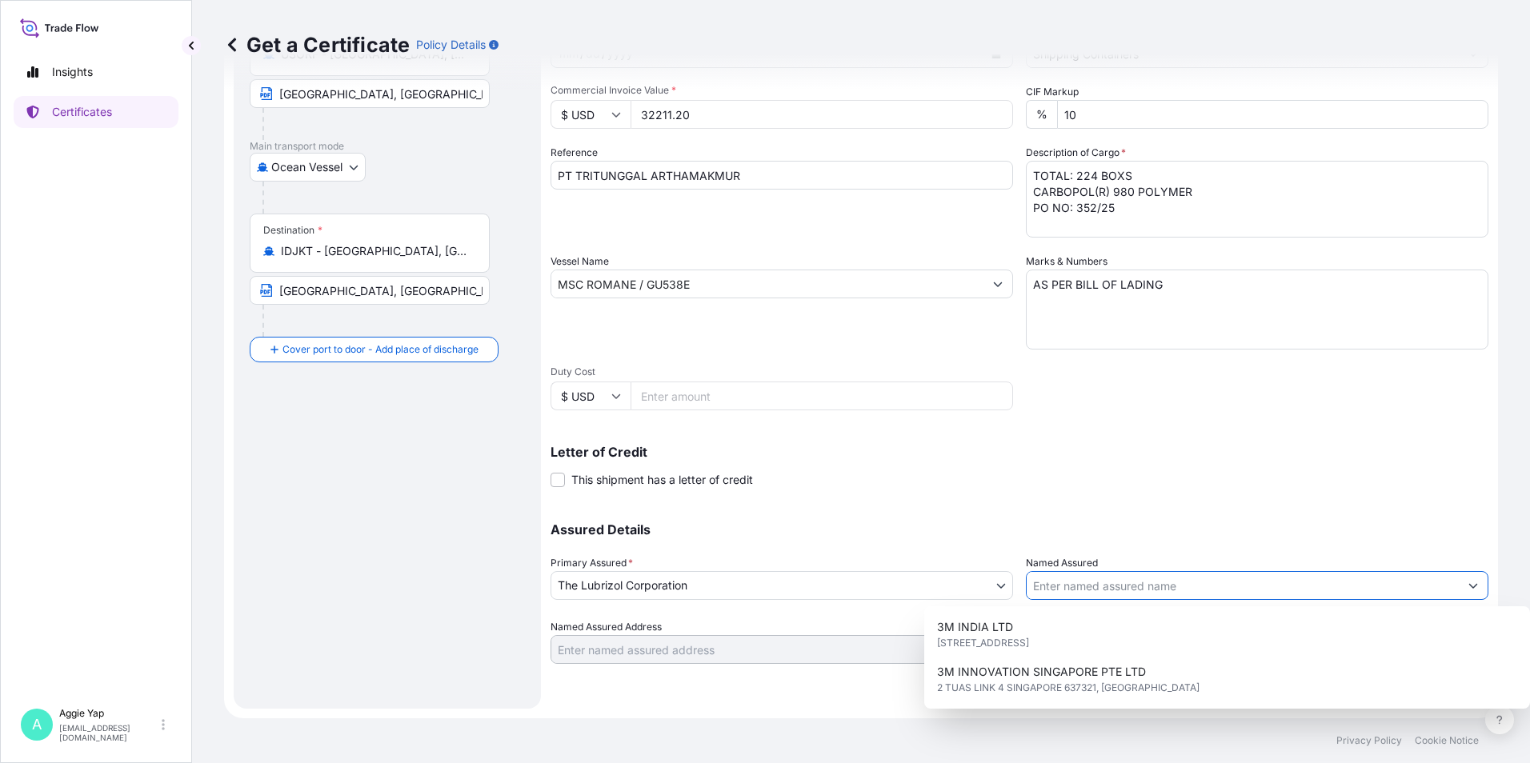
click at [1104, 583] on input "Named Assured" at bounding box center [1243, 585] width 432 height 29
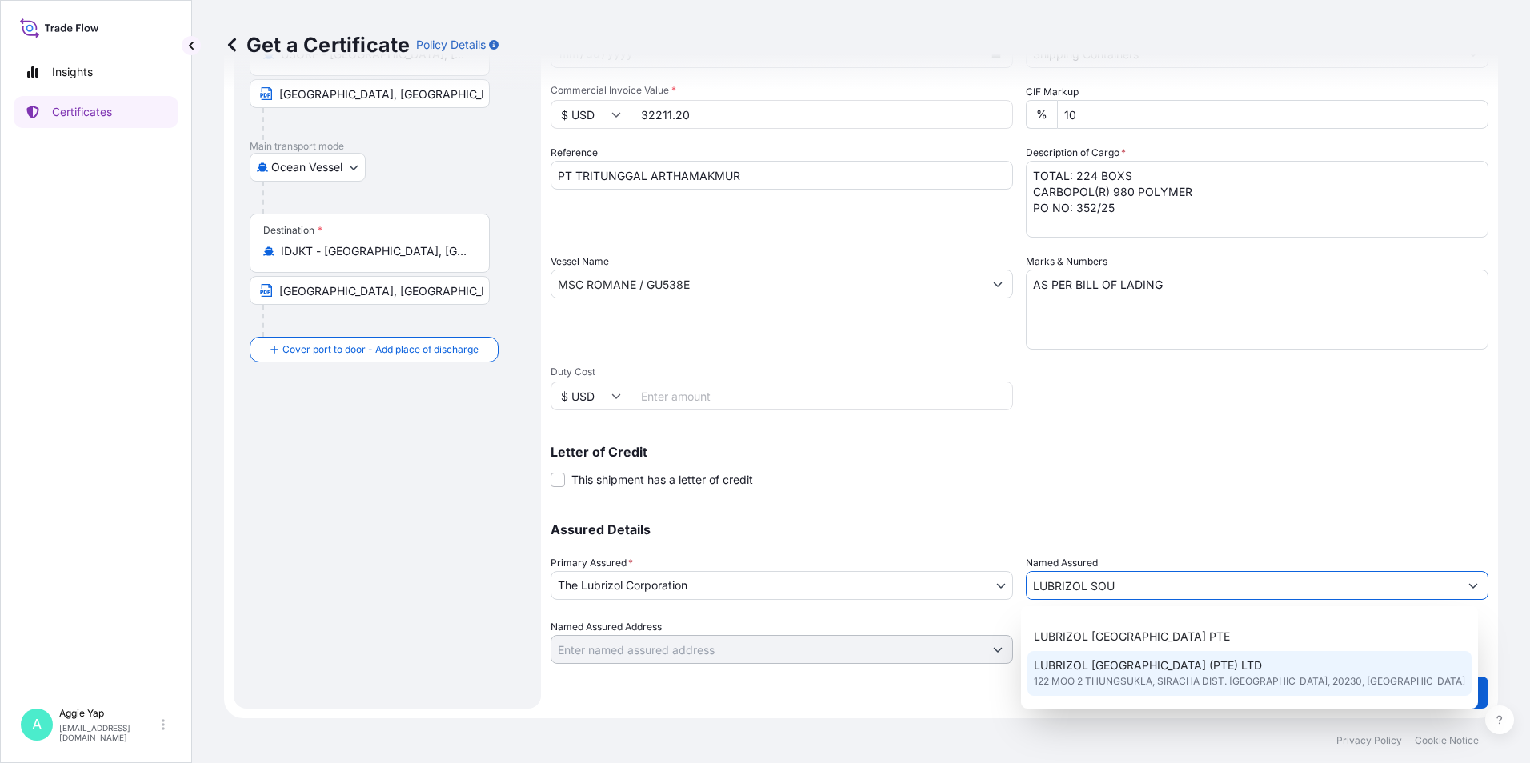
scroll to position [160, 0]
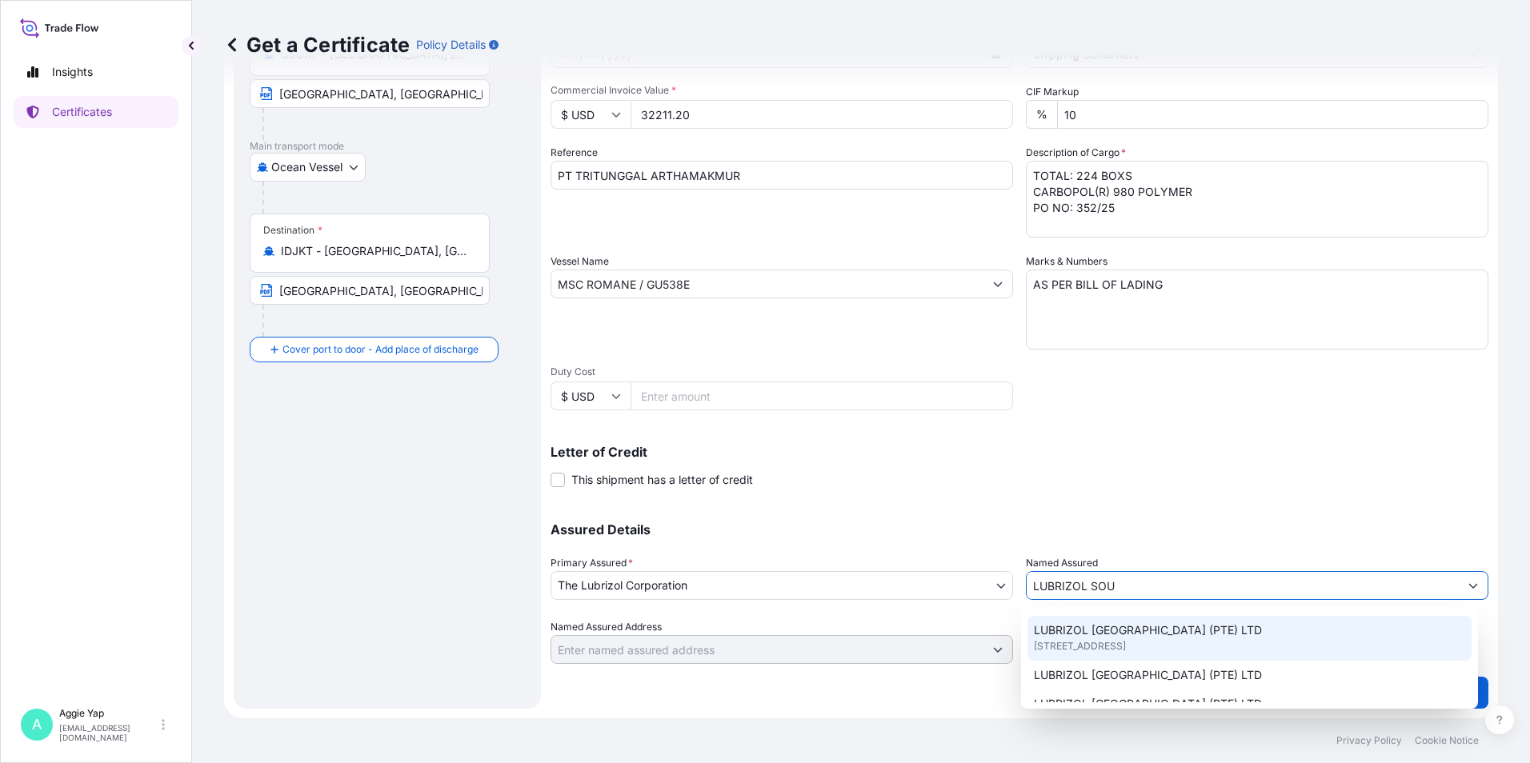
click at [1102, 647] on span "[STREET_ADDRESS]" at bounding box center [1080, 647] width 92 height 16
type input "LUBRIZOL [GEOGRAPHIC_DATA] (PTE) LTD"
type input "[STREET_ADDRESS]"
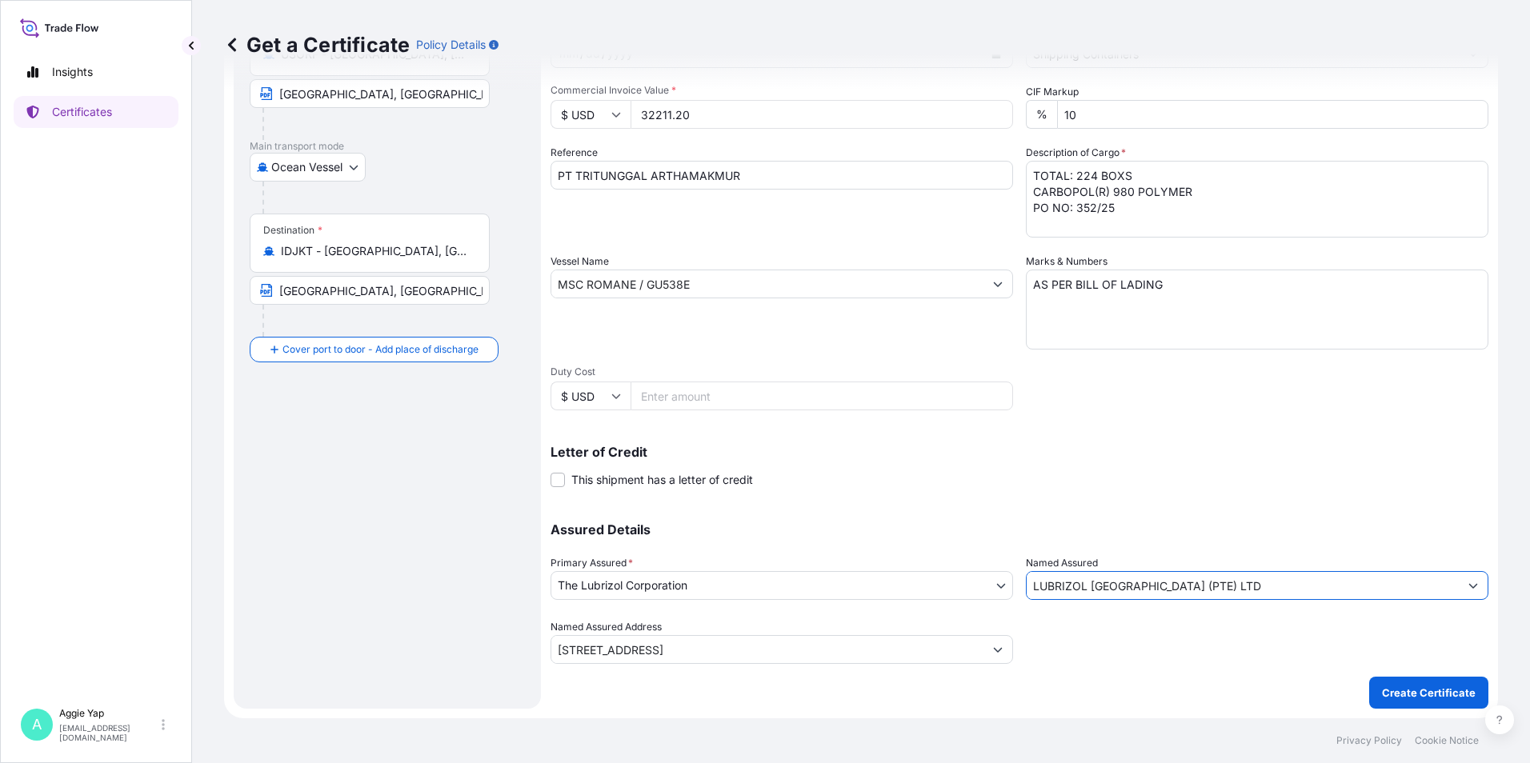
type input "LUBRIZOL [GEOGRAPHIC_DATA] (PTE) LTD"
click at [975, 508] on div "Assured Details Primary Assured * The Lubrizol Corporation The Lubrizol Corpora…" at bounding box center [1020, 584] width 938 height 160
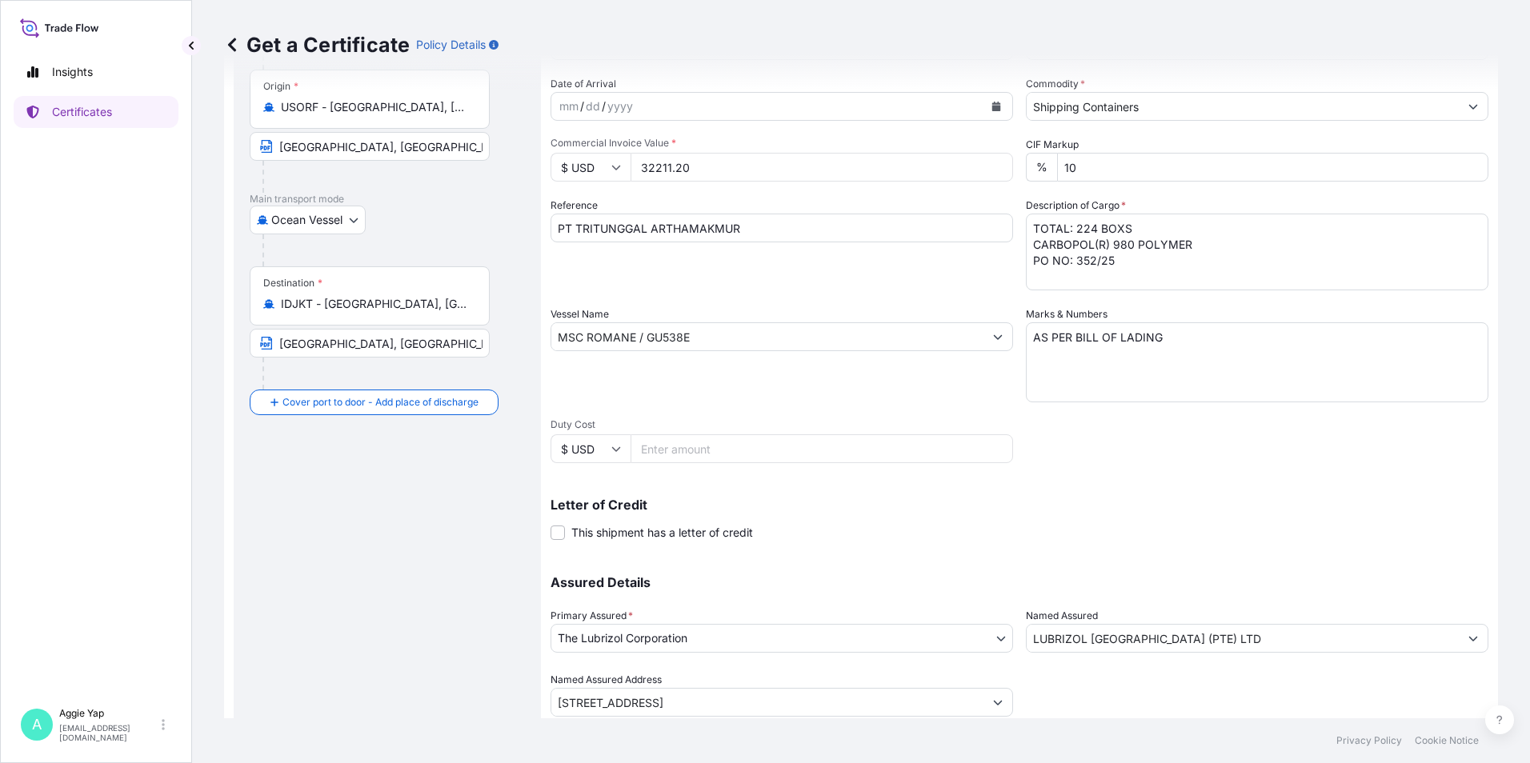
scroll to position [198, 0]
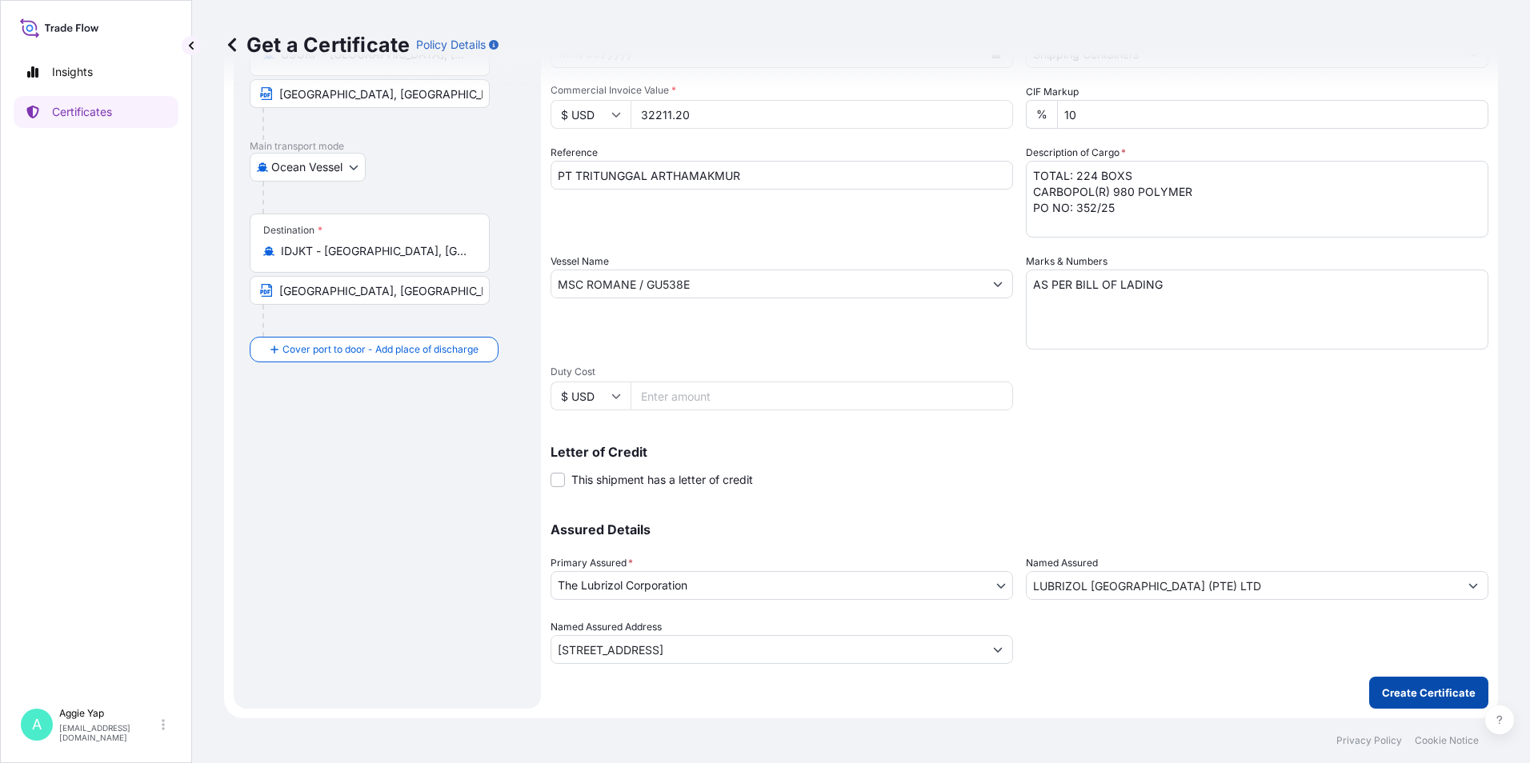
click at [1390, 683] on button "Create Certificate" at bounding box center [1428, 693] width 119 height 32
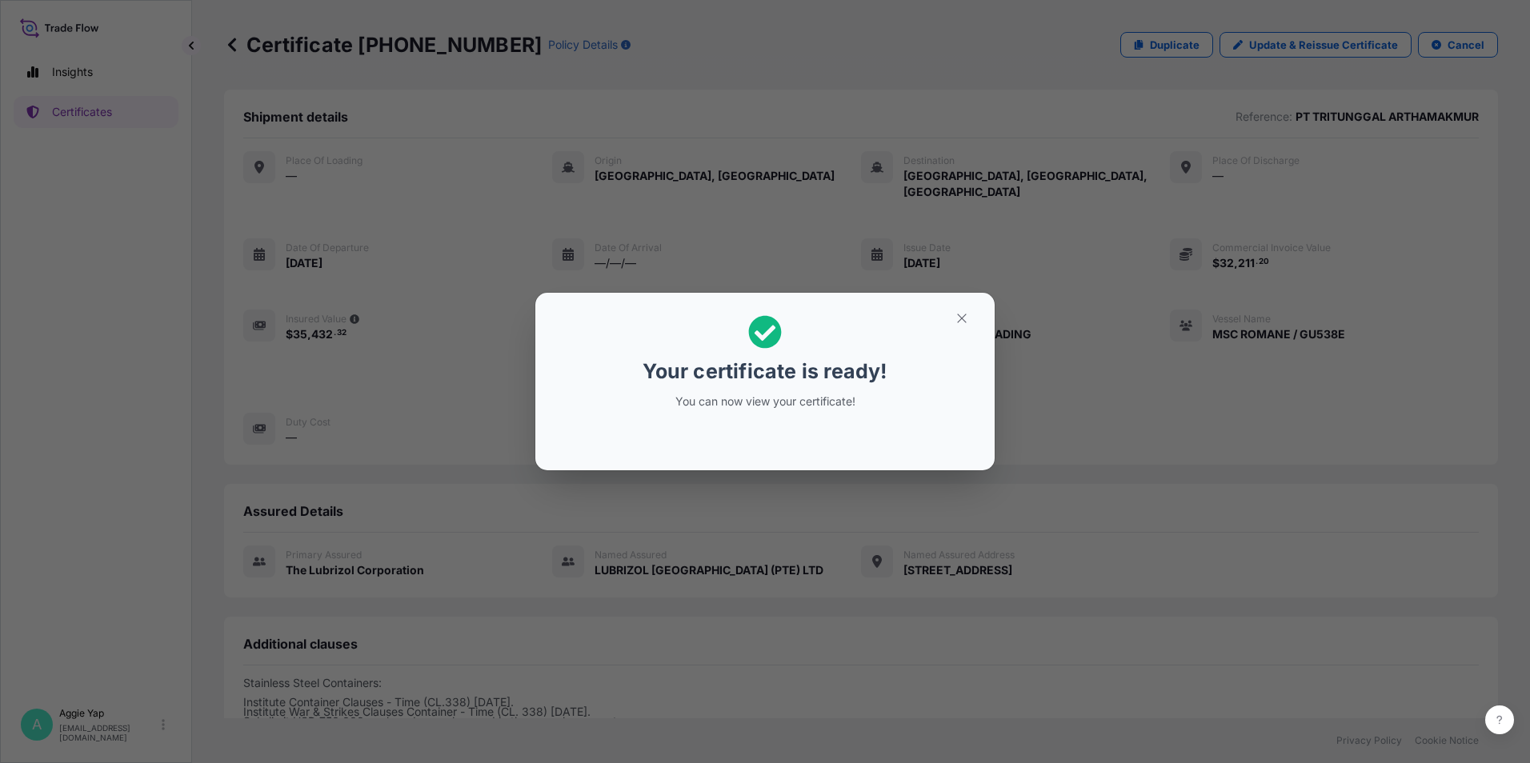
click at [963, 316] on icon "button" at bounding box center [962, 318] width 14 height 14
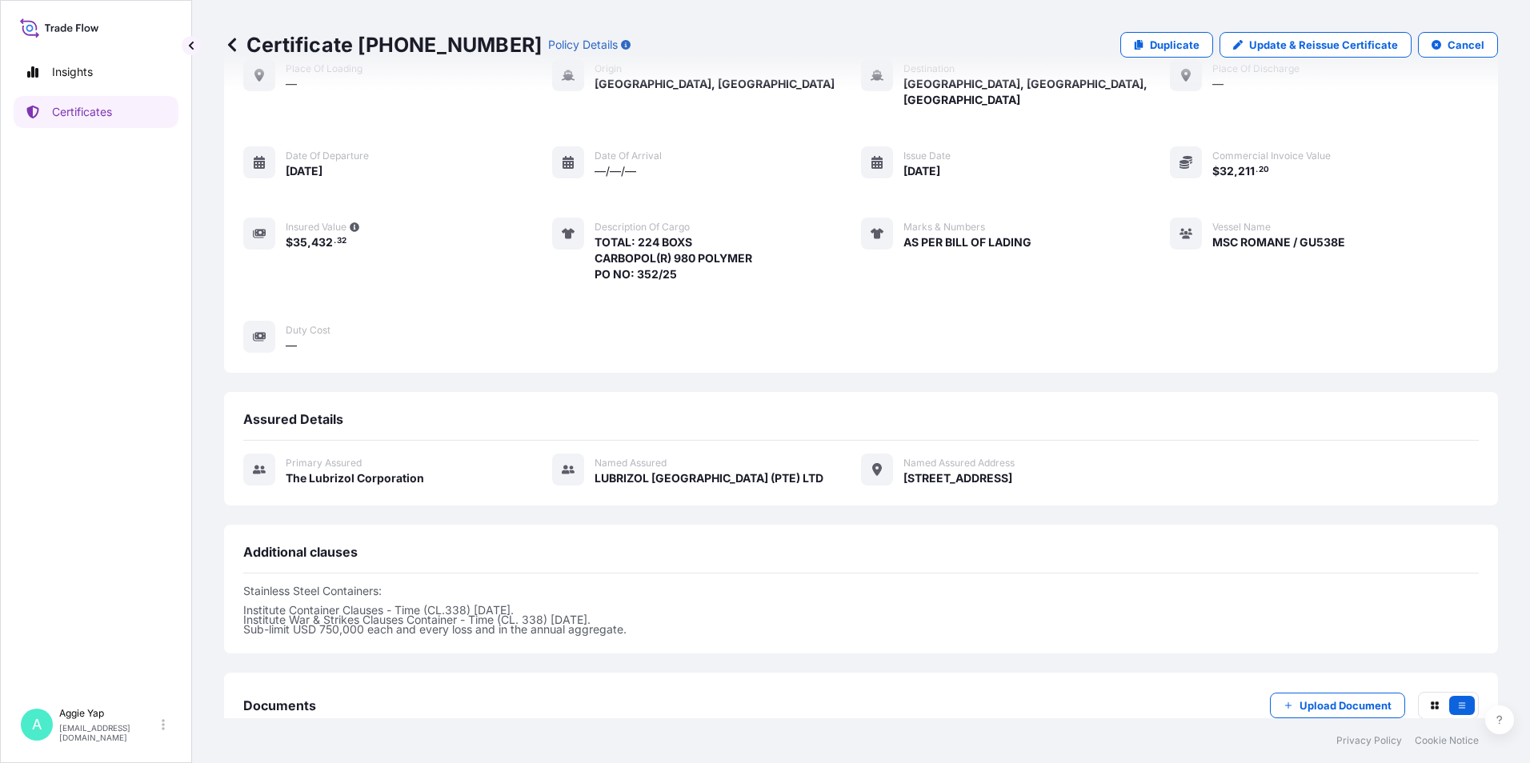
scroll to position [180, 0]
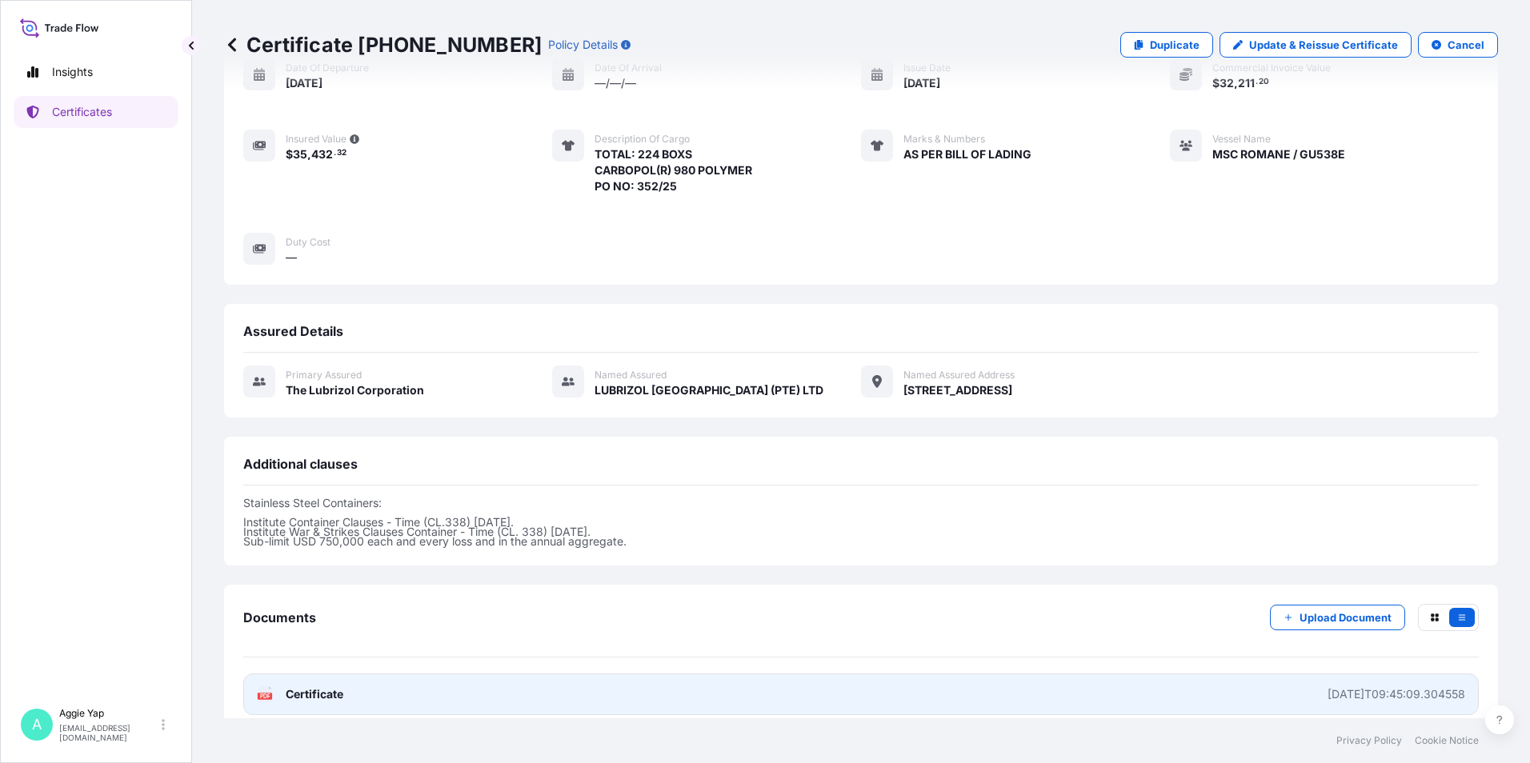
click at [367, 685] on link "PDF Certificate [DATE]T09:45:09.304558" at bounding box center [860, 695] width 1235 height 42
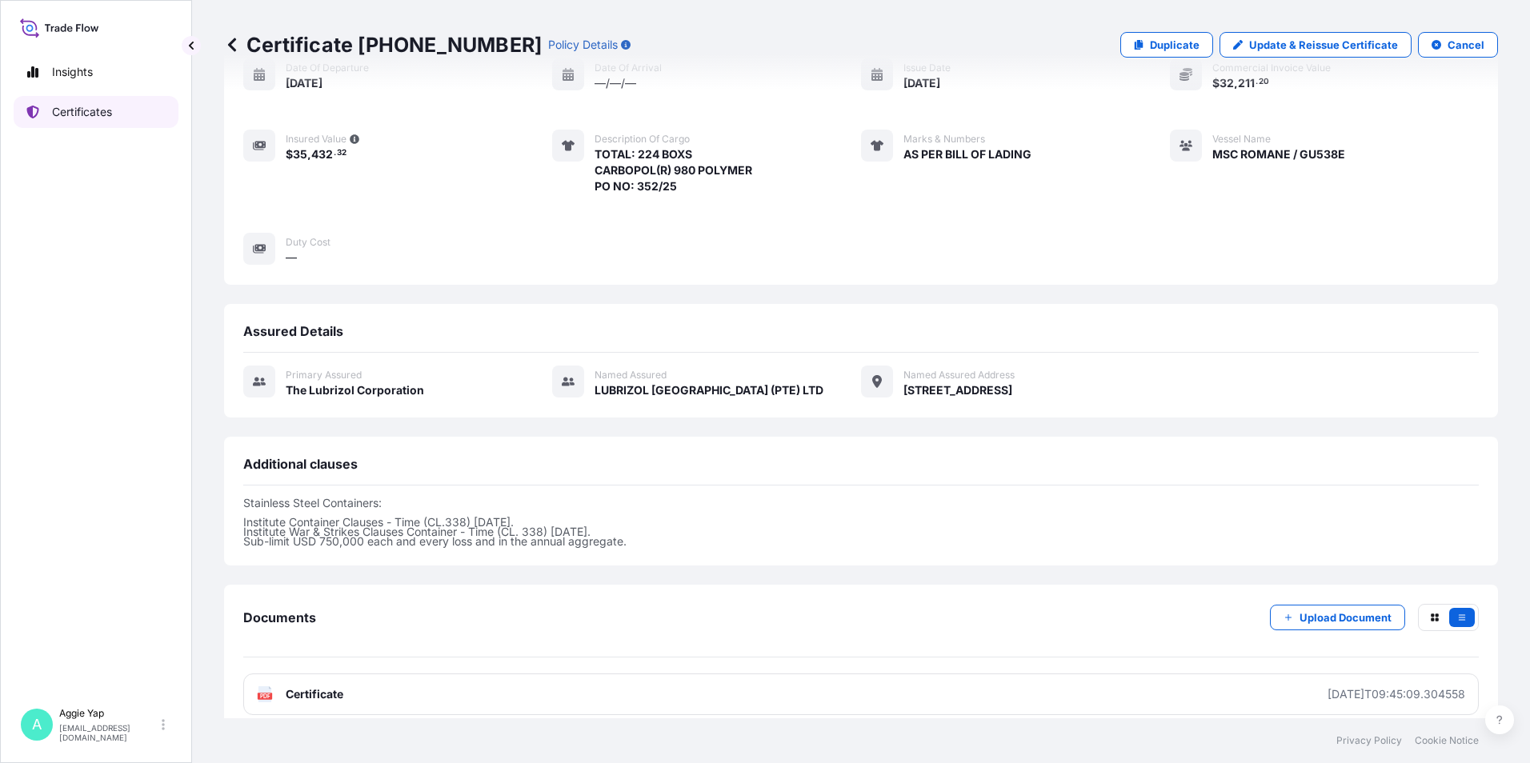
click at [133, 118] on link "Certificates" at bounding box center [96, 112] width 165 height 32
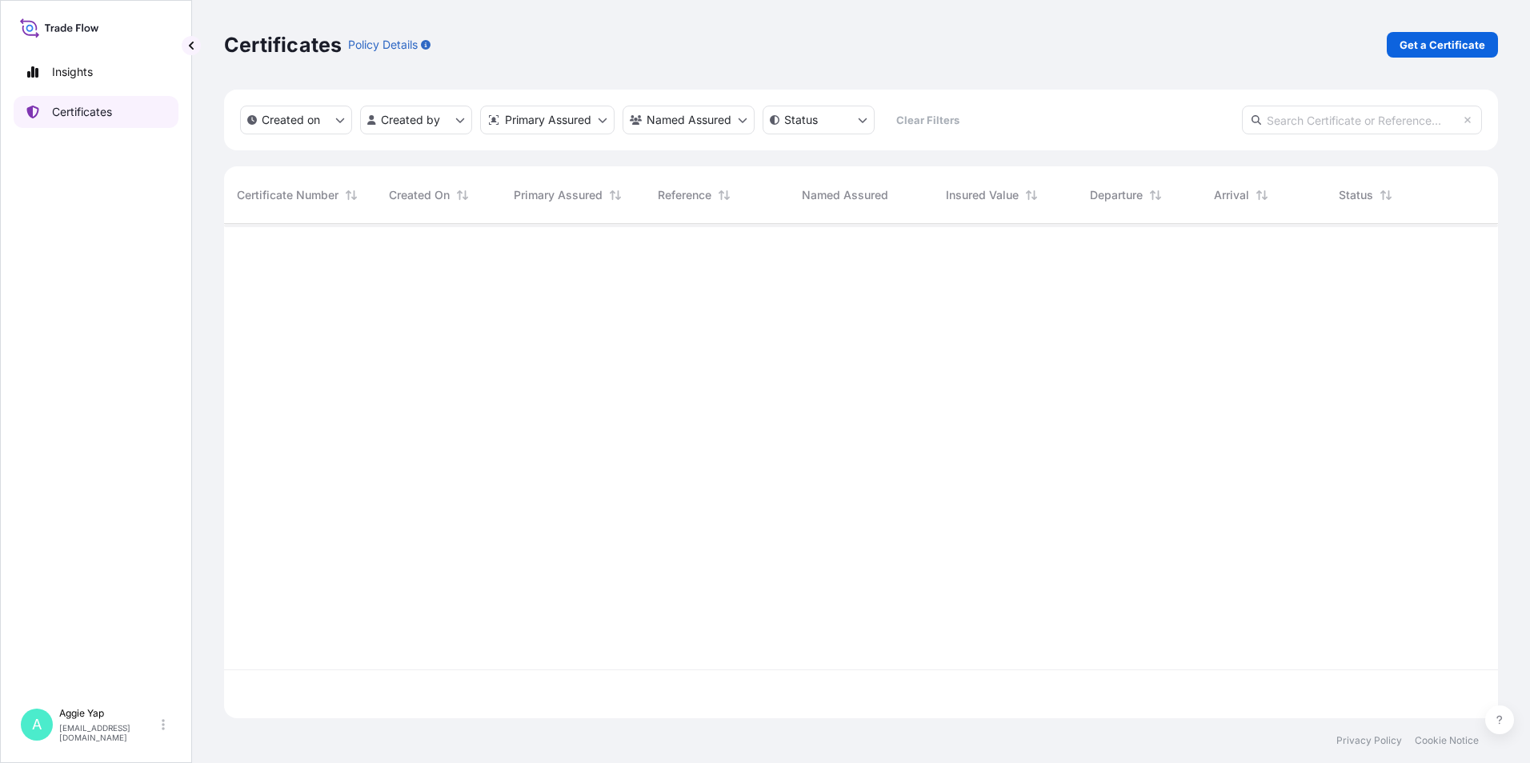
scroll to position [491, 1262]
click at [1435, 43] on p "Get a Certificate" at bounding box center [1443, 45] width 86 height 16
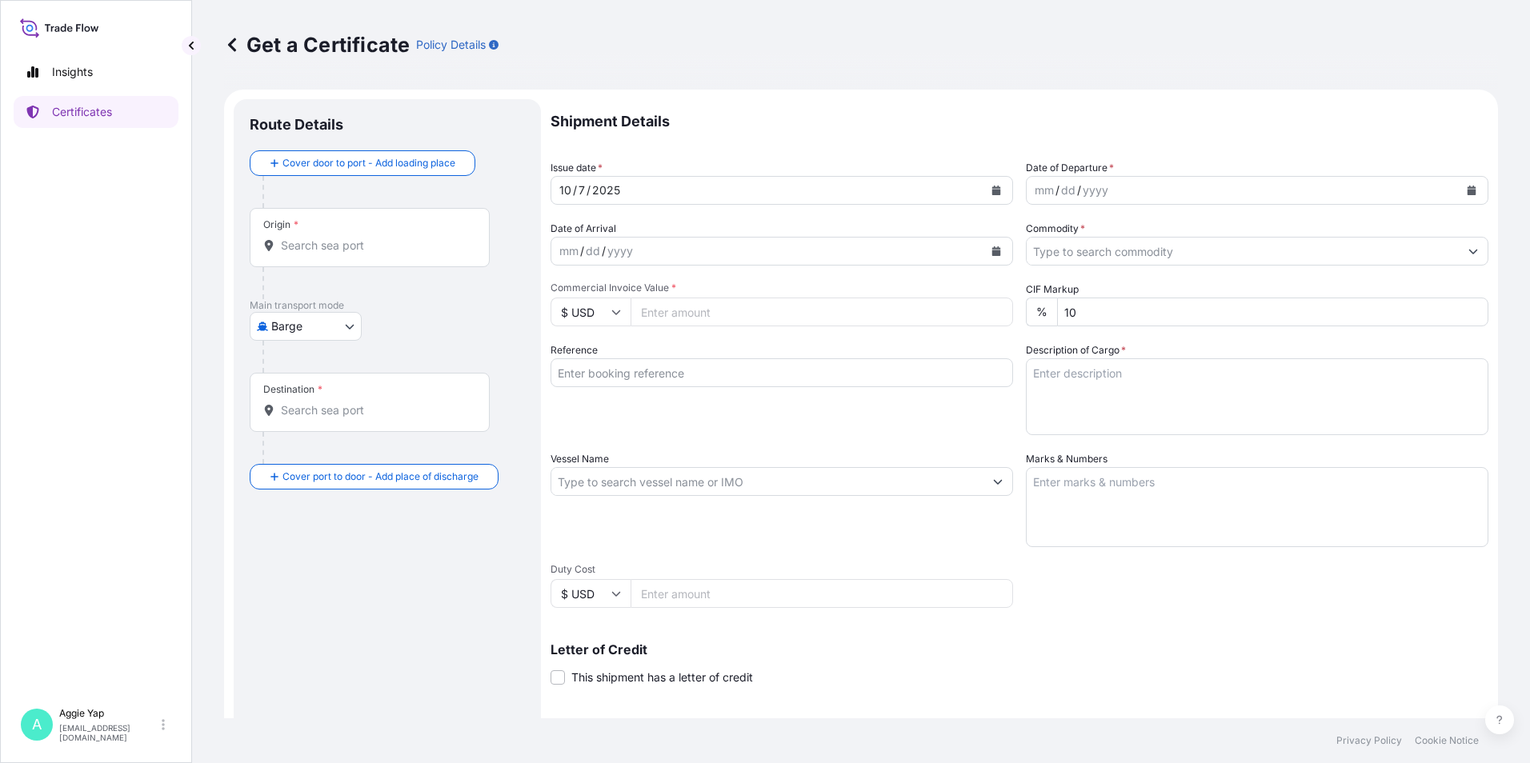
click at [335, 331] on body "Insights Certificates A [PERSON_NAME] [EMAIL_ADDRESS][DOMAIN_NAME] Get a Certif…" at bounding box center [765, 381] width 1530 height 763
click at [322, 514] on span "Ocean Vessel" at bounding box center [315, 512] width 71 height 16
select select "Ocean Vessel"
click at [342, 260] on div "Origin *" at bounding box center [370, 243] width 240 height 59
click at [342, 260] on input "Origin *" at bounding box center [375, 252] width 189 height 16
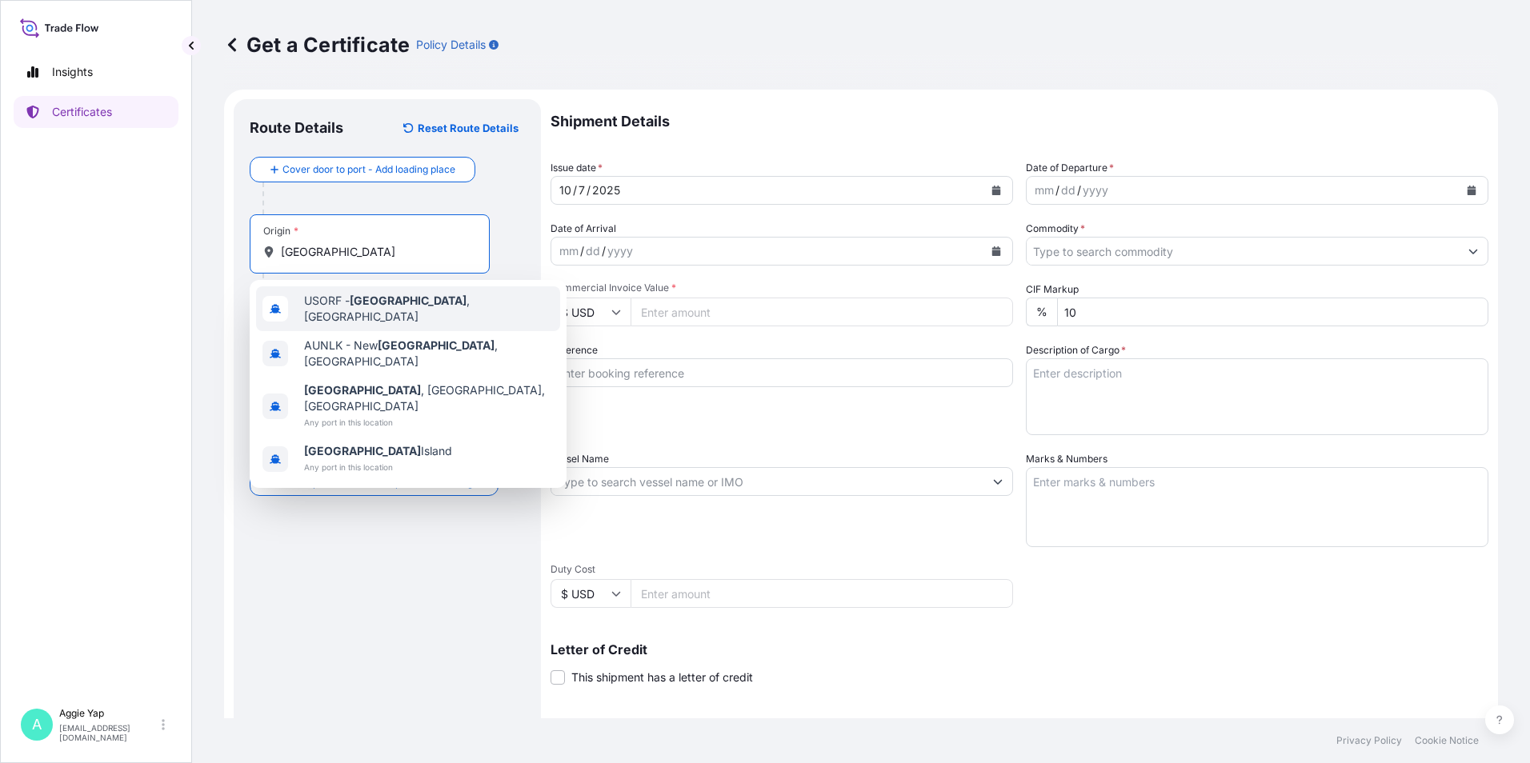
click at [449, 308] on span "USORF - [GEOGRAPHIC_DATA] , [GEOGRAPHIC_DATA]" at bounding box center [429, 309] width 250 height 32
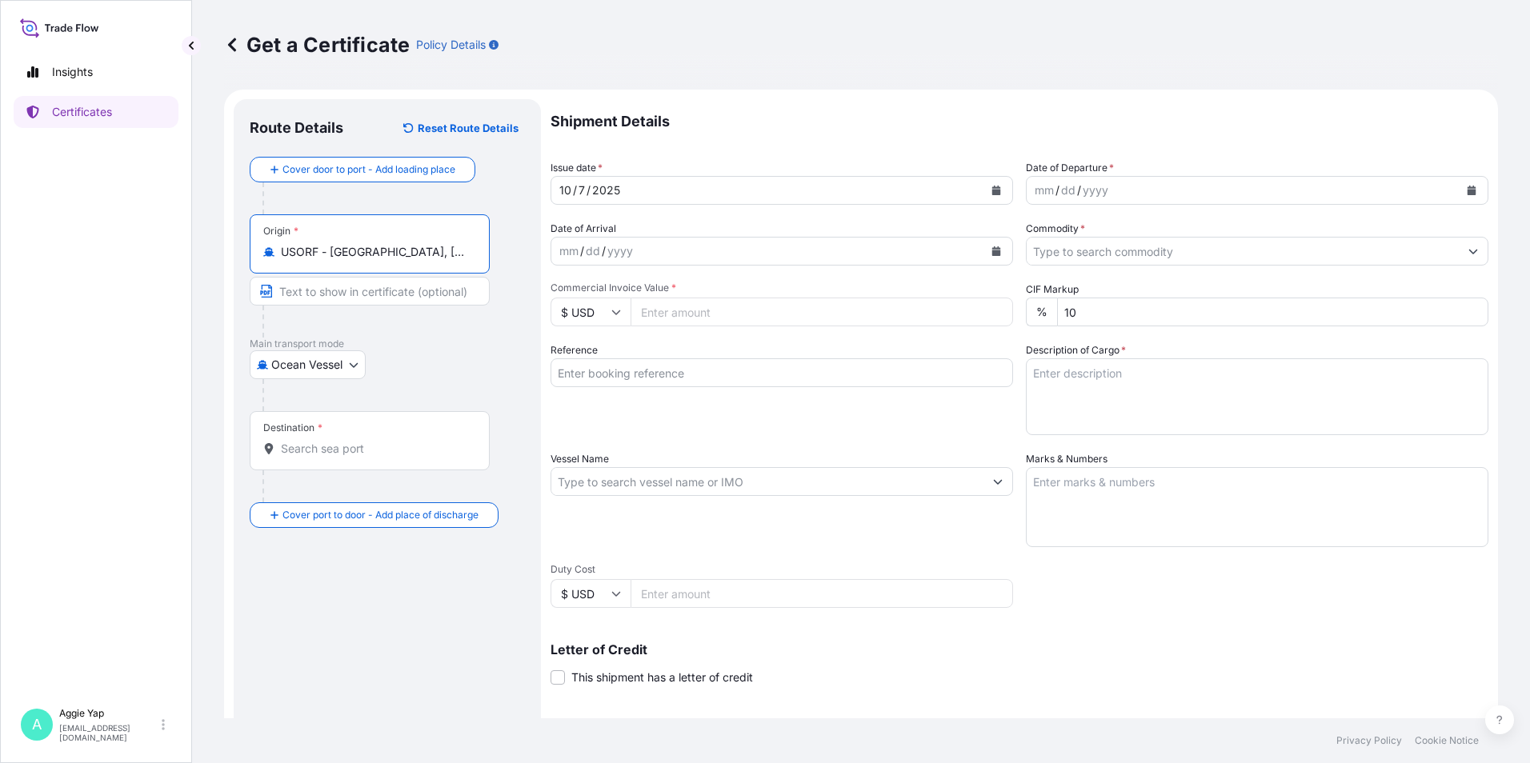
type input "USORF - [GEOGRAPHIC_DATA], [GEOGRAPHIC_DATA]"
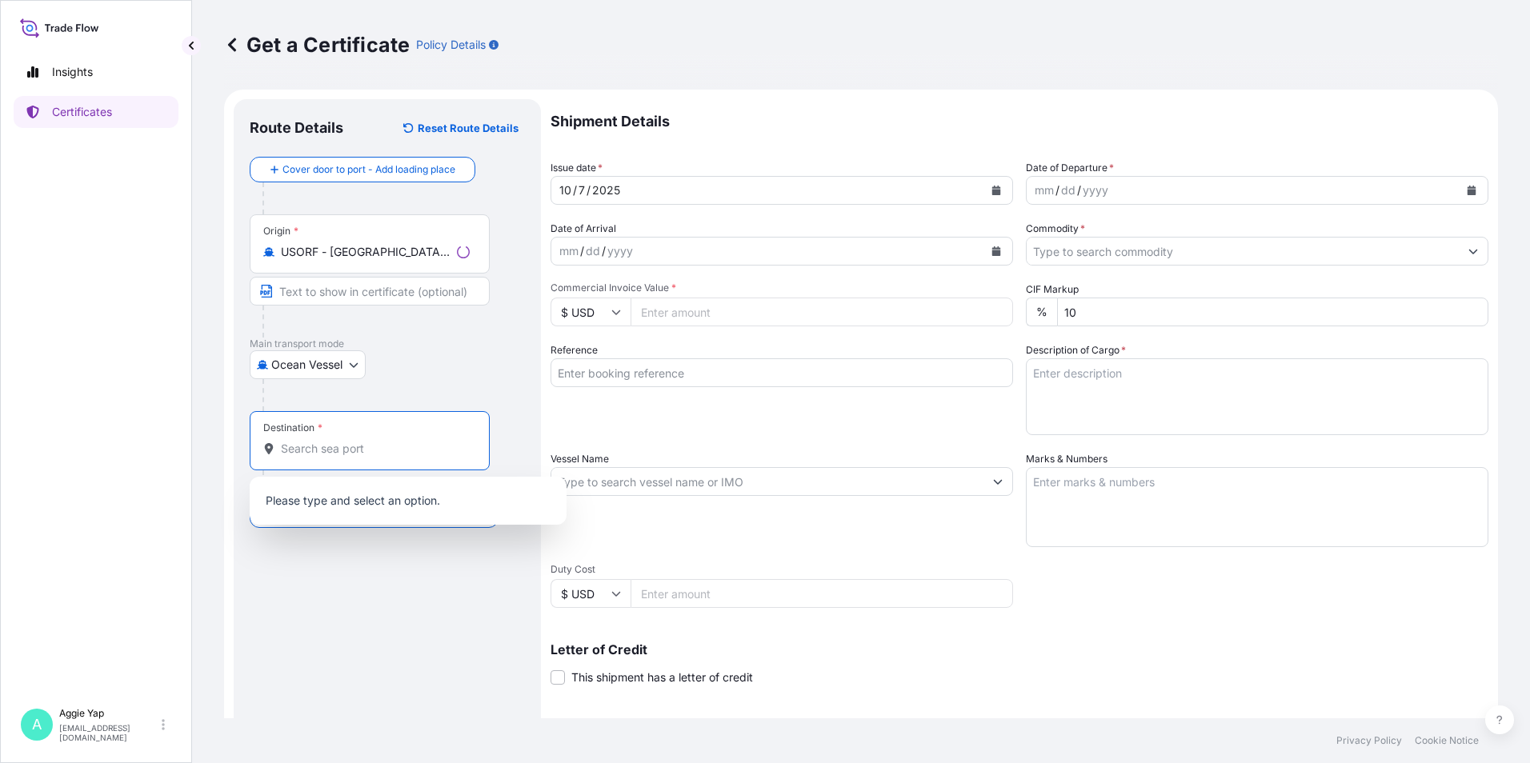
click at [342, 447] on input "Destination *" at bounding box center [375, 449] width 189 height 16
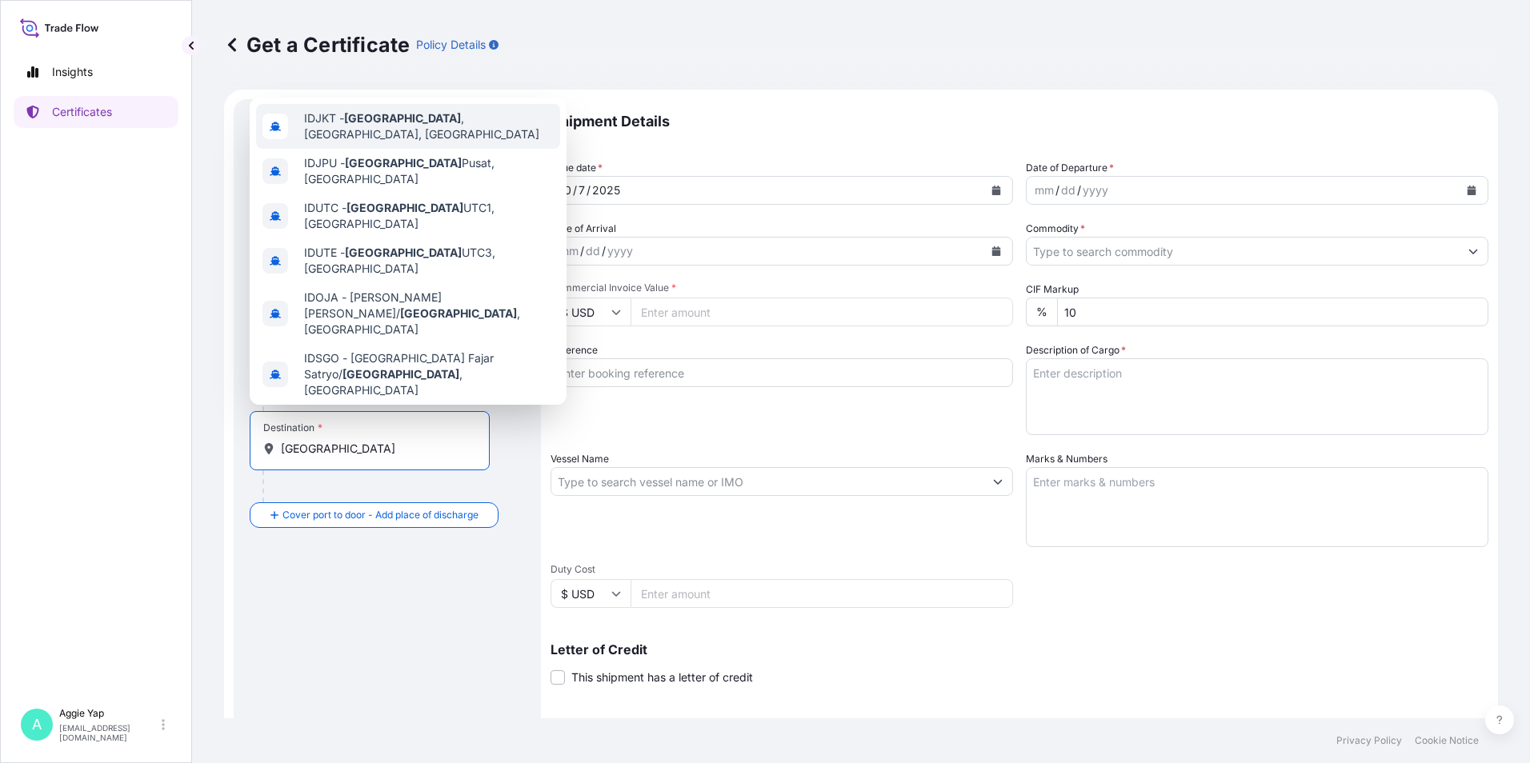
click at [390, 128] on span "IDJKT - [GEOGRAPHIC_DATA] , [GEOGRAPHIC_DATA], [GEOGRAPHIC_DATA]" at bounding box center [429, 126] width 250 height 32
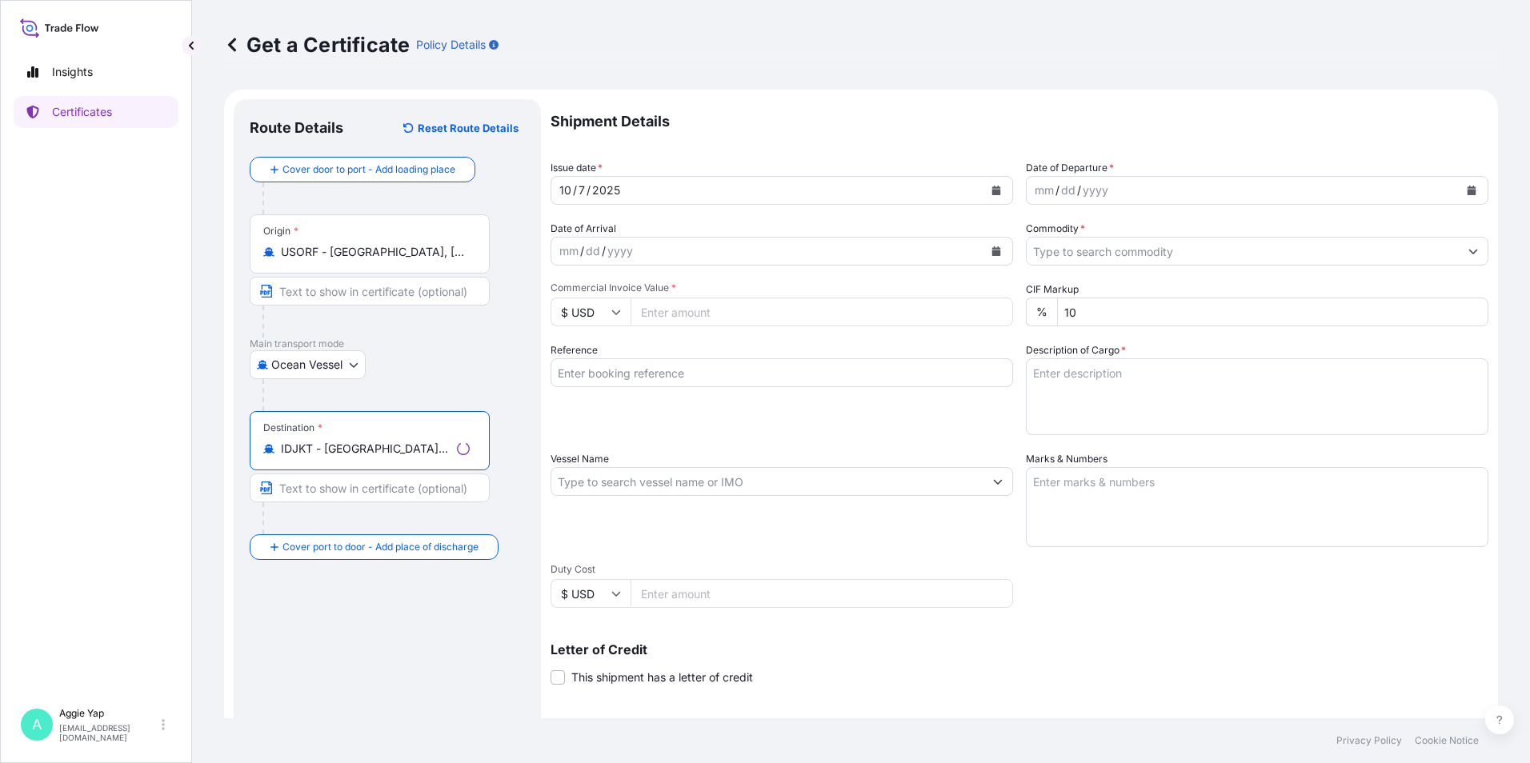
type input "IDJKT - [GEOGRAPHIC_DATA], [GEOGRAPHIC_DATA], [GEOGRAPHIC_DATA]"
click at [330, 292] on input "Text to appear on certificate" at bounding box center [370, 291] width 240 height 29
type input "[GEOGRAPHIC_DATA], [GEOGRAPHIC_DATA], [GEOGRAPHIC_DATA]"
type input "PT TRITUNGGAL ARTHAMAKMUR"
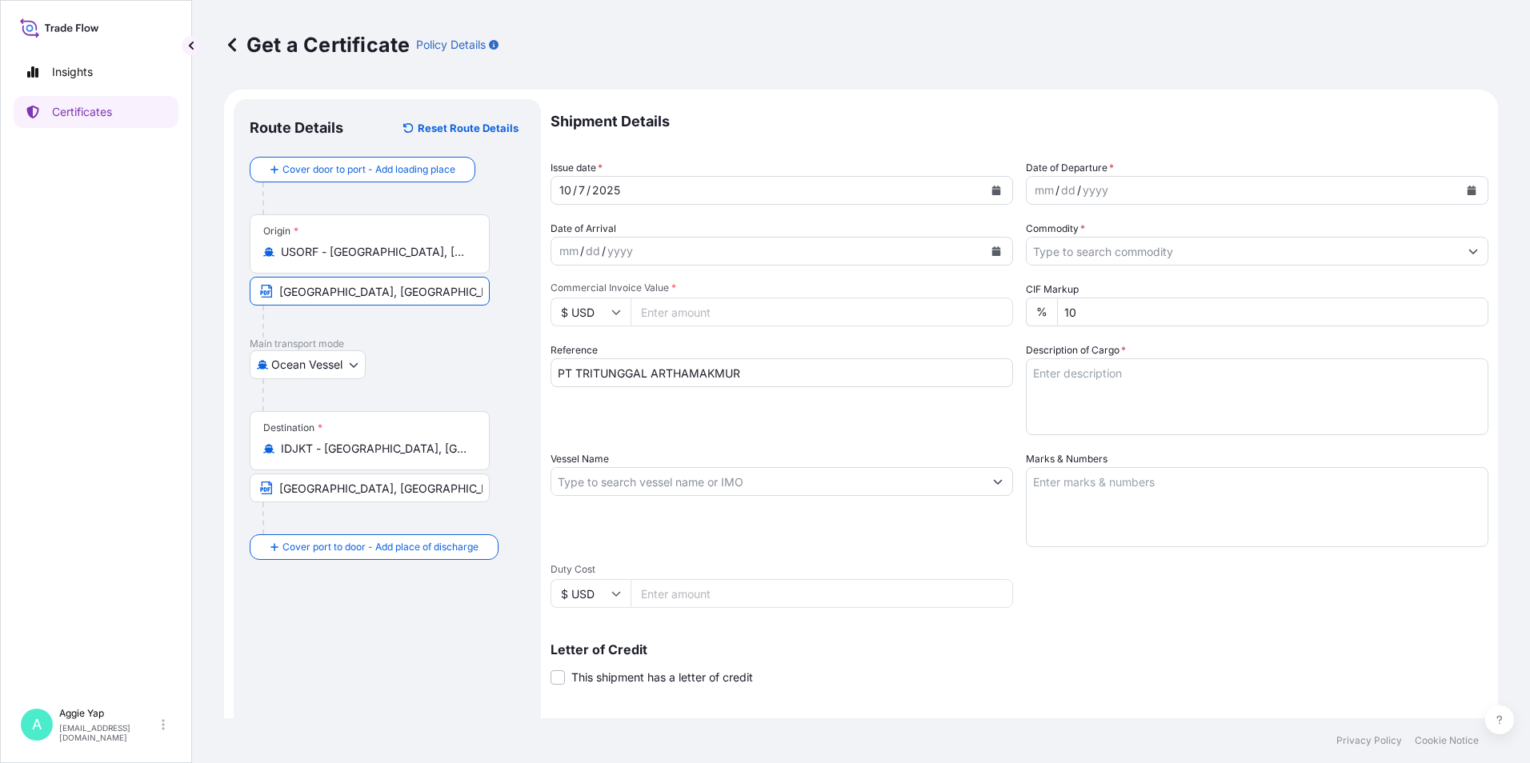
click at [992, 191] on icon "Calendar" at bounding box center [996, 191] width 9 height 10
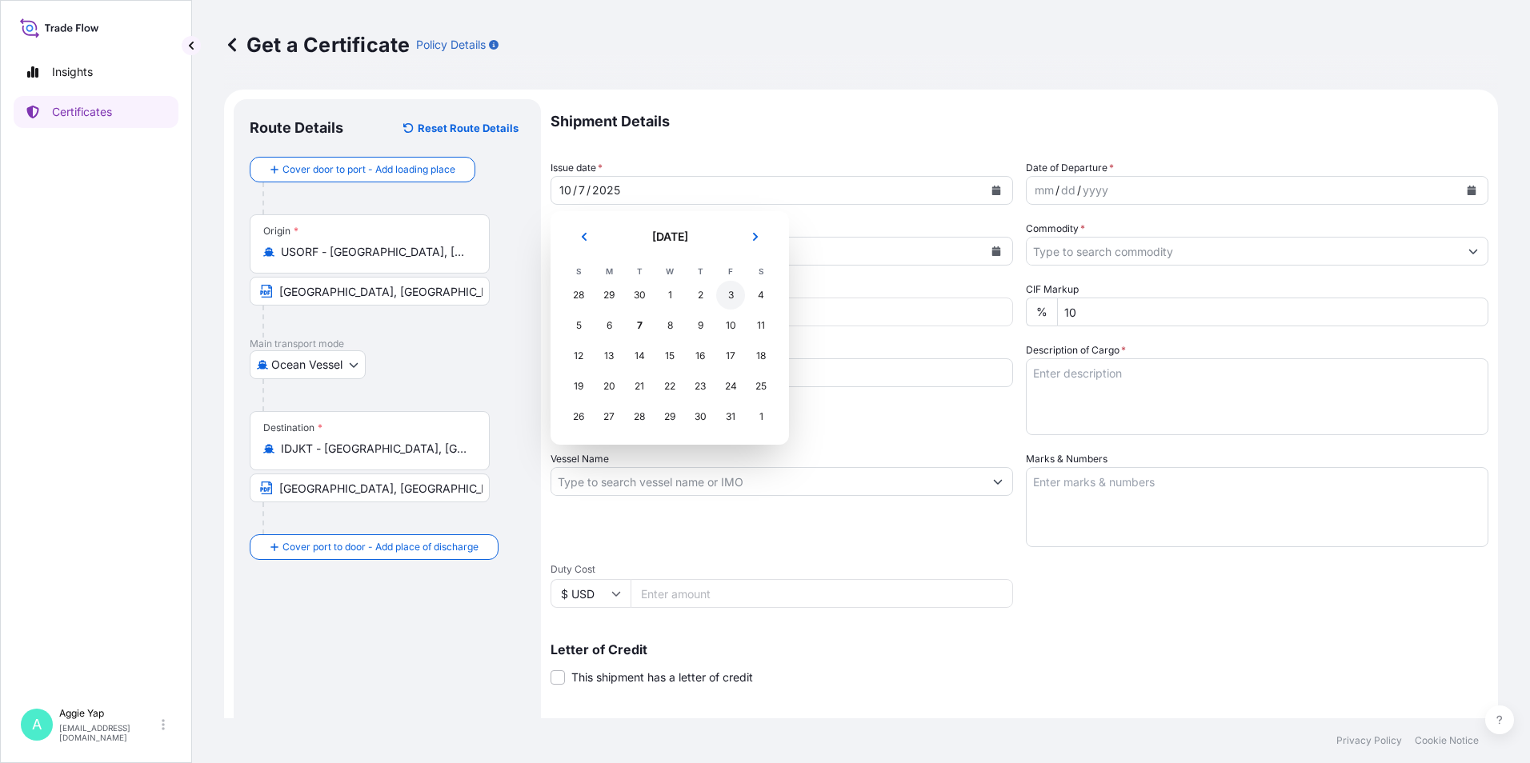
click at [722, 291] on div "3" at bounding box center [730, 295] width 29 height 29
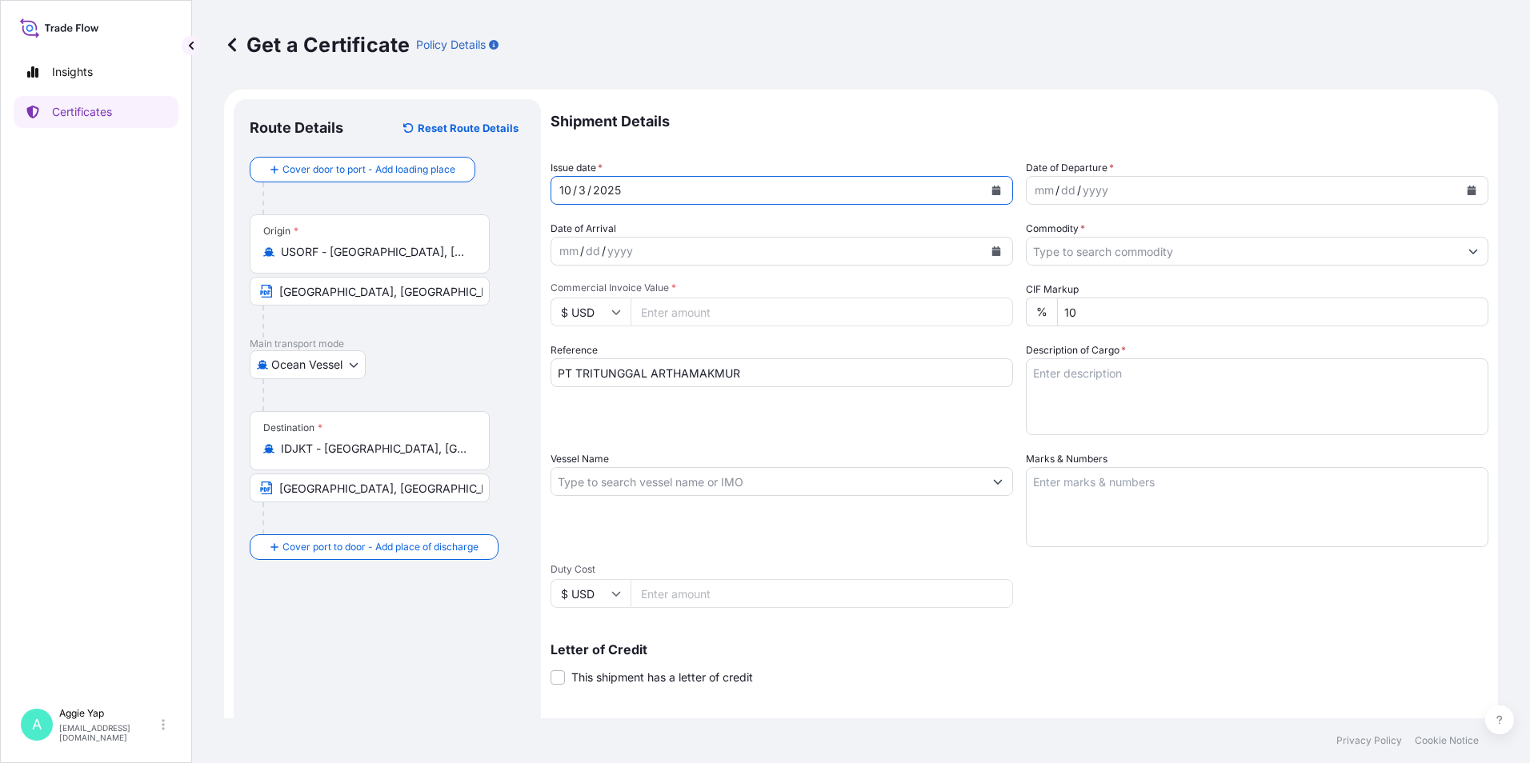
drag, startPoint x: 1479, startPoint y: 186, endPoint x: 1465, endPoint y: 188, distance: 13.8
click at [1467, 187] on form "Route Details Reset Route Details Cover door to port - Add loading place Place …" at bounding box center [861, 503] width 1274 height 827
click at [1465, 188] on button "Calendar" at bounding box center [1472, 191] width 26 height 26
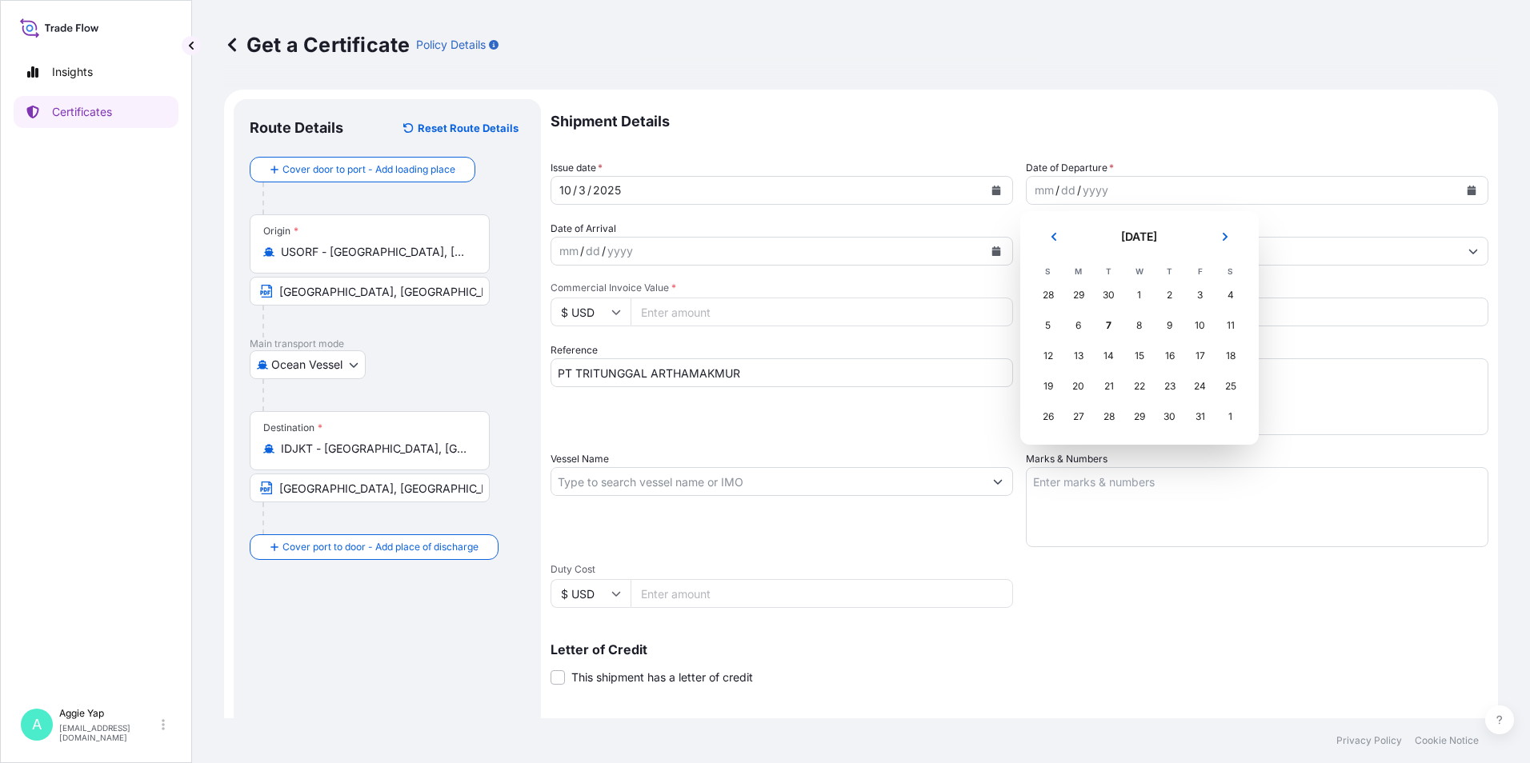
click at [1185, 290] on td "3" at bounding box center [1200, 295] width 30 height 30
click at [1195, 290] on div "3" at bounding box center [1200, 295] width 29 height 29
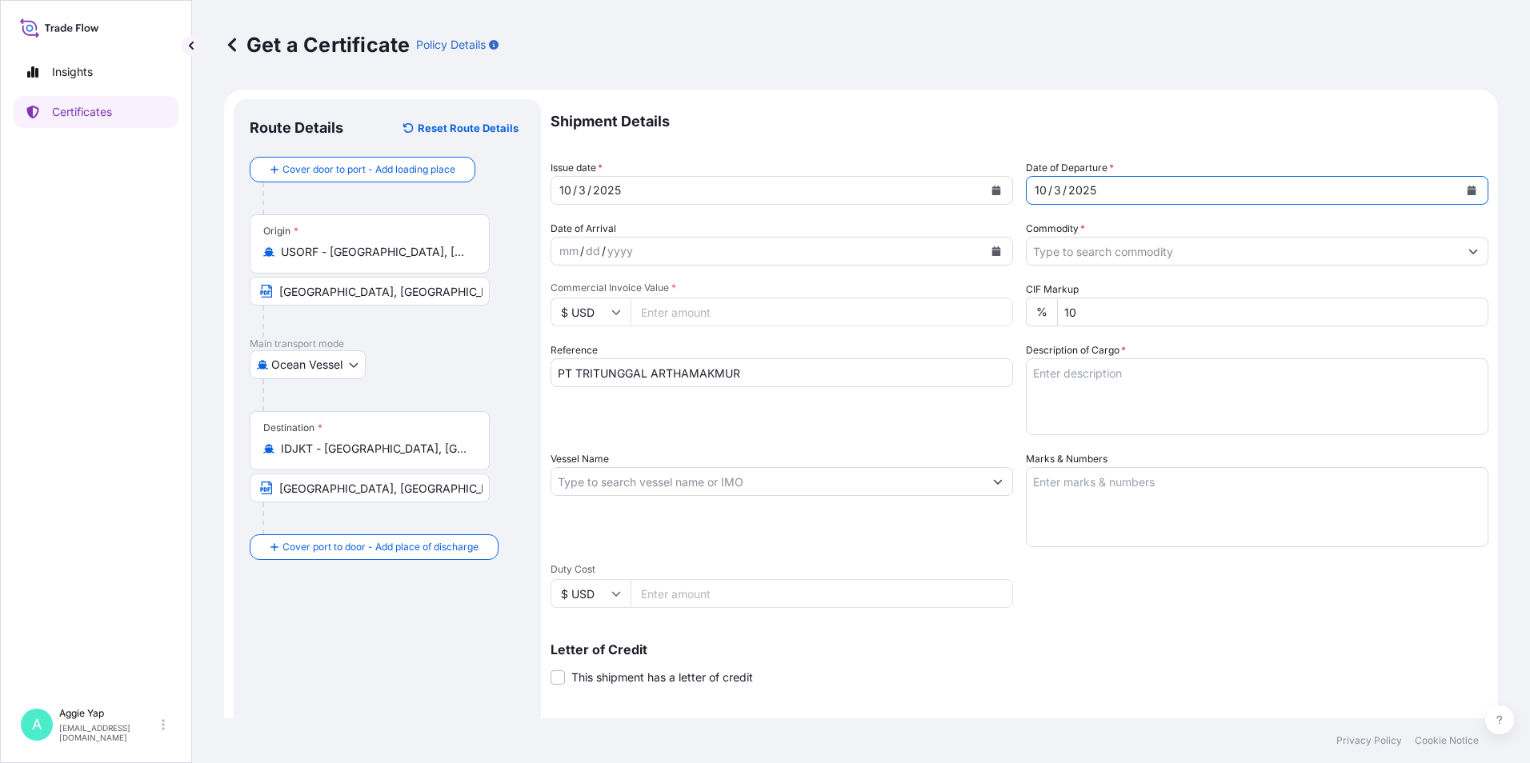
click at [1075, 251] on input "Commodity *" at bounding box center [1243, 251] width 432 height 29
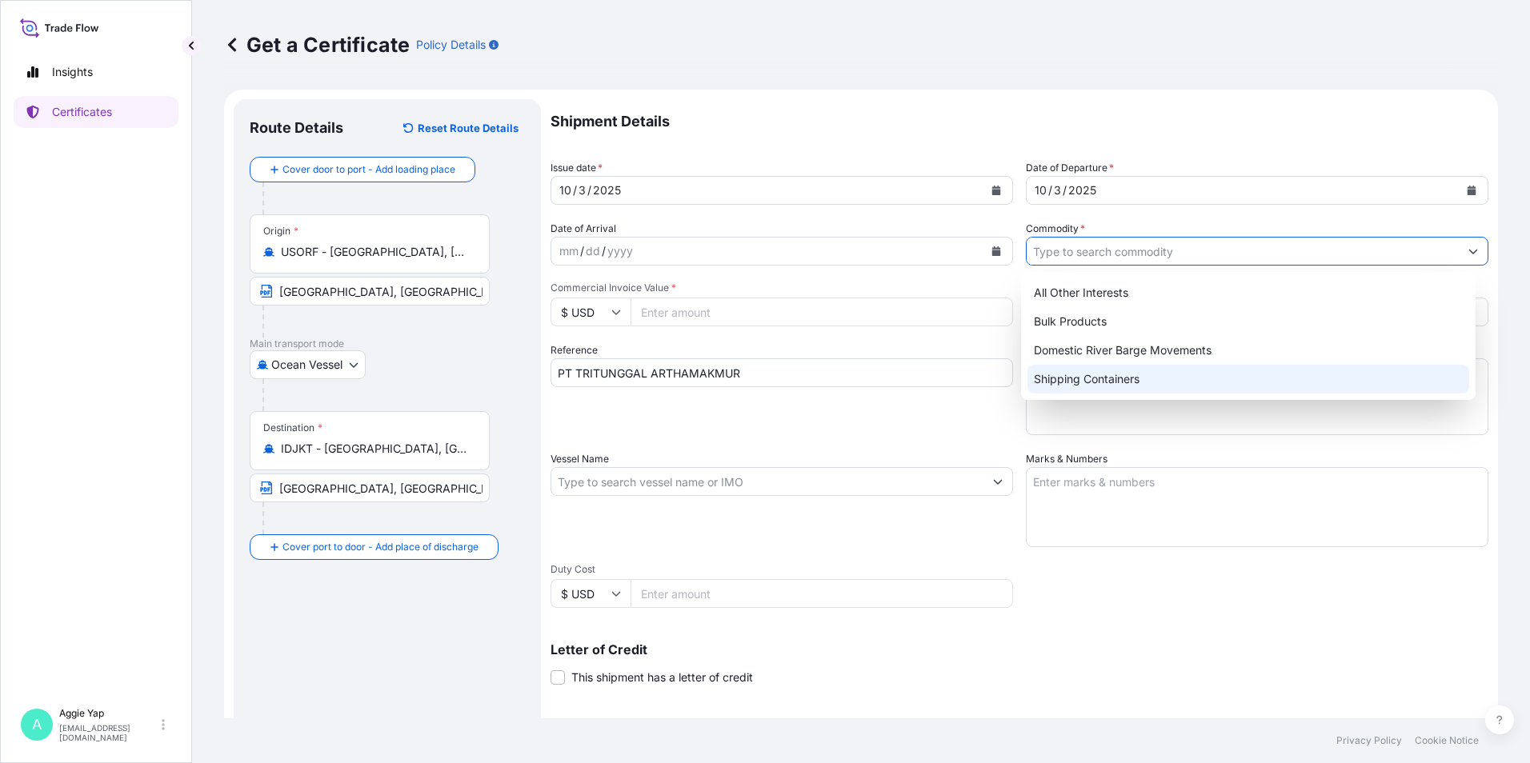
click at [1105, 379] on div "Shipping Containers" at bounding box center [1248, 379] width 442 height 29
type input "Shipping Containers"
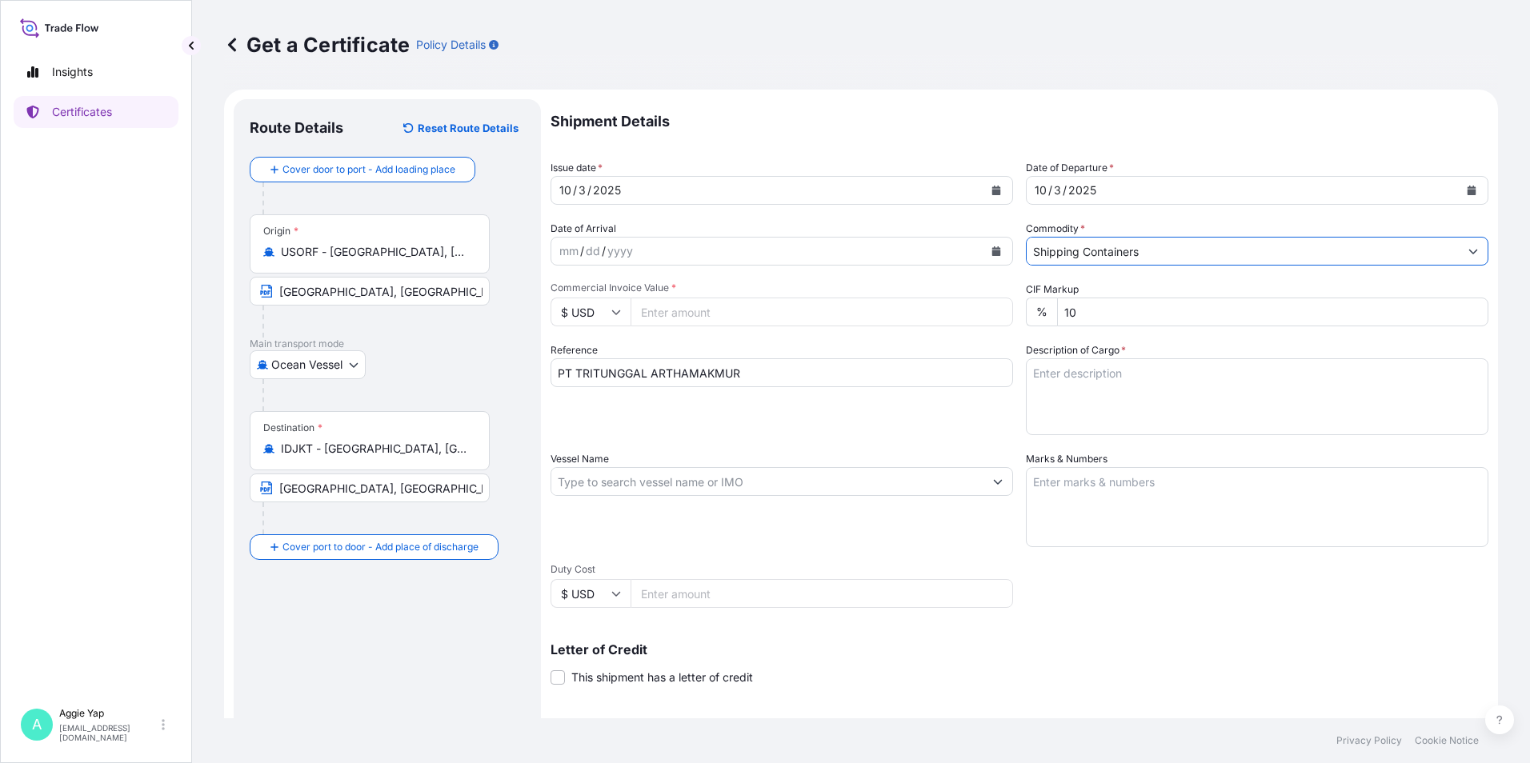
click at [710, 320] on input "Commercial Invoice Value *" at bounding box center [822, 312] width 382 height 29
drag, startPoint x: 907, startPoint y: 436, endPoint x: 804, endPoint y: 374, distance: 120.2
click at [907, 435] on div "Shipment Details Issue date * [DATE] Date of Departure * [DATE] Date of Arrival…" at bounding box center [1020, 480] width 938 height 763
click at [687, 306] on input "Commercial Invoice Value *" at bounding box center [822, 312] width 382 height 29
type input "94656"
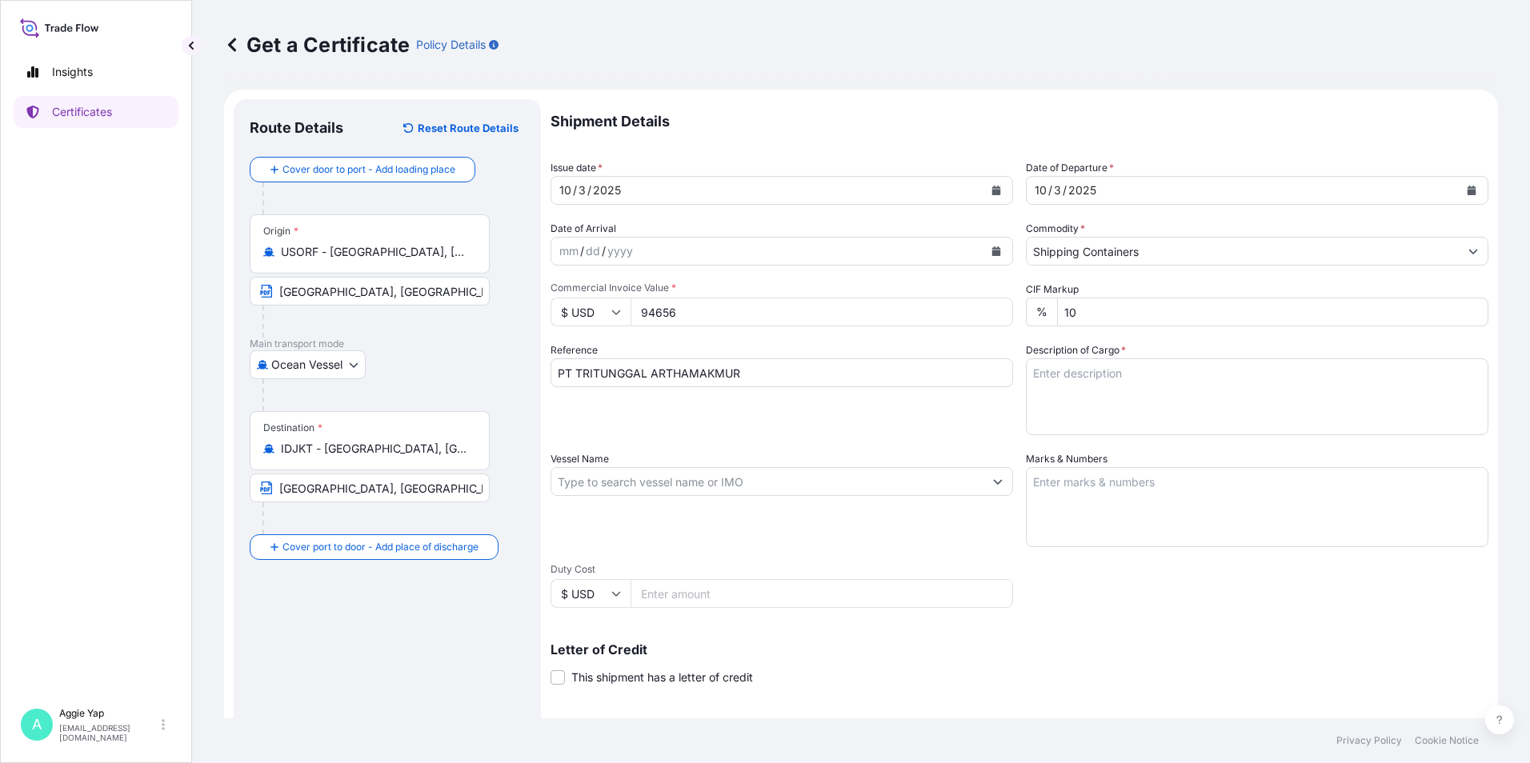
click at [1068, 400] on textarea "Description of Cargo *" at bounding box center [1257, 396] width 463 height 77
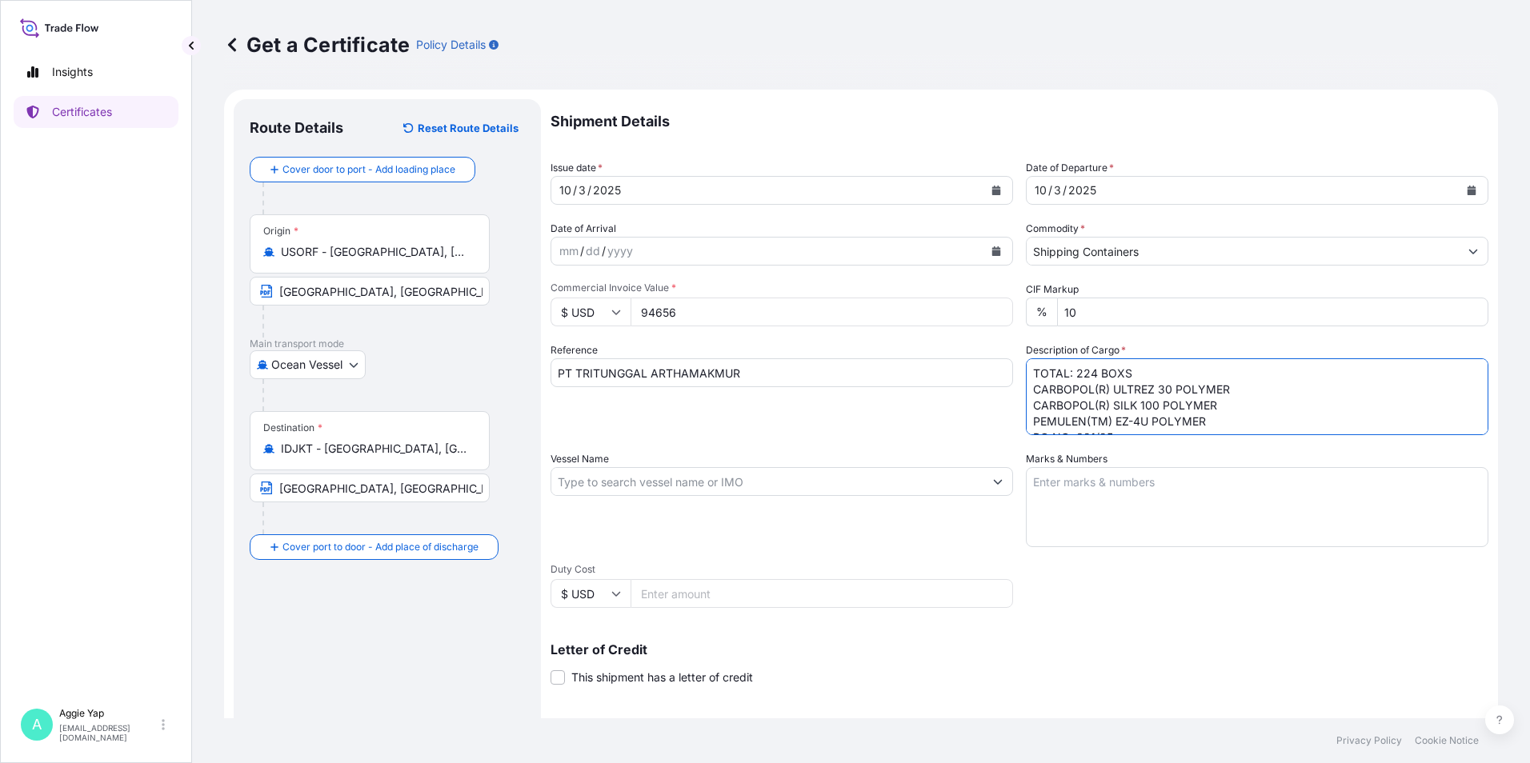
type textarea "TOTAL: 224 BOXS CARBOPOL(R) ULTREZ 30 POLYMER CARBOPOL(R) SILK 100 POLYMER PEMU…"
click at [835, 482] on input "Vessel Name" at bounding box center [767, 481] width 432 height 29
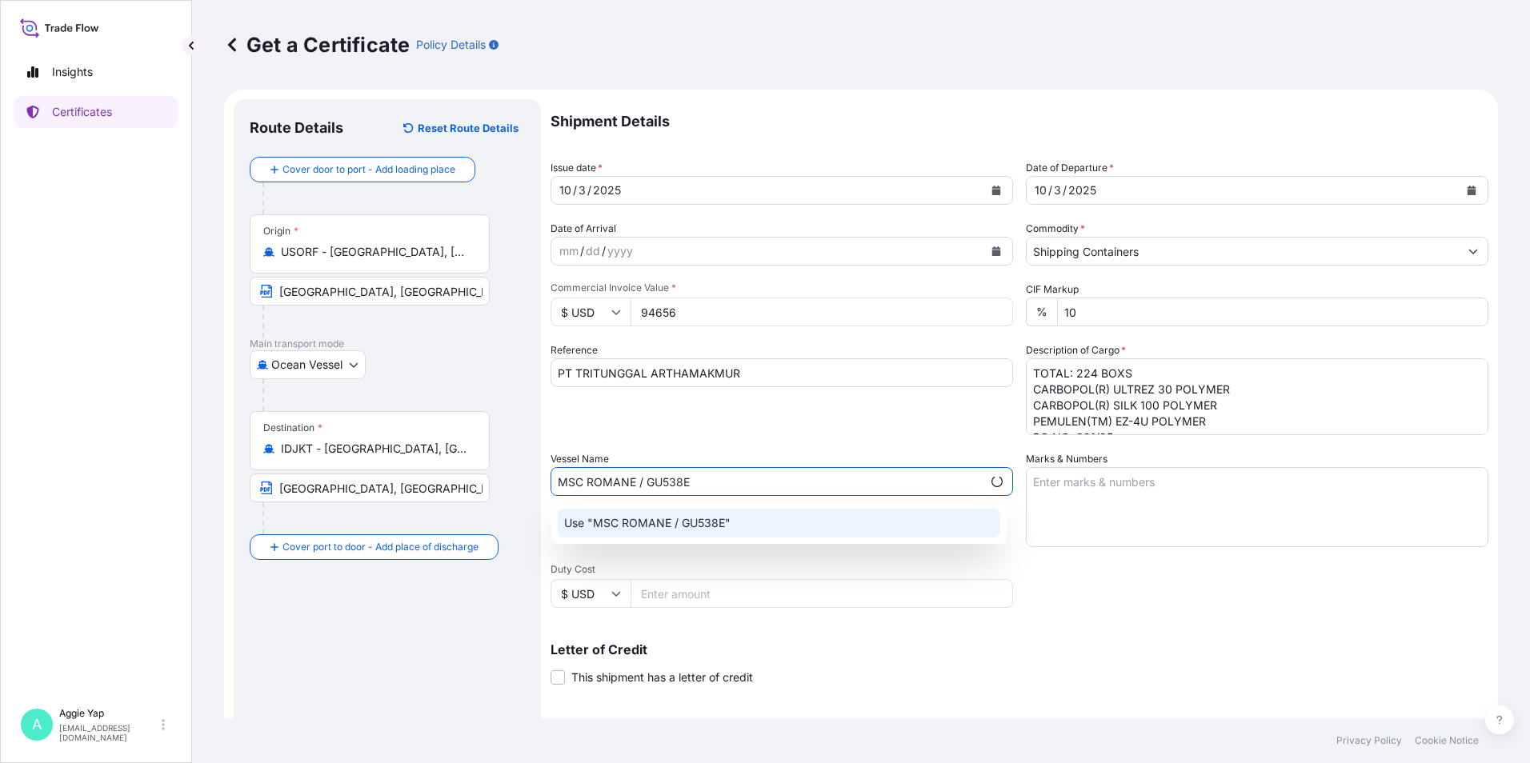
click at [715, 522] on p "Use "MSC ROMANE / GU538E"" at bounding box center [647, 523] width 166 height 16
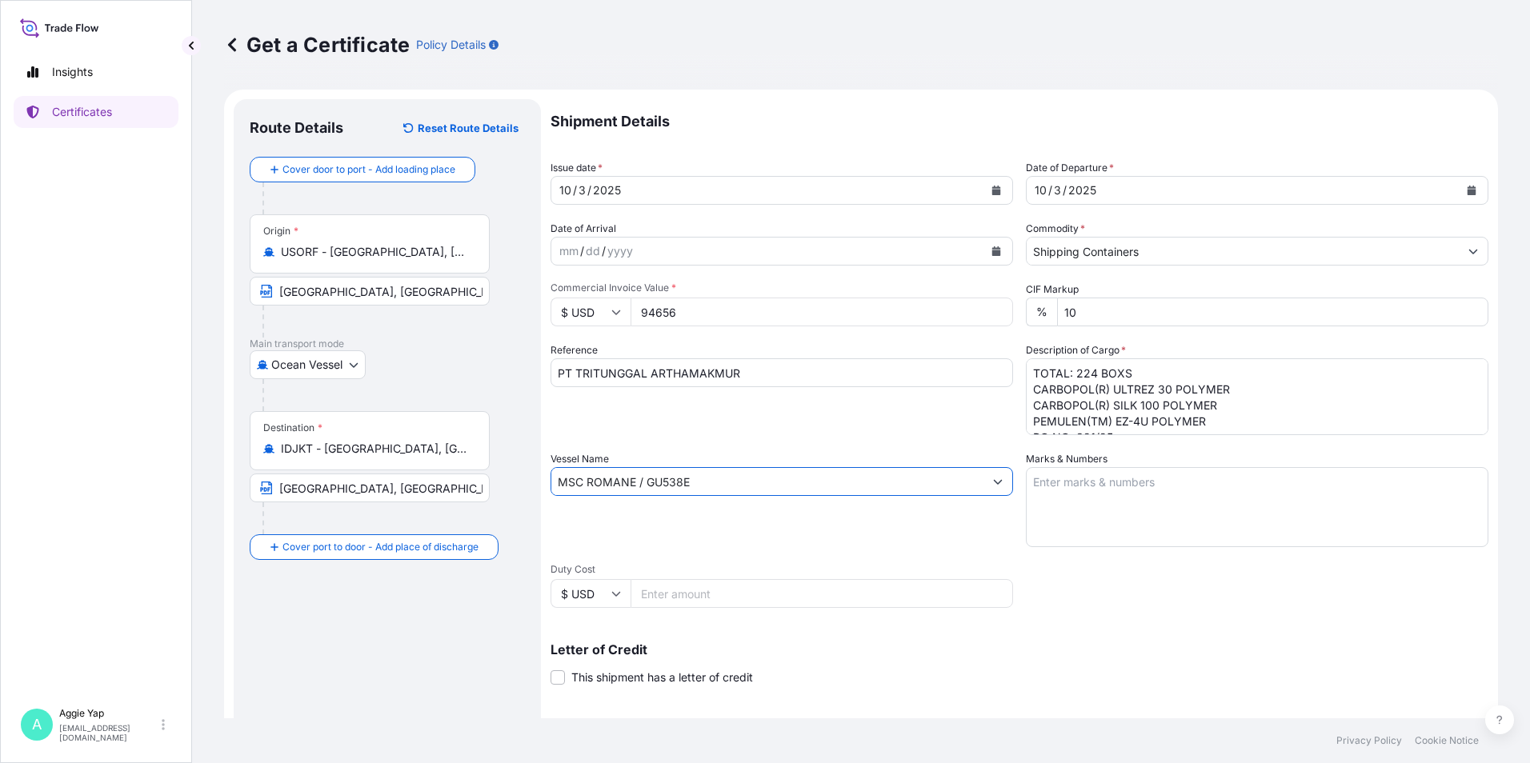
type input "MSC ROMANE / GU538E"
click at [1168, 497] on textarea "Marks & Numbers" at bounding box center [1257, 507] width 463 height 80
type textarea "AS PER BILL OF LADING"
click at [1038, 620] on div "Shipment Details Issue date * [DATE] Date of Departure * [DATE] Date of Arrival…" at bounding box center [1020, 480] width 938 height 763
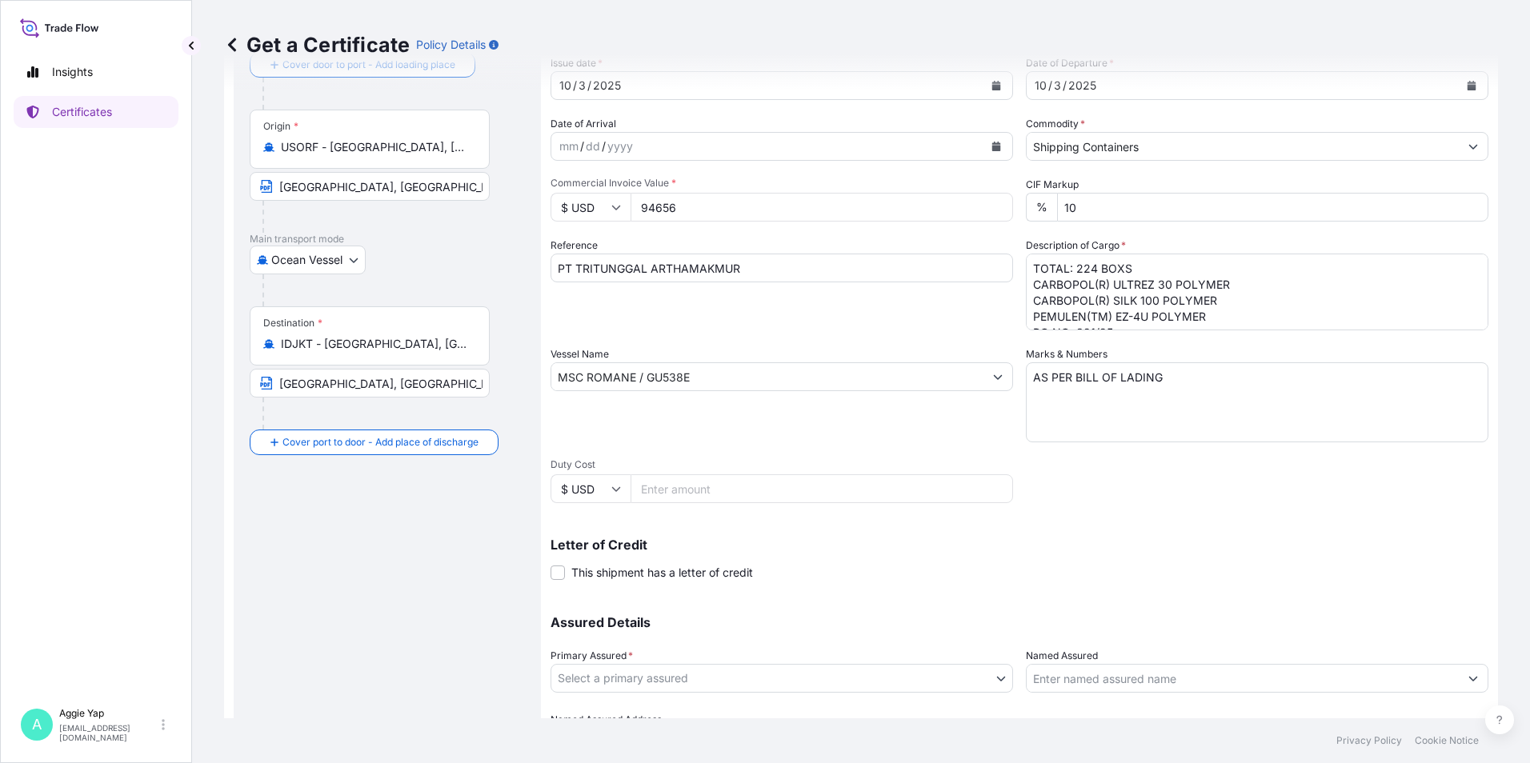
scroll to position [198, 0]
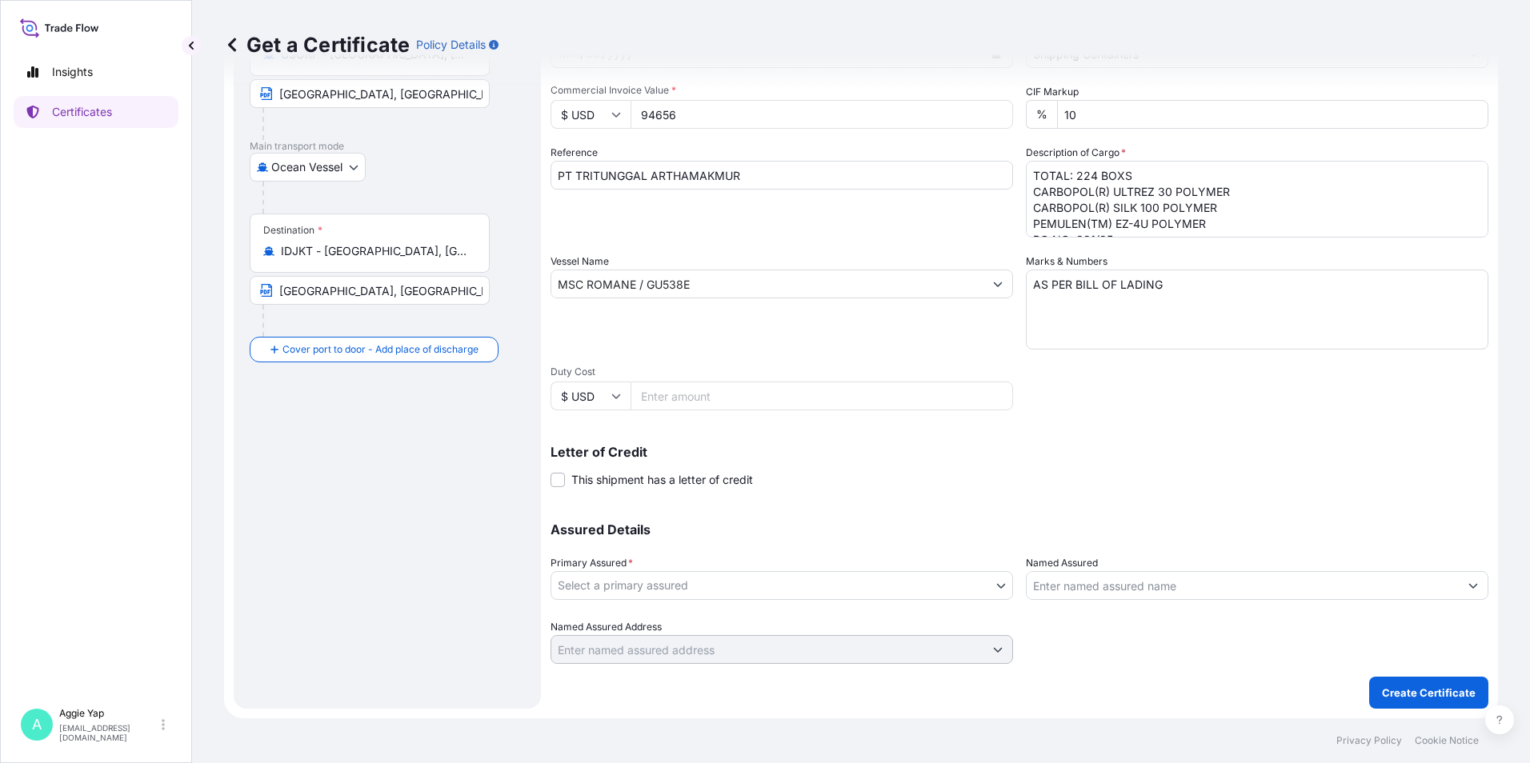
click at [696, 578] on body "Insights Certificates A [PERSON_NAME] [EMAIL_ADDRESS][DOMAIN_NAME] Get a Certif…" at bounding box center [765, 381] width 1530 height 763
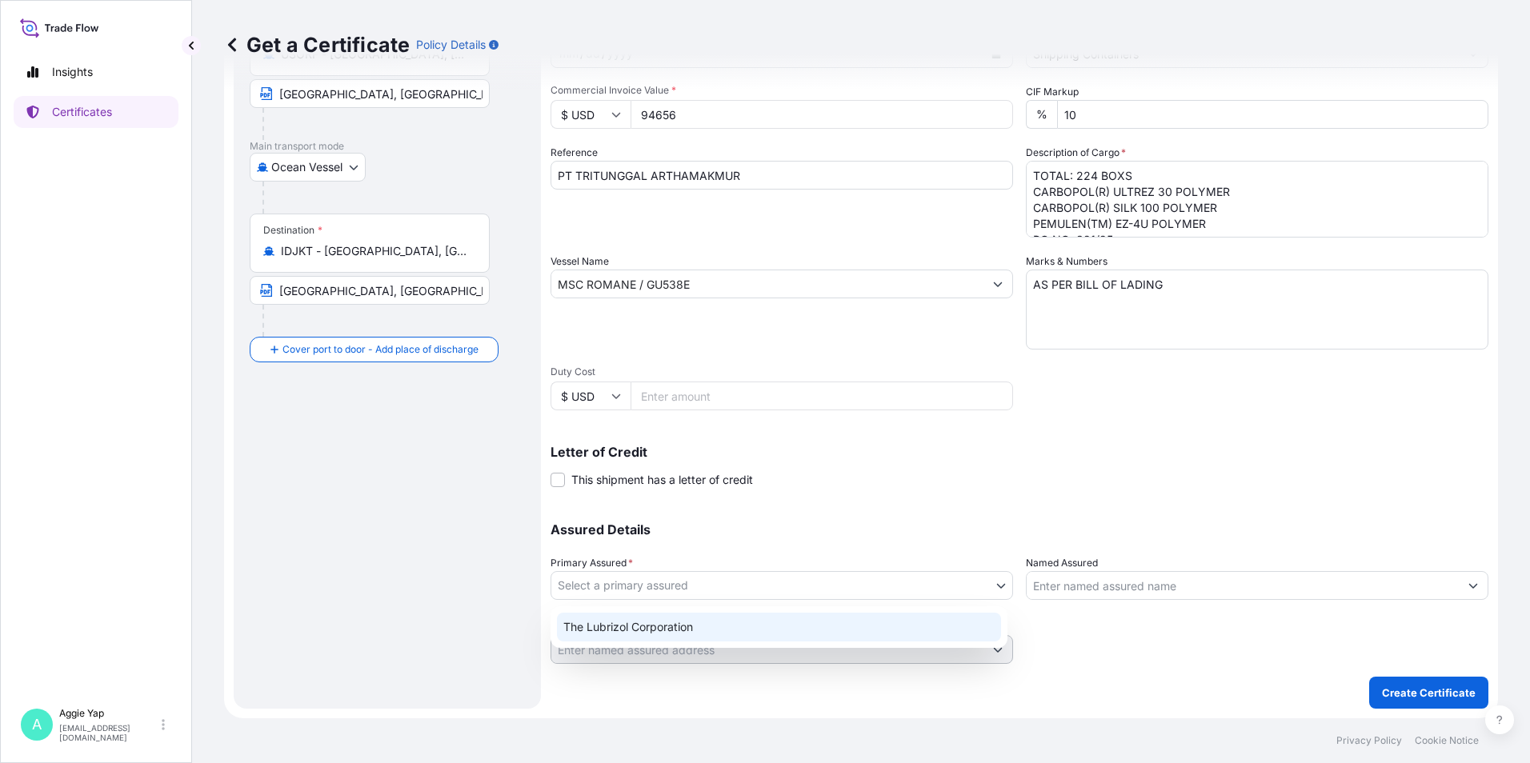
click at [668, 633] on div "The Lubrizol Corporation" at bounding box center [779, 627] width 444 height 29
select select "31566"
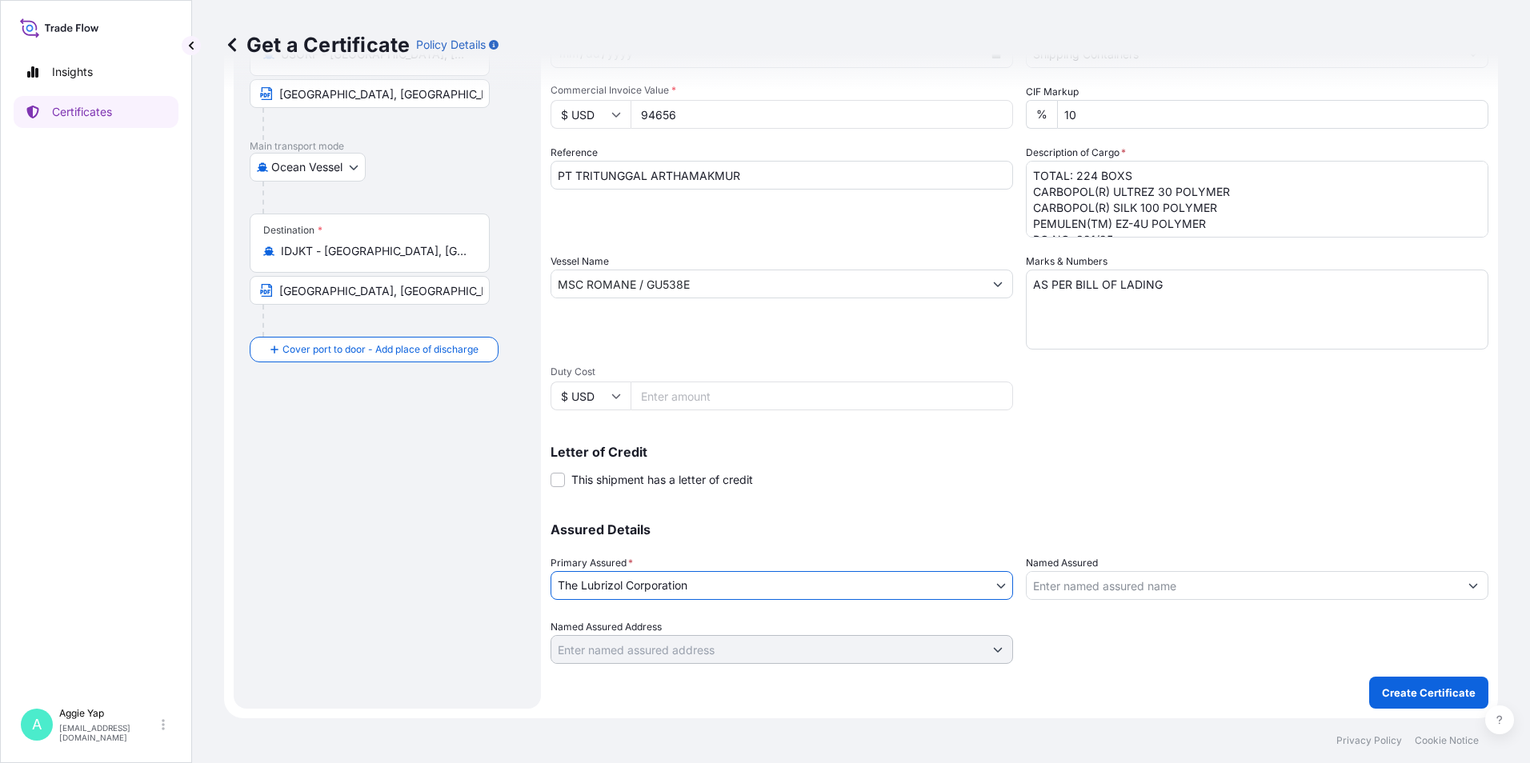
click at [1060, 582] on input "Named Assured" at bounding box center [1243, 585] width 432 height 29
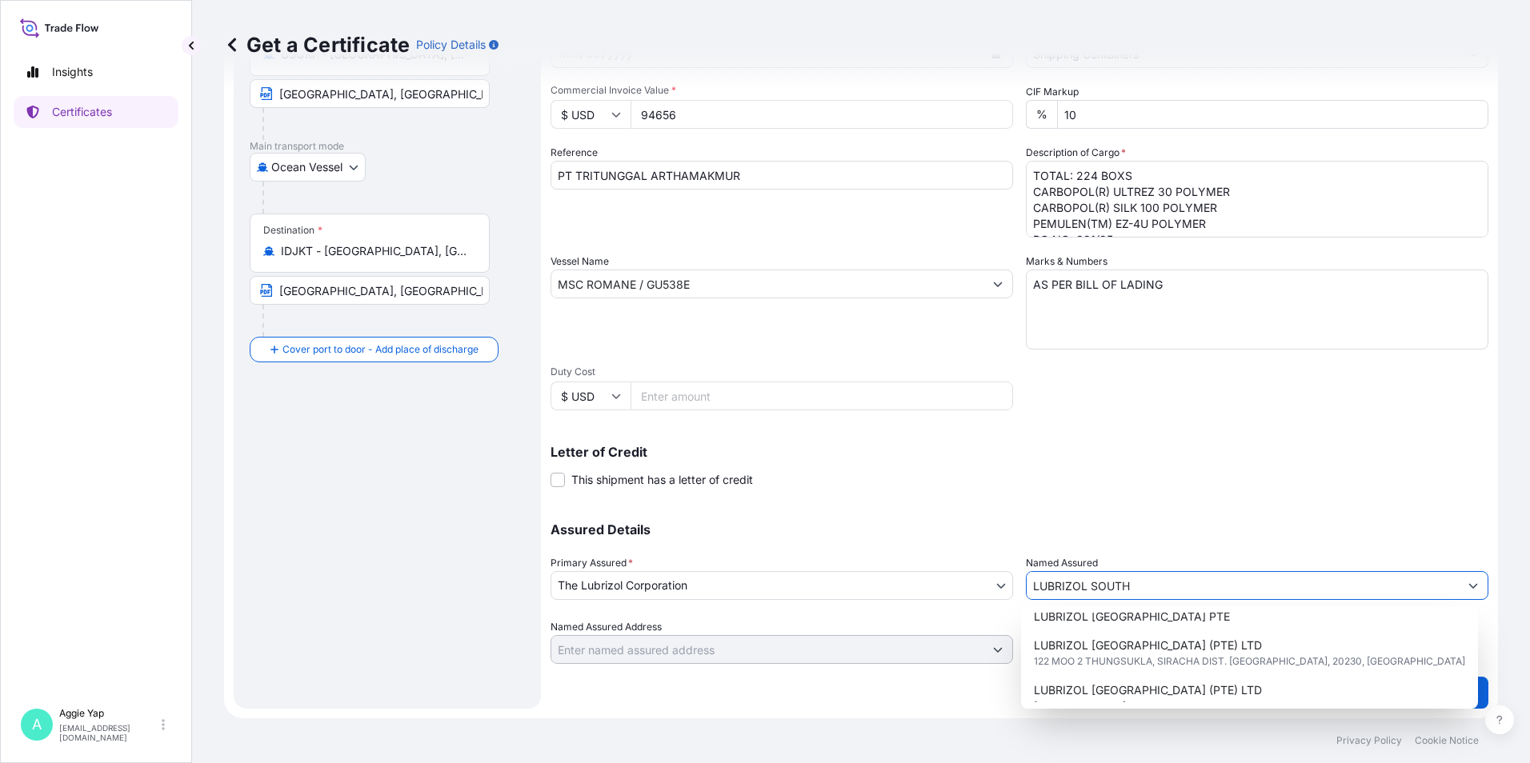
scroll to position [80, 0]
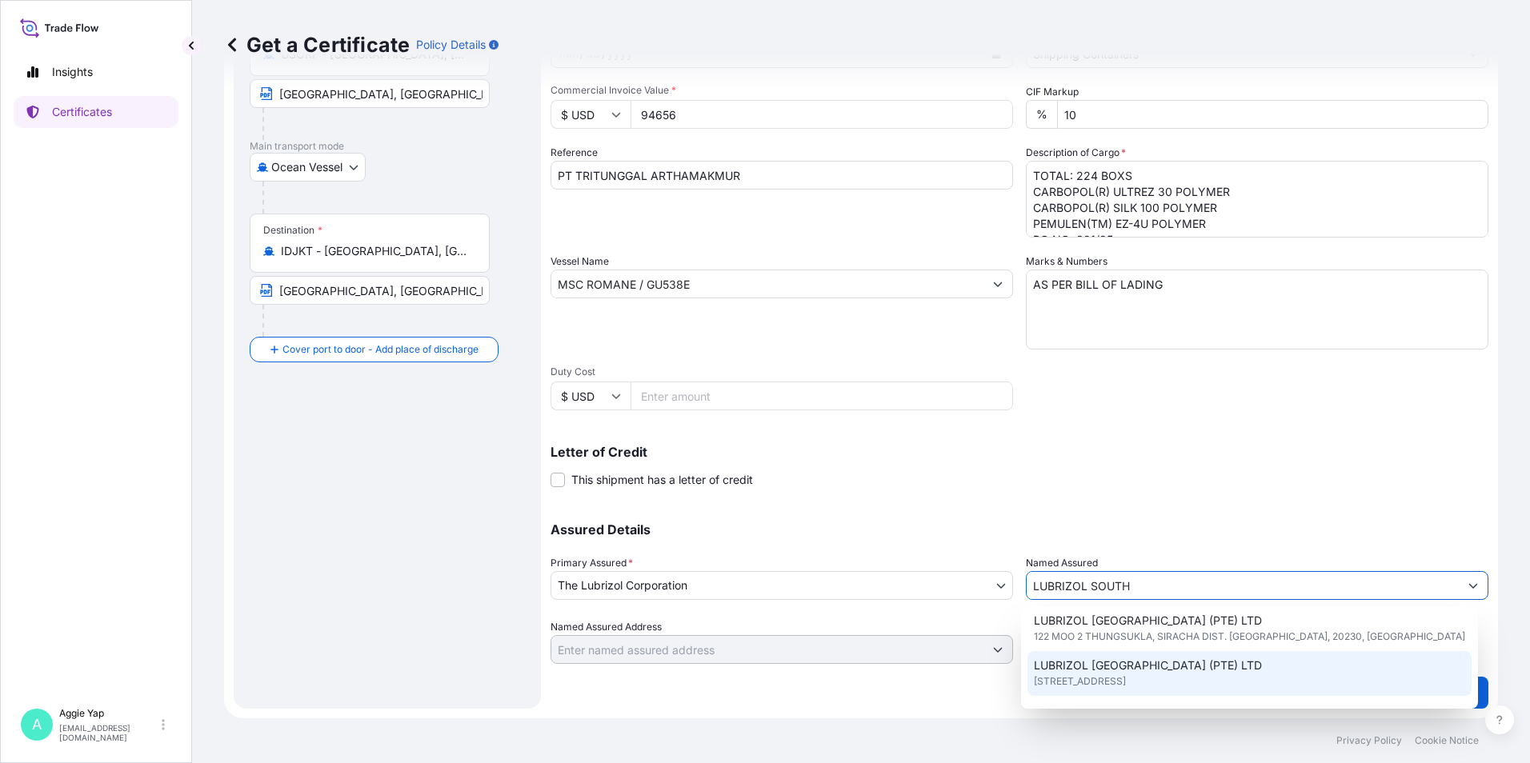
click at [1103, 670] on span "LUBRIZOL [GEOGRAPHIC_DATA] (PTE) LTD" at bounding box center [1148, 666] width 228 height 16
type input "LUBRIZOL [GEOGRAPHIC_DATA] (PTE) LTD"
type input "[STREET_ADDRESS]"
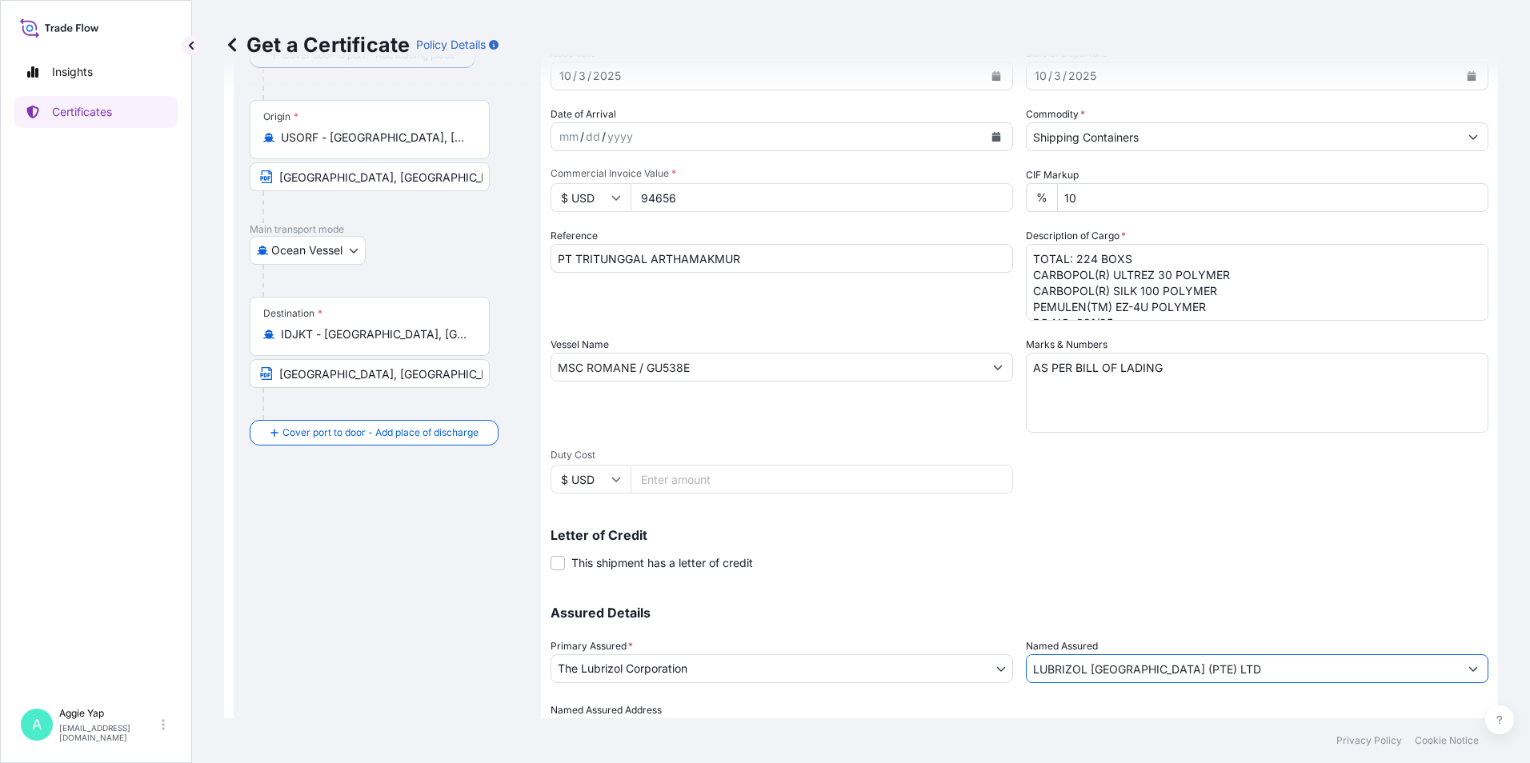
scroll to position [198, 0]
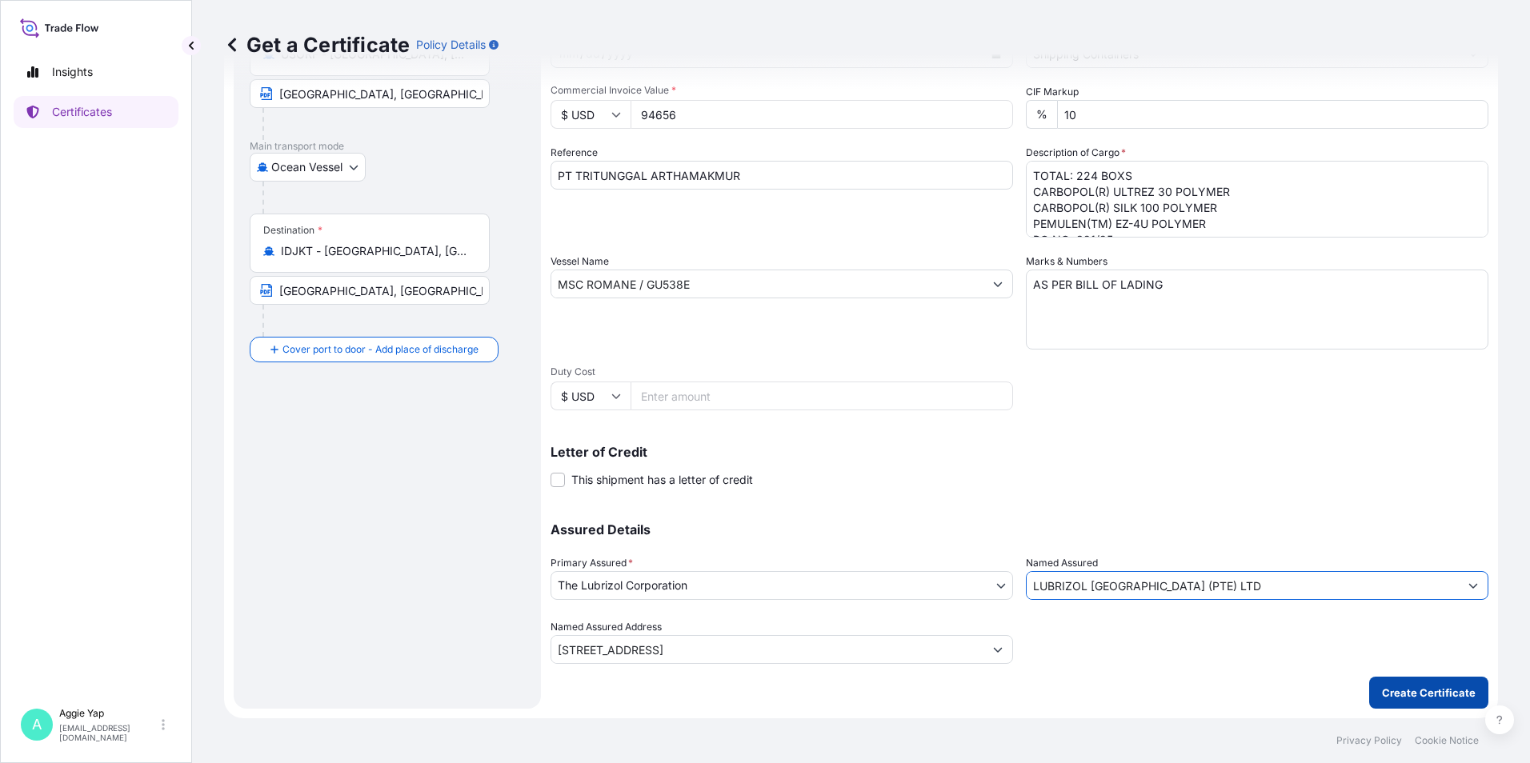
type input "LUBRIZOL [GEOGRAPHIC_DATA] (PTE) LTD"
click at [1427, 699] on p "Create Certificate" at bounding box center [1429, 693] width 94 height 16
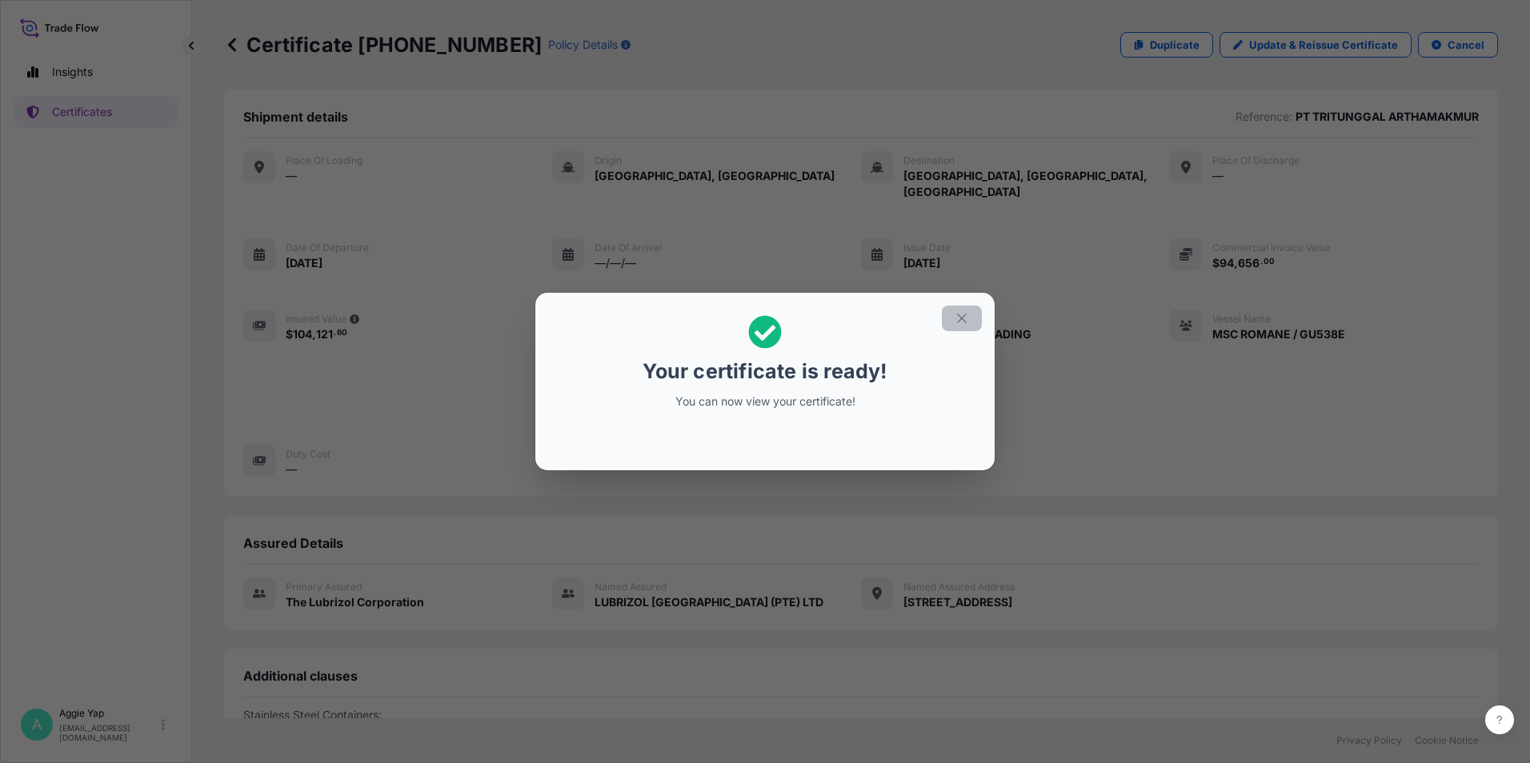
click at [961, 324] on icon "button" at bounding box center [962, 318] width 14 height 14
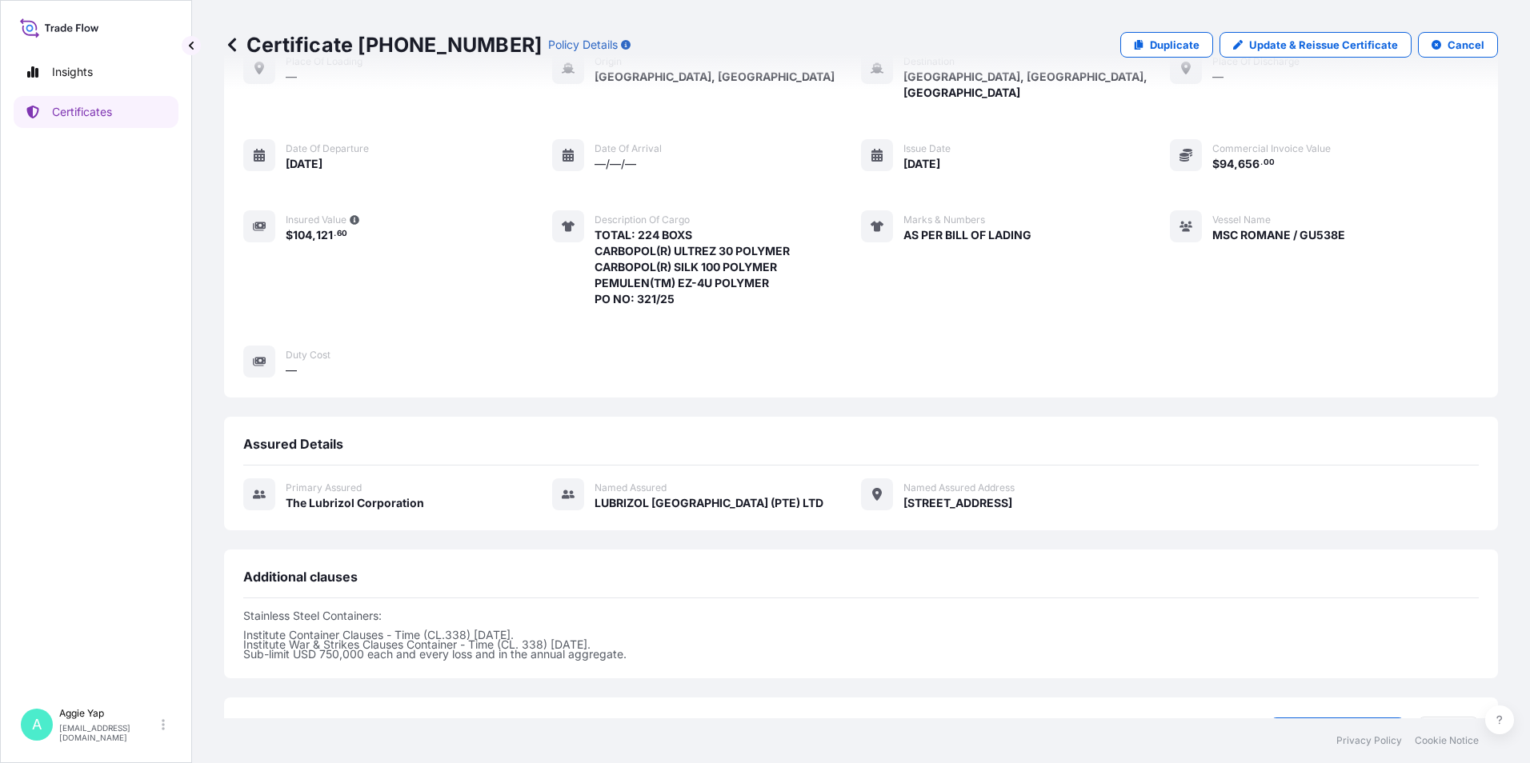
scroll to position [212, 0]
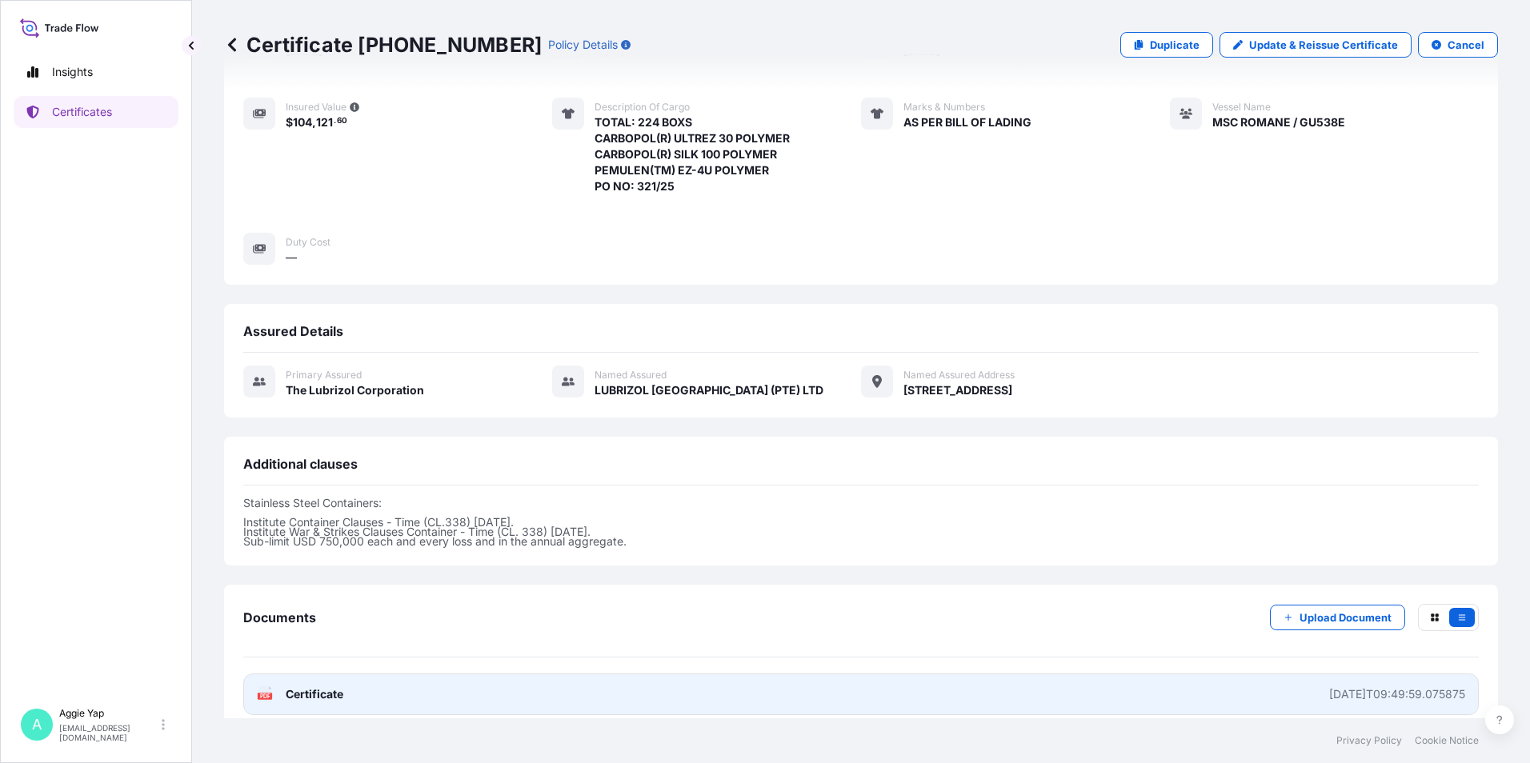
click at [738, 682] on link "PDF Certificate [DATE]T09:49:59.075875" at bounding box center [860, 695] width 1235 height 42
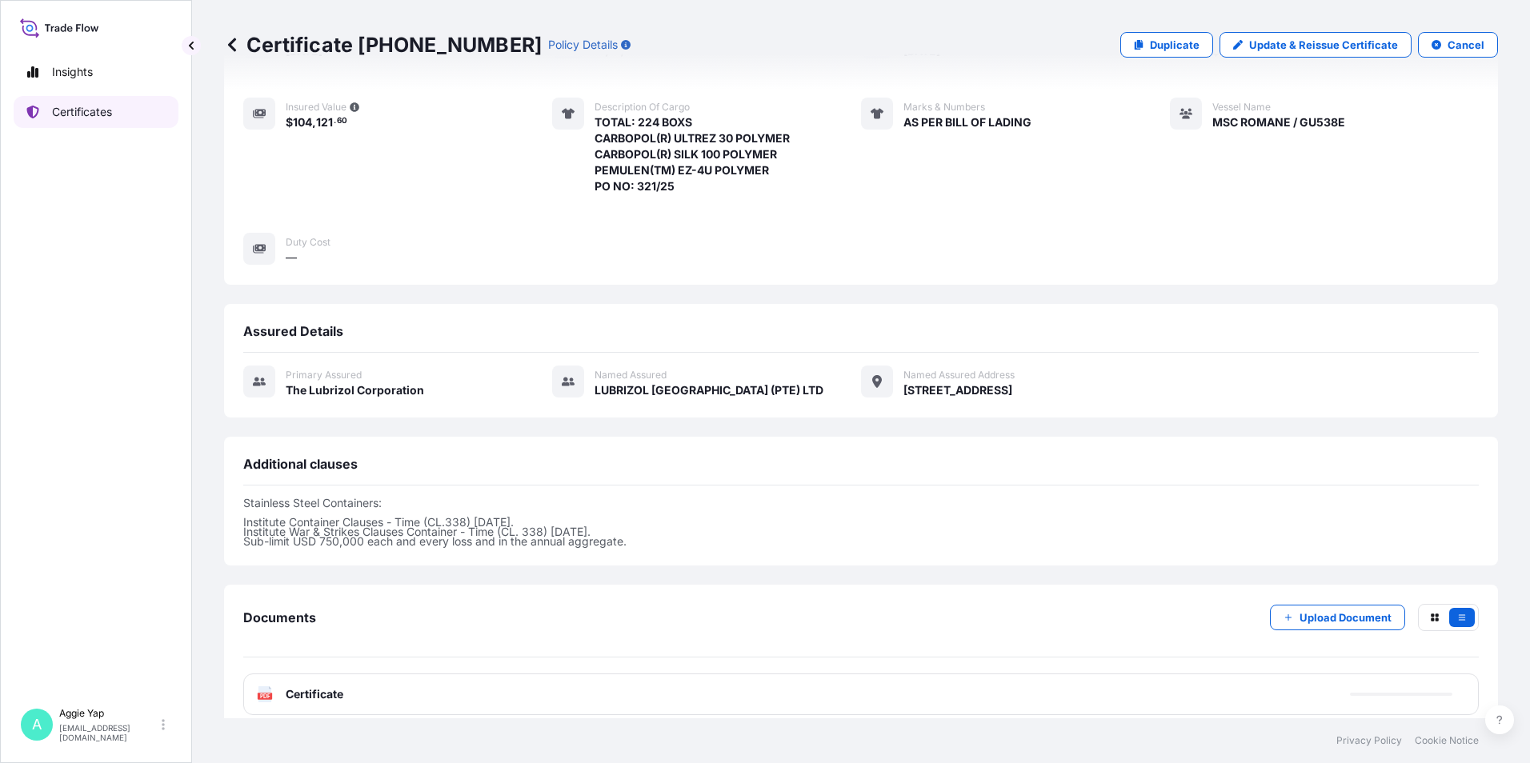
click at [49, 103] on link "Certificates" at bounding box center [96, 112] width 165 height 32
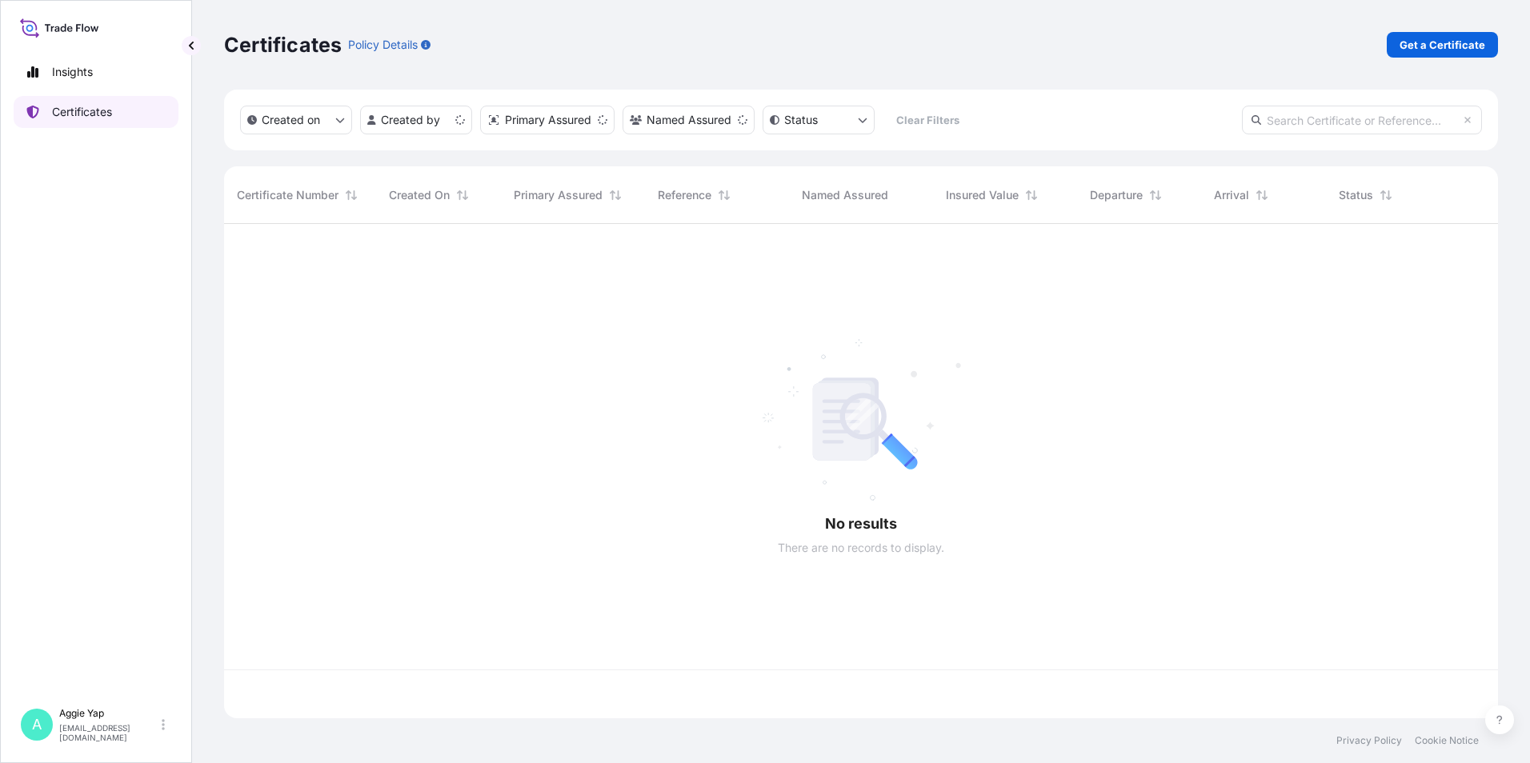
scroll to position [491, 1262]
